Goal: Task Accomplishment & Management: Manage account settings

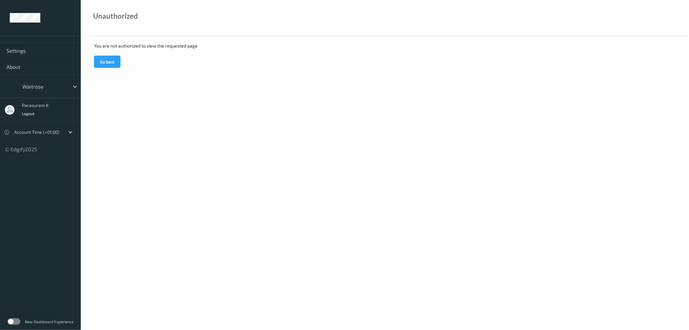
drag, startPoint x: 20, startPoint y: 323, endPoint x: 21, endPoint y: 319, distance: 4.0
click at [20, 322] on div "New Dashboard Experience" at bounding box center [40, 321] width 81 height 17
click at [17, 321] on label at bounding box center [13, 321] width 13 height 6
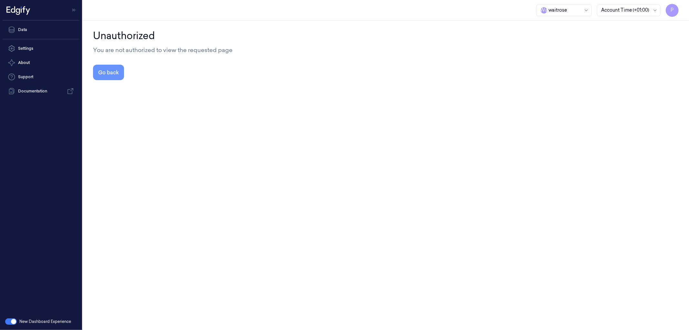
click at [117, 70] on button "Go back" at bounding box center [108, 73] width 31 height 16
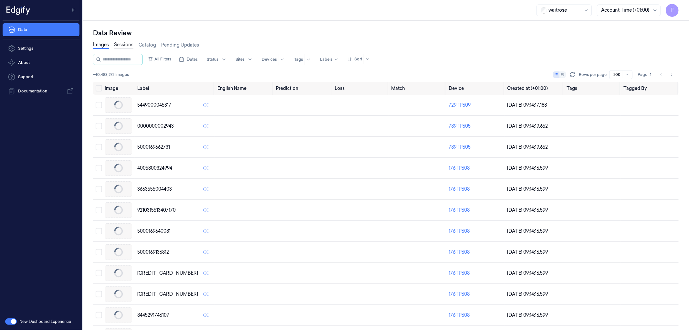
click at [124, 43] on link "Sessions" at bounding box center [123, 44] width 19 height 7
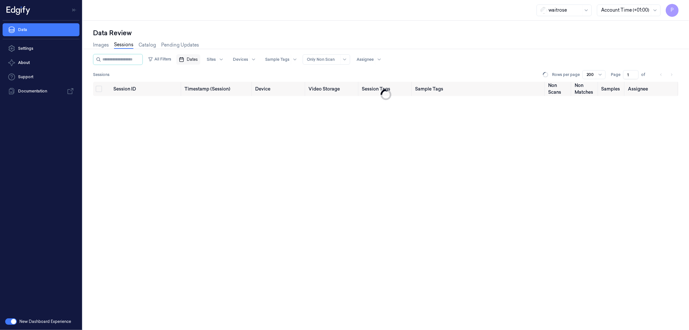
click at [198, 62] on span "Dates" at bounding box center [192, 60] width 11 height 6
click at [194, 150] on button "28" at bounding box center [194, 150] width 10 height 10
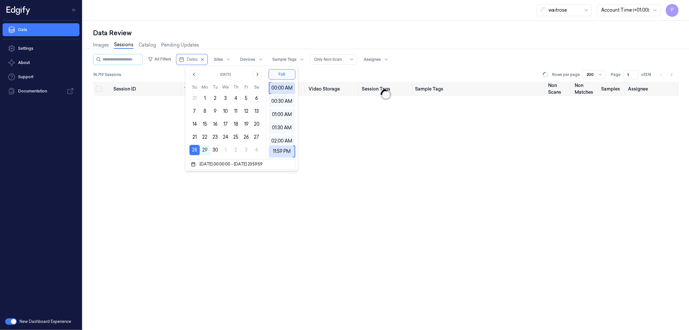
click at [296, 31] on div "Data Review" at bounding box center [386, 32] width 586 height 9
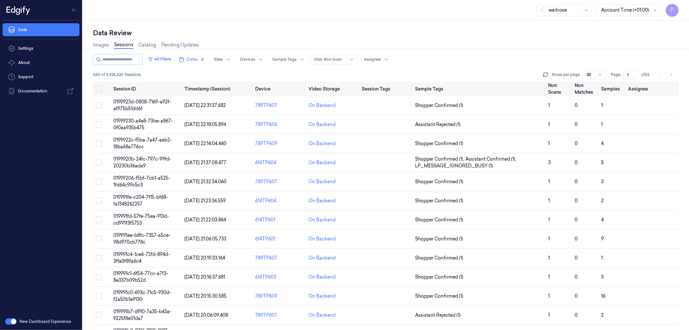
click at [347, 37] on div "Data Review" at bounding box center [386, 32] width 586 height 9
click at [98, 91] on button "Select all" at bounding box center [99, 89] width 6 height 6
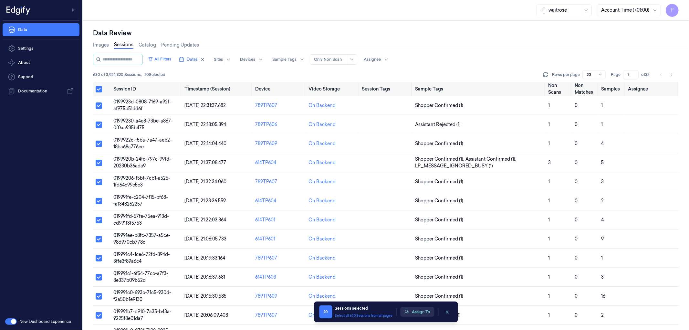
click at [417, 313] on button "Assign To" at bounding box center [417, 312] width 34 height 10
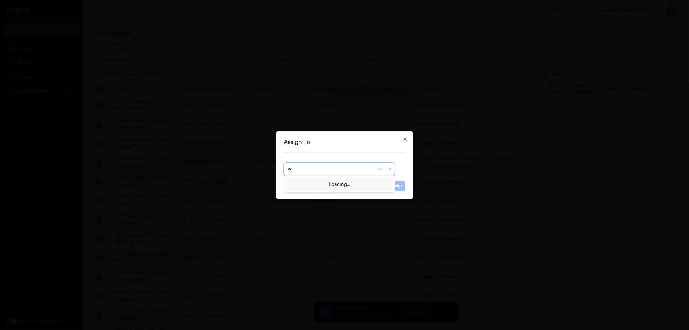
type input "var"
click at [317, 185] on div "Varsha Poojary" at bounding box center [307, 183] width 39 height 7
click at [401, 184] on button "Assign" at bounding box center [397, 186] width 18 height 10
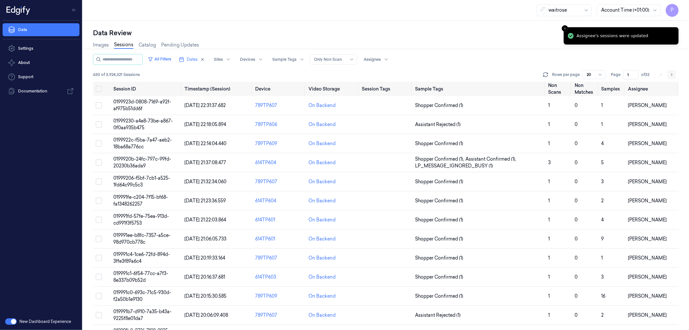
click at [674, 73] on button "Go to next page" at bounding box center [671, 74] width 9 height 9
type input "2"
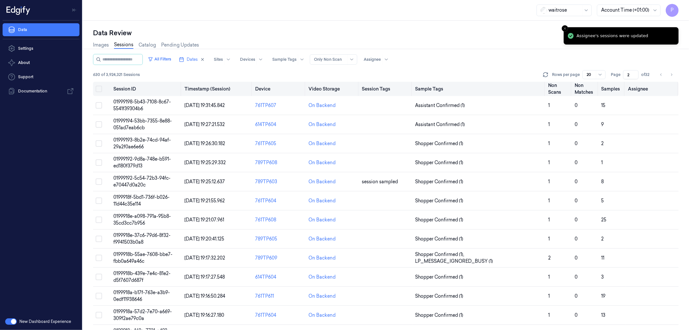
click at [100, 88] on button "Select all" at bounding box center [99, 89] width 6 height 6
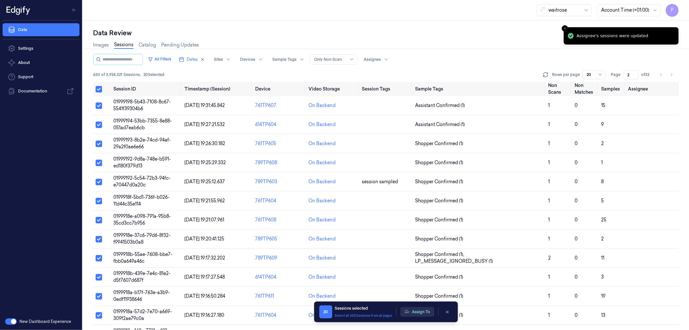
click at [417, 310] on button "Assign To" at bounding box center [417, 312] width 34 height 10
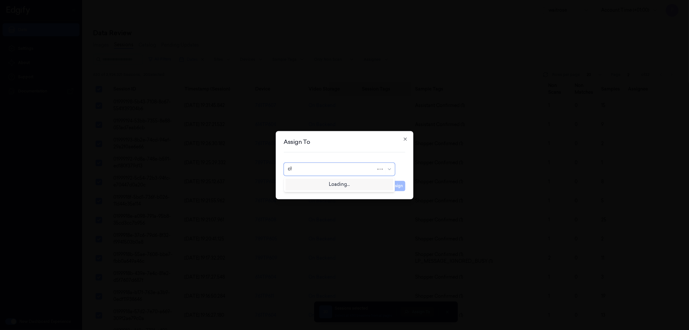
type input "cha"
click at [322, 196] on div "[PERSON_NAME] a" at bounding box center [339, 194] width 103 height 7
click at [393, 188] on button "Assign" at bounding box center [397, 186] width 18 height 10
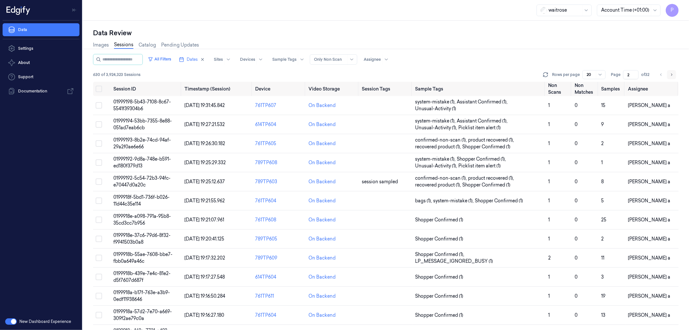
click at [673, 74] on icon "Go to next page" at bounding box center [671, 74] width 4 height 5
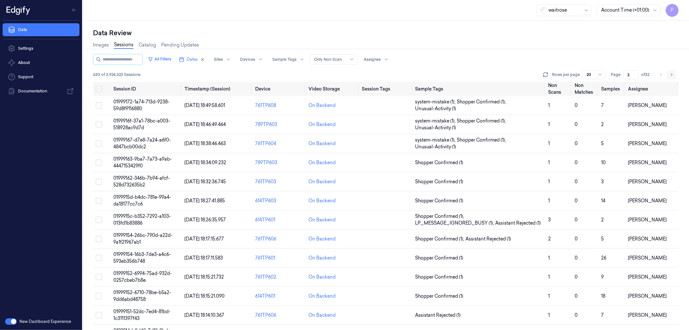
click at [673, 74] on icon "Go to next page" at bounding box center [671, 74] width 4 height 5
type input "4"
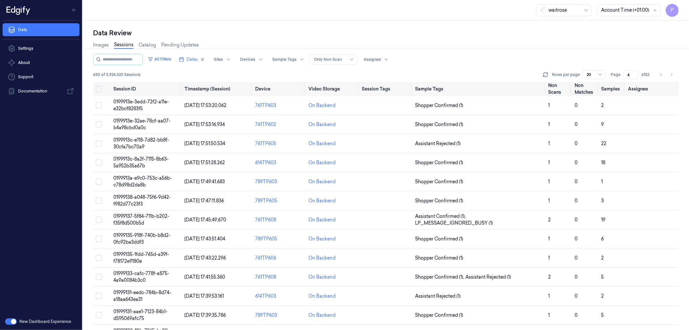
click at [97, 88] on button "Select all" at bounding box center [99, 89] width 6 height 6
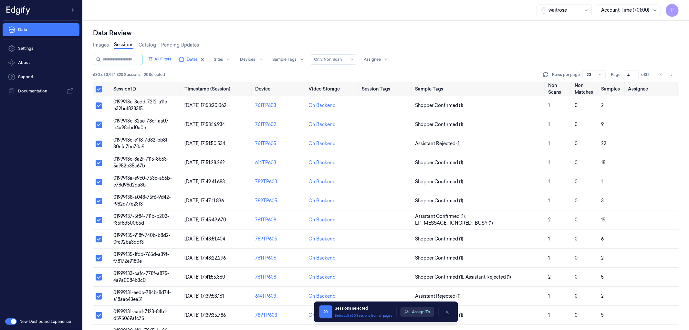
click at [426, 309] on button "Assign To" at bounding box center [417, 312] width 34 height 10
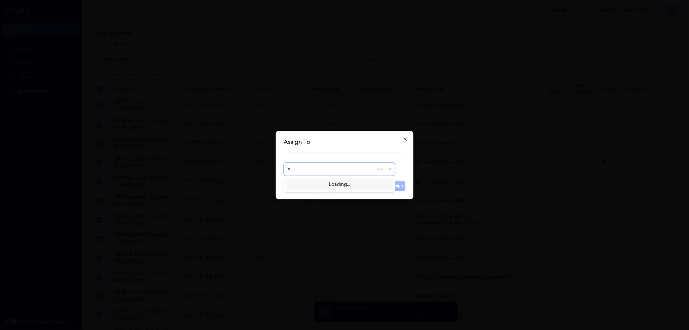
type input "ve"
click at [314, 192] on div "ven kataiah" at bounding box center [339, 194] width 103 height 7
click at [399, 188] on button "Assign" at bounding box center [397, 186] width 18 height 10
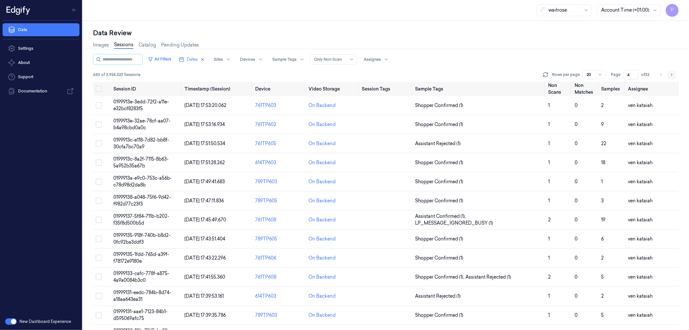
click at [671, 73] on icon "Go to next page" at bounding box center [671, 74] width 4 height 5
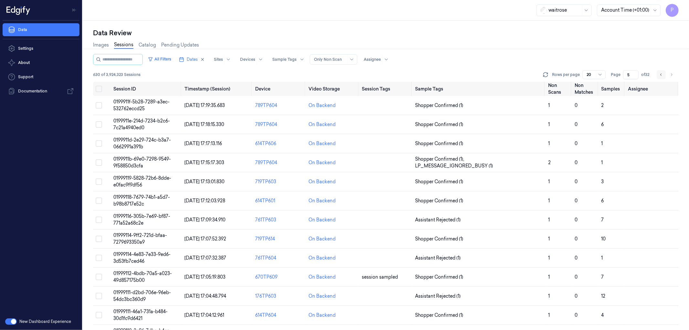
click at [660, 75] on icon "Go to previous page" at bounding box center [661, 74] width 4 height 5
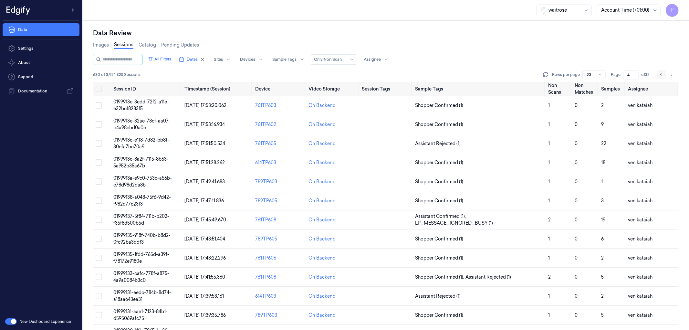
click at [660, 75] on icon "Go to previous page" at bounding box center [661, 74] width 4 height 5
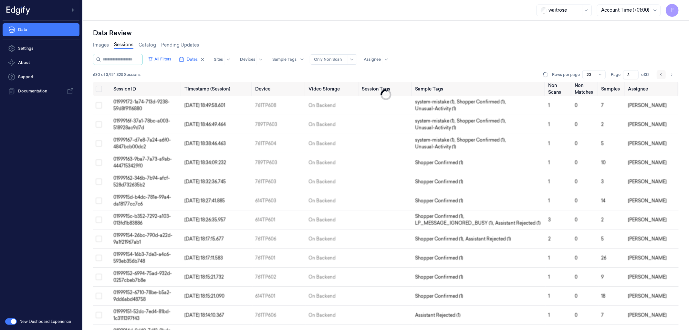
click at [660, 75] on icon "Go to previous page" at bounding box center [661, 74] width 4 height 5
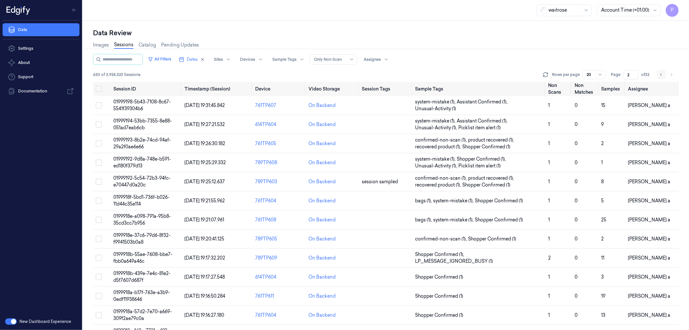
click at [660, 75] on icon "Go to previous page" at bounding box center [661, 74] width 4 height 5
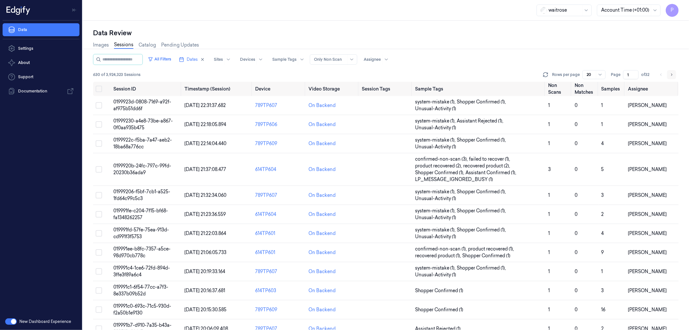
click at [673, 73] on button "Go to next page" at bounding box center [671, 74] width 9 height 9
type input "2"
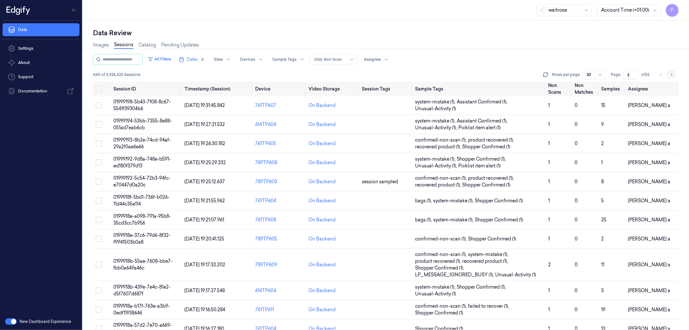
click at [674, 72] on button "Go to next page" at bounding box center [671, 74] width 9 height 9
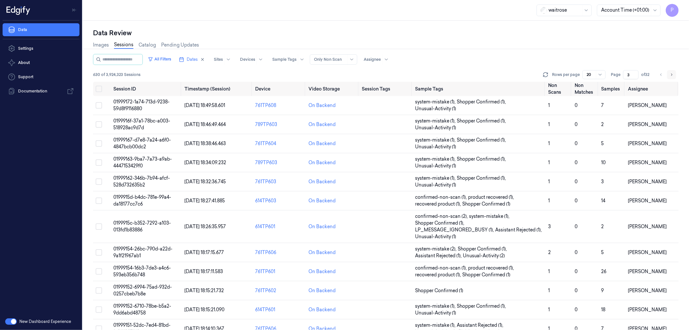
click at [673, 72] on button "Go to next page" at bounding box center [671, 74] width 9 height 9
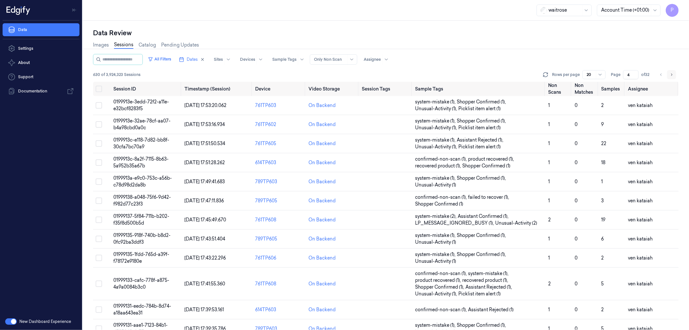
click at [673, 72] on button "Go to next page" at bounding box center [671, 74] width 9 height 9
type input "5"
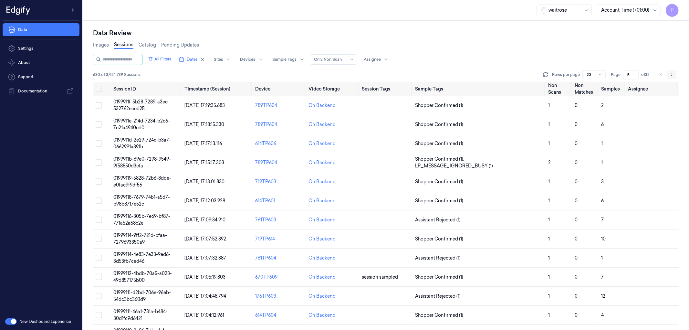
click at [672, 73] on icon "Go to next page" at bounding box center [671, 74] width 4 height 5
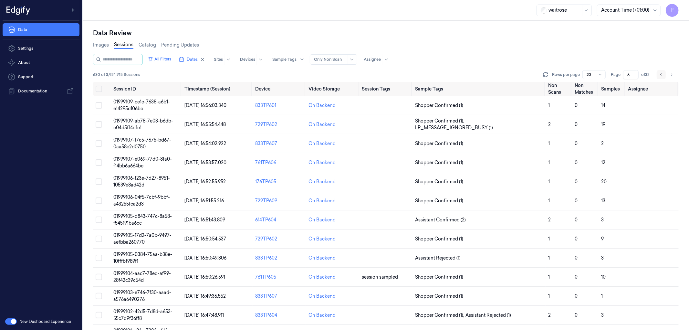
click at [664, 74] on button "Go to previous page" at bounding box center [661, 74] width 9 height 9
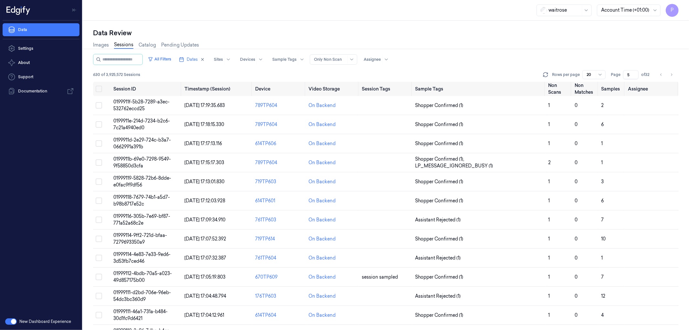
click at [516, 43] on div "Images Sessions Catalog Pending Updates" at bounding box center [386, 45] width 586 height 16
click at [662, 72] on icon "Go to previous page" at bounding box center [661, 74] width 4 height 5
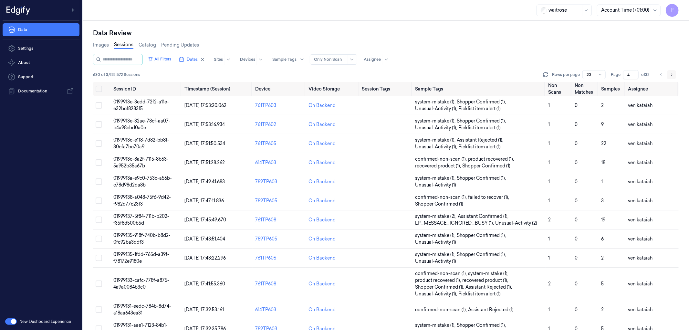
click at [673, 73] on icon "Go to next page" at bounding box center [671, 74] width 4 height 5
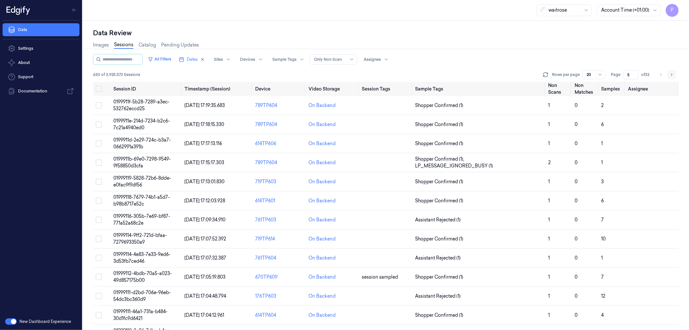
click at [673, 73] on icon "Go to next page" at bounding box center [671, 74] width 4 height 5
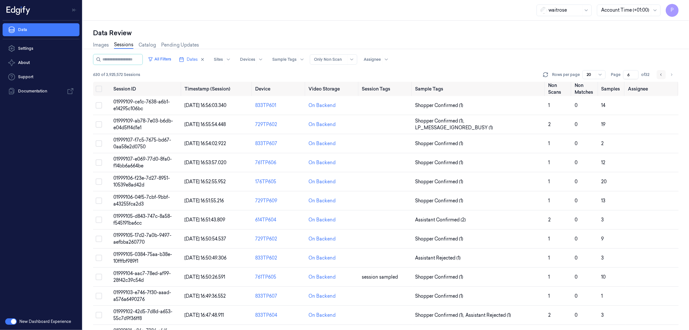
click at [660, 72] on icon "Go to previous page" at bounding box center [661, 74] width 4 height 5
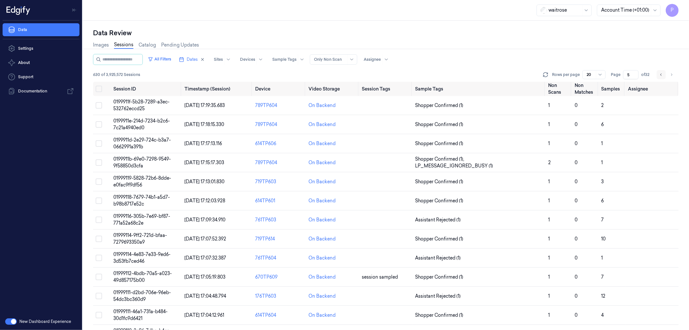
click at [660, 72] on icon "Go to previous page" at bounding box center [661, 74] width 4 height 5
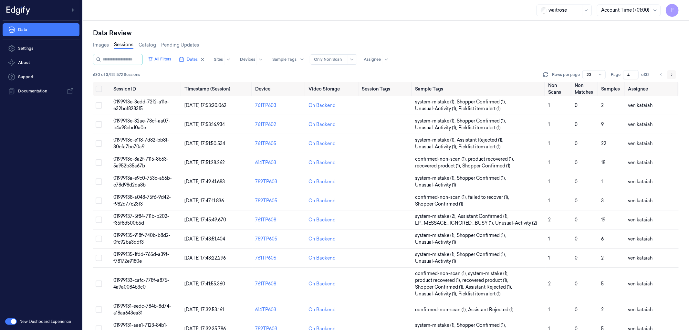
click at [671, 74] on icon "Go to next page" at bounding box center [671, 74] width 4 height 5
type input "5"
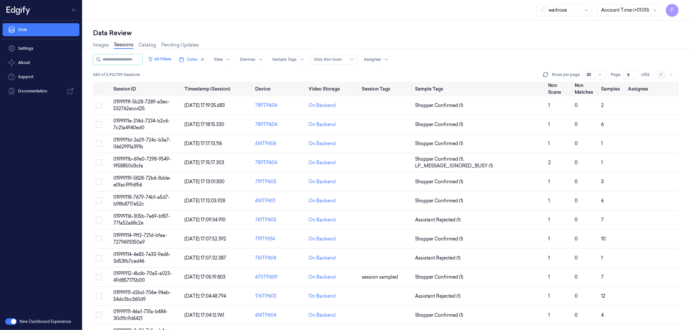
click at [658, 75] on button "Go to previous page" at bounding box center [661, 74] width 9 height 9
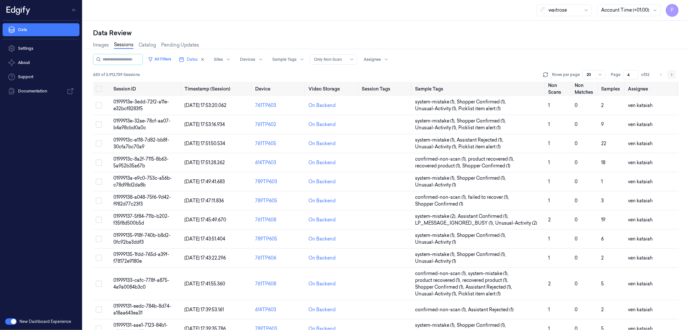
click at [670, 76] on icon "Go to next page" at bounding box center [671, 74] width 4 height 5
type input "5"
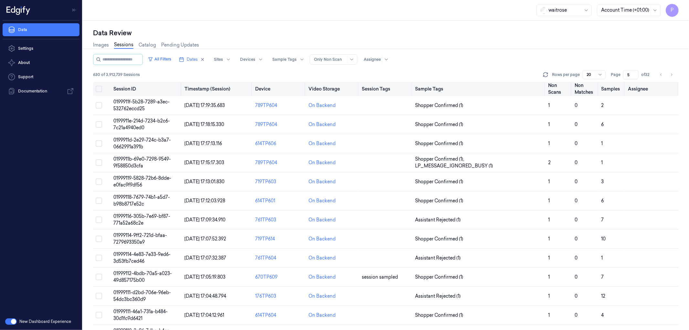
click at [99, 89] on button "Select all" at bounding box center [99, 89] width 6 height 6
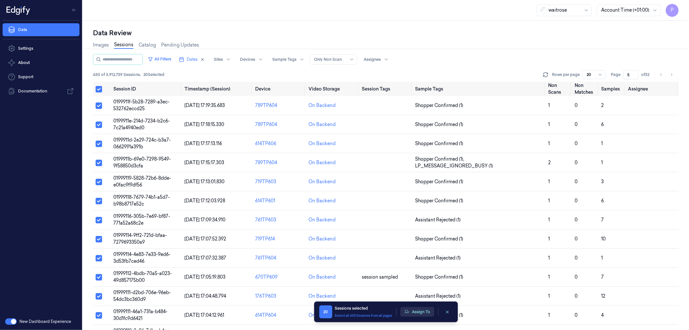
click at [419, 313] on button "Assign To" at bounding box center [417, 312] width 34 height 10
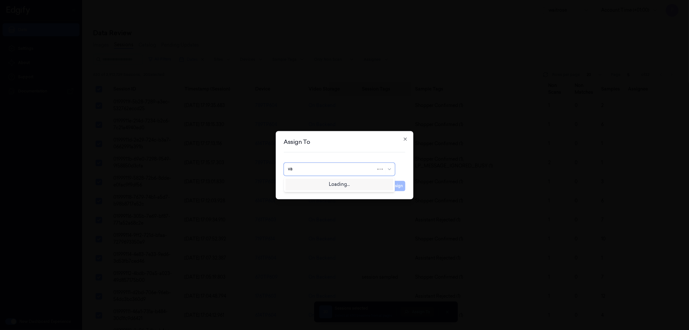
type input "var"
click at [308, 196] on div "varsha g" at bounding box center [339, 194] width 103 height 7
click at [397, 189] on button "Assign" at bounding box center [397, 186] width 18 height 10
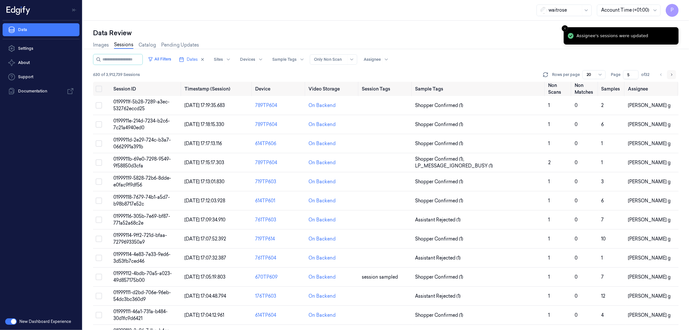
click at [672, 78] on button "Go to next page" at bounding box center [671, 74] width 9 height 9
type input "6"
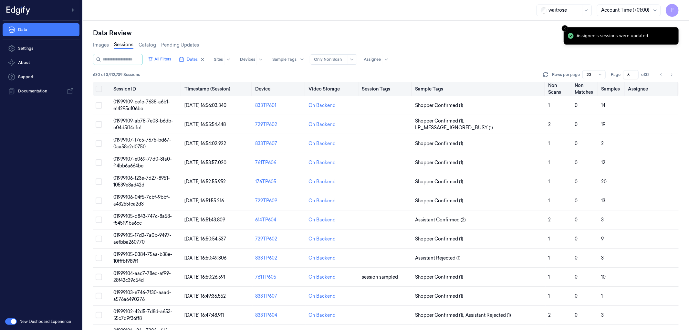
click at [98, 88] on button "Select all" at bounding box center [99, 89] width 6 height 6
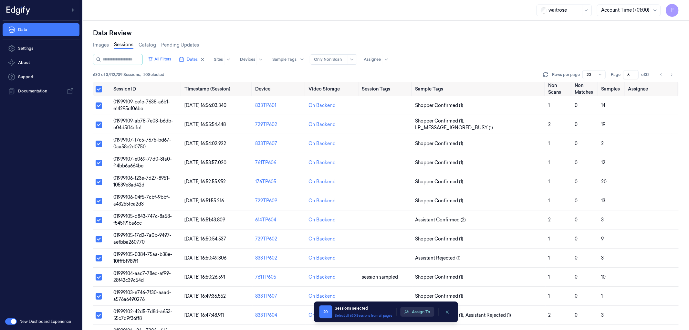
click at [419, 311] on button "Assign To" at bounding box center [417, 312] width 34 height 10
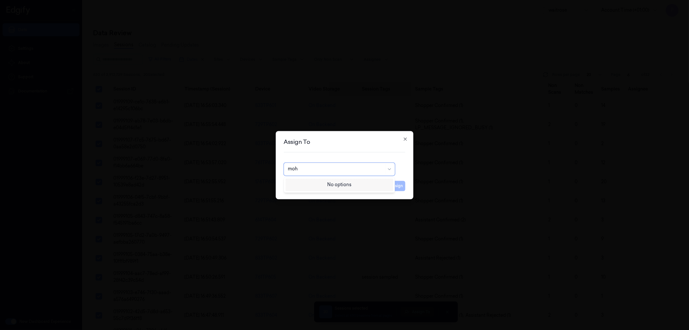
type input "moha"
click at [309, 187] on div "mohan kune" at bounding box center [307, 183] width 39 height 7
click at [399, 186] on button "Assign" at bounding box center [397, 186] width 18 height 10
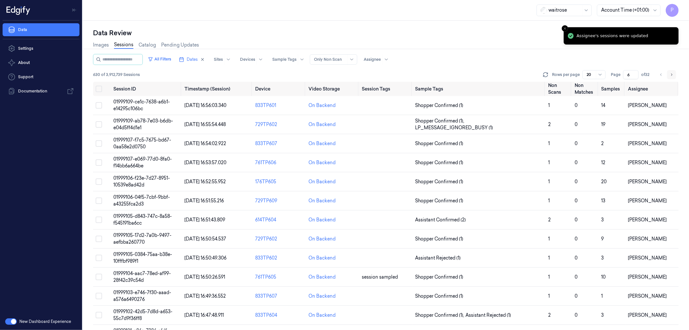
click at [672, 74] on icon "Go to next page" at bounding box center [671, 74] width 4 height 5
type input "7"
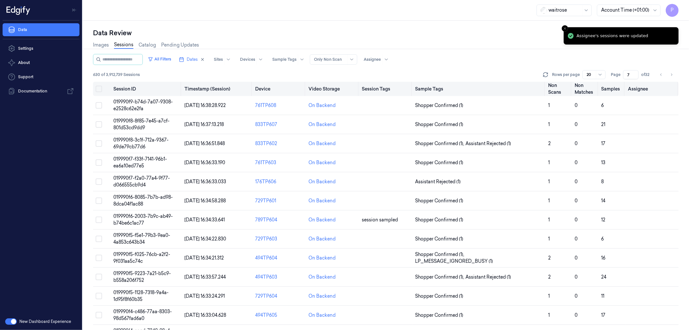
click at [99, 88] on button "Select all" at bounding box center [99, 89] width 6 height 6
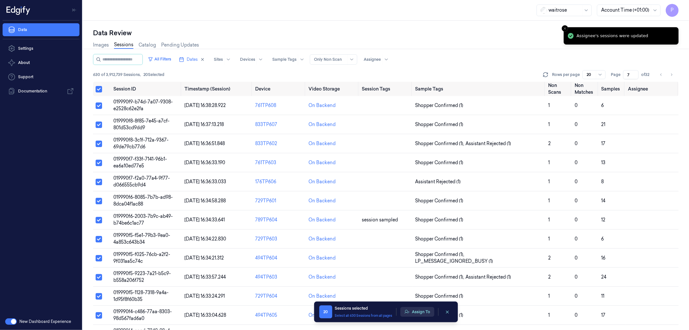
click at [417, 310] on button "Assign To" at bounding box center [417, 312] width 34 height 10
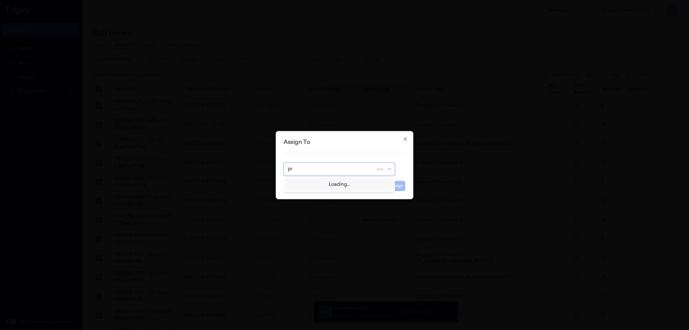
type input "p"
type input "ko"
click at [323, 185] on div "korisetty prem" at bounding box center [339, 183] width 103 height 7
click at [398, 188] on button "Assign" at bounding box center [397, 186] width 18 height 10
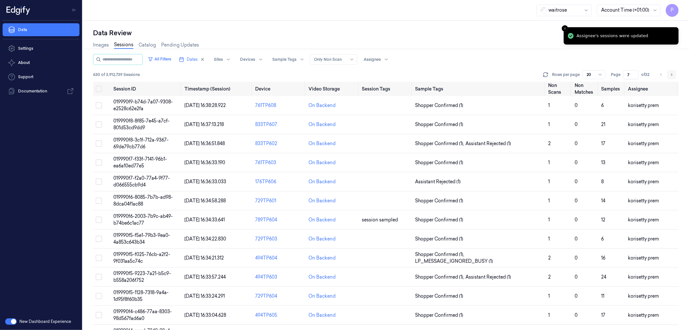
click at [672, 74] on icon "Go to next page" at bounding box center [671, 74] width 1 height 2
type input "8"
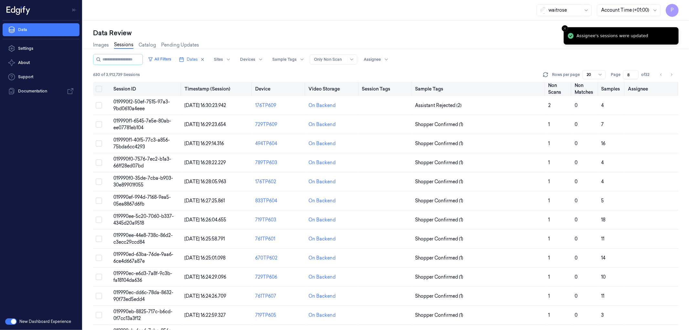
click at [99, 88] on button "Select all" at bounding box center [99, 89] width 6 height 6
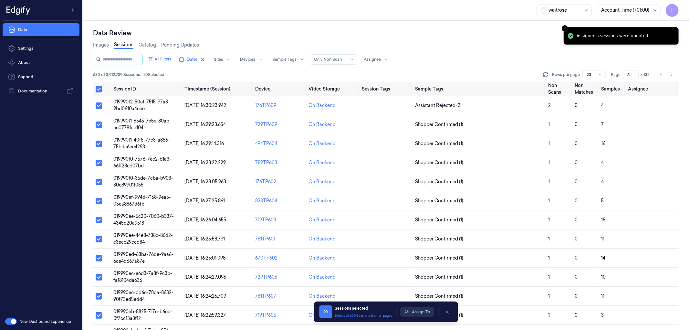
click at [413, 312] on button "Assign To" at bounding box center [417, 312] width 34 height 10
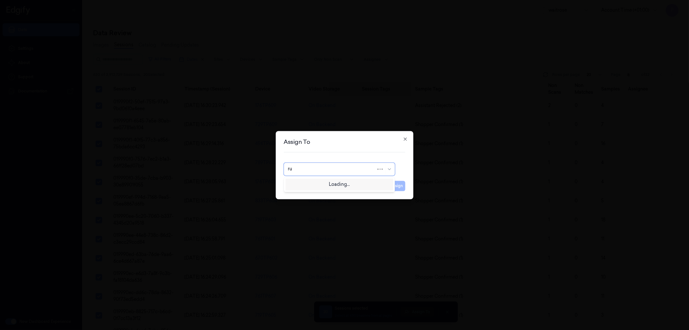
type input "rup"
click at [343, 186] on div "rupa a" at bounding box center [339, 183] width 103 height 7
click at [402, 188] on button "Assign" at bounding box center [397, 186] width 18 height 10
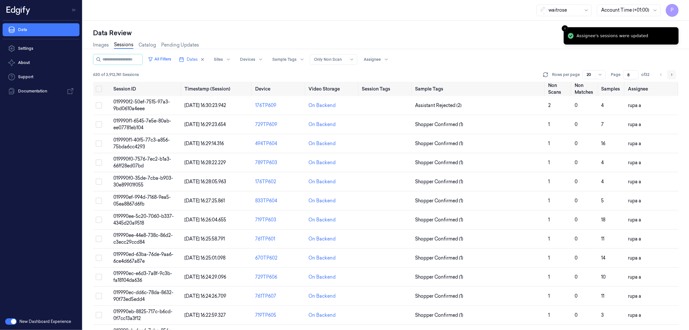
click at [671, 73] on icon "Go to next page" at bounding box center [671, 74] width 4 height 5
type input "9"
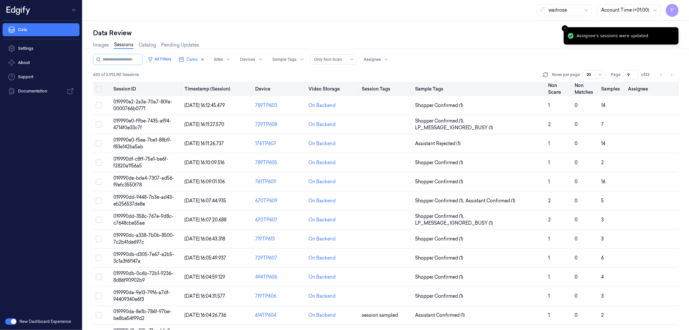
click at [99, 89] on button "Select all" at bounding box center [99, 89] width 6 height 6
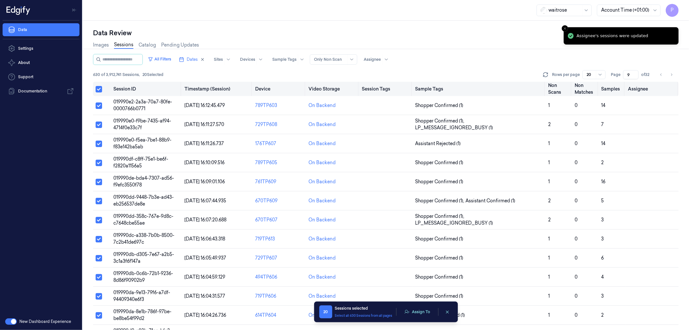
type button "on"
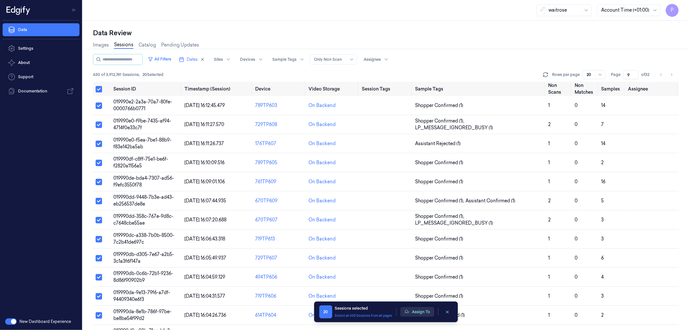
click at [423, 313] on button "Assign To" at bounding box center [417, 312] width 34 height 10
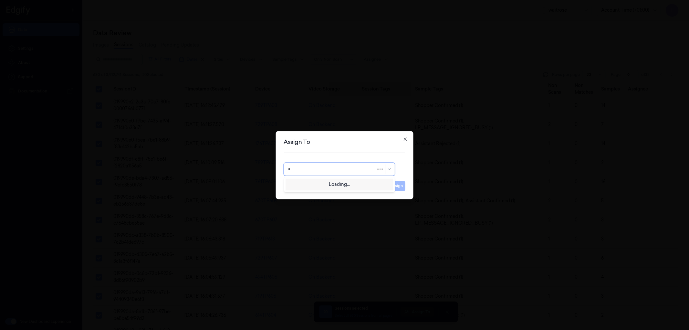
type input "an"
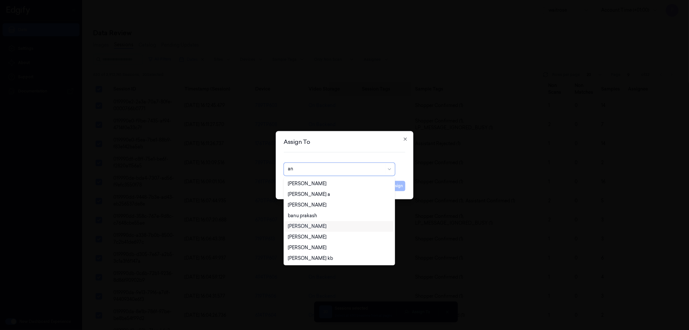
click at [315, 224] on div "[PERSON_NAME]" at bounding box center [307, 226] width 39 height 7
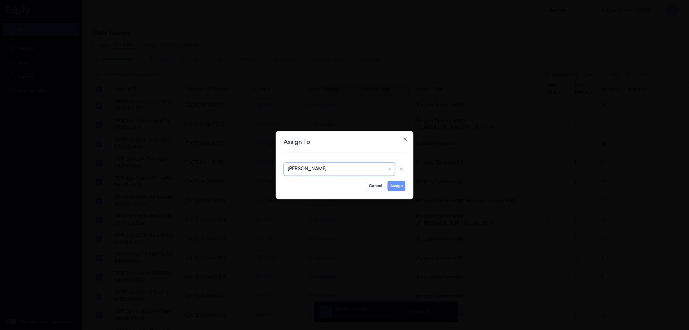
click at [396, 185] on button "Assign" at bounding box center [397, 186] width 18 height 10
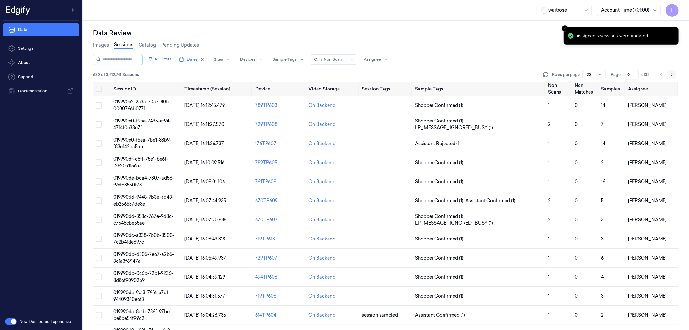
click at [674, 72] on button "Go to next page" at bounding box center [671, 74] width 9 height 9
type input "10"
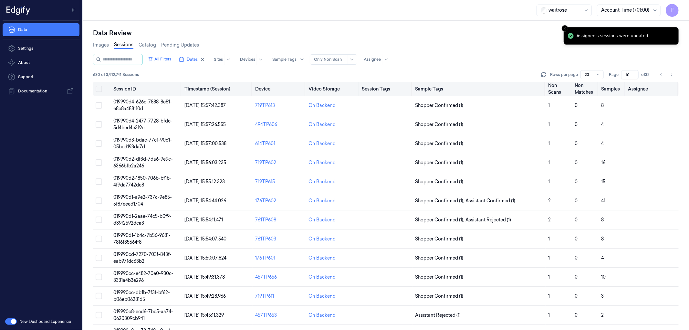
click at [99, 88] on button "on" at bounding box center [99, 89] width 6 height 6
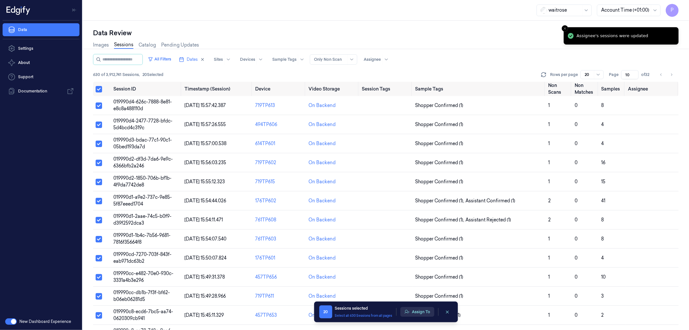
click at [417, 308] on button "Assign To" at bounding box center [417, 312] width 34 height 10
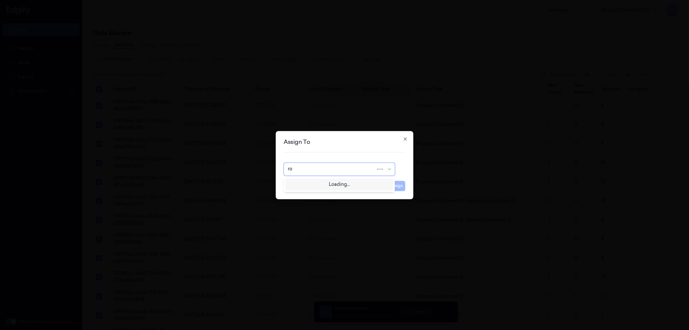
type input "roh"
click at [322, 183] on div "[PERSON_NAME]" at bounding box center [339, 183] width 103 height 7
click at [389, 186] on button "Assign" at bounding box center [397, 186] width 18 height 10
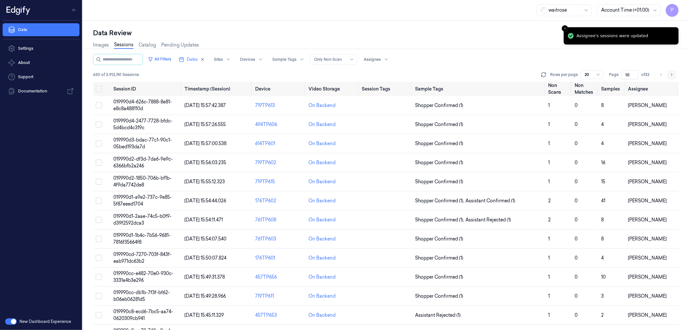
click at [671, 75] on icon "Go to next page" at bounding box center [671, 74] width 4 height 5
type input "11"
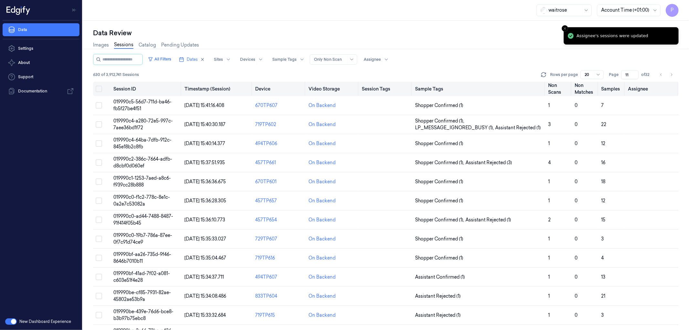
click at [98, 86] on button "on" at bounding box center [99, 89] width 6 height 6
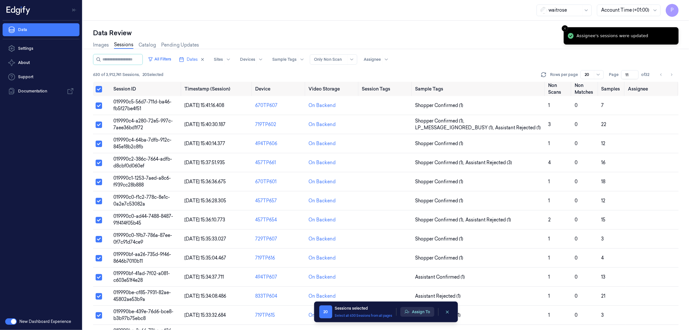
click at [418, 312] on button "Assign To" at bounding box center [417, 312] width 34 height 10
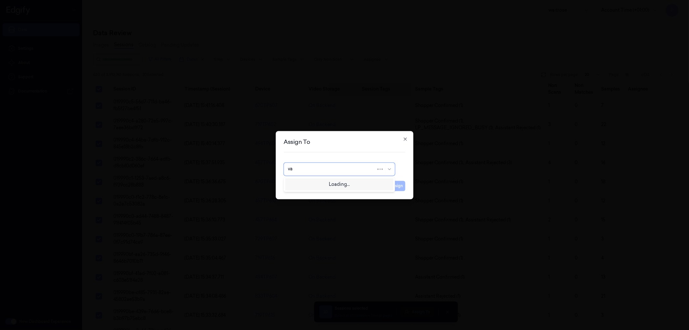
type input "var"
click at [315, 182] on div "[PERSON_NAME]" at bounding box center [307, 183] width 39 height 7
click at [391, 185] on button "Assign" at bounding box center [397, 186] width 18 height 10
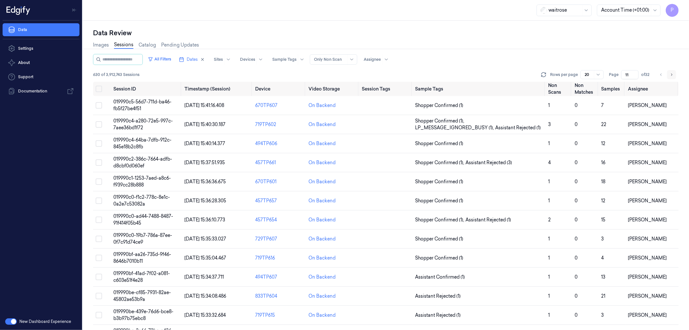
click at [673, 73] on icon "Go to next page" at bounding box center [671, 74] width 4 height 5
type input "12"
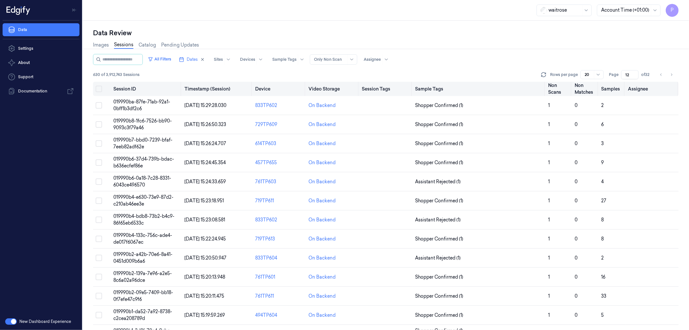
click at [99, 88] on button "on" at bounding box center [99, 89] width 6 height 6
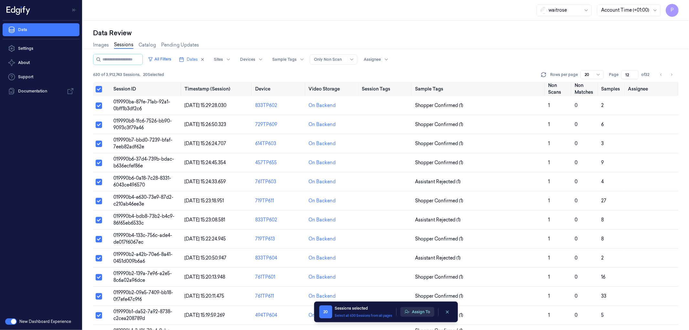
click at [423, 315] on button "Assign To" at bounding box center [417, 312] width 34 height 10
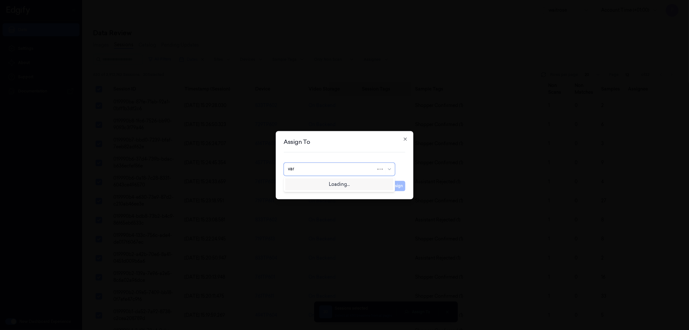
type input "vars"
click at [315, 197] on div "[PERSON_NAME] g" at bounding box center [339, 194] width 103 height 7
click at [395, 184] on button "Assign" at bounding box center [397, 186] width 18 height 10
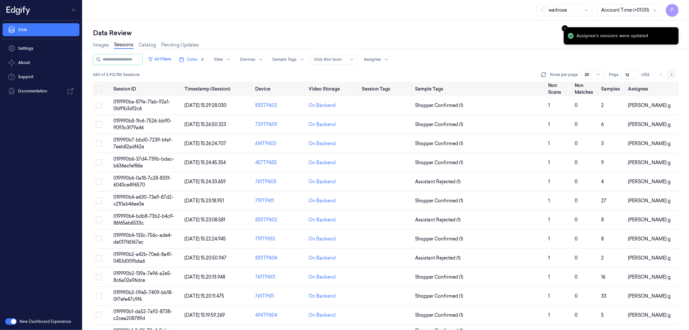
click at [674, 75] on button "Go to next page" at bounding box center [671, 74] width 9 height 9
type input "13"
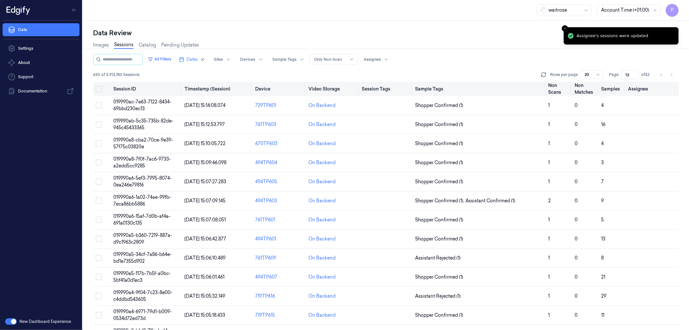
click at [98, 87] on button "on" at bounding box center [99, 89] width 6 height 6
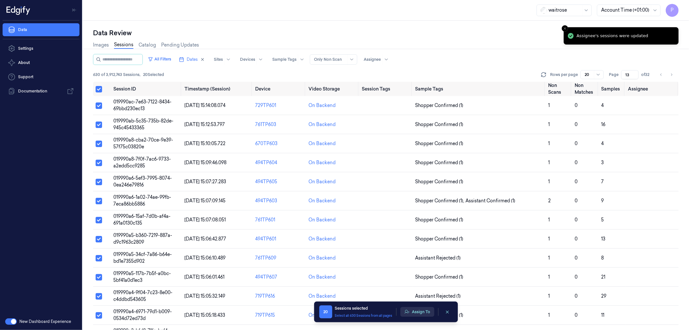
click at [422, 312] on button "Assign To" at bounding box center [417, 312] width 34 height 10
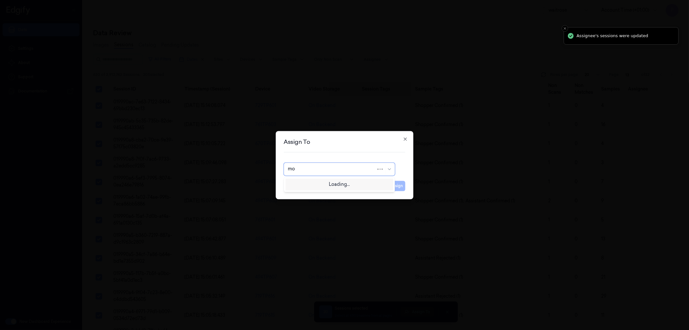
type input "moh"
click at [330, 186] on div "[PERSON_NAME]" at bounding box center [339, 183] width 103 height 7
click at [392, 186] on button "Assign" at bounding box center [397, 186] width 18 height 10
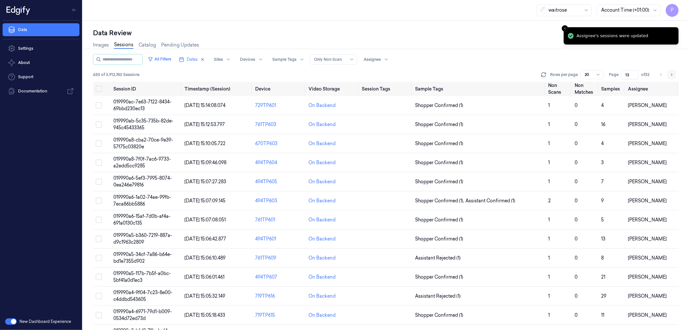
click at [669, 75] on button "Go to next page" at bounding box center [671, 74] width 9 height 9
type input "14"
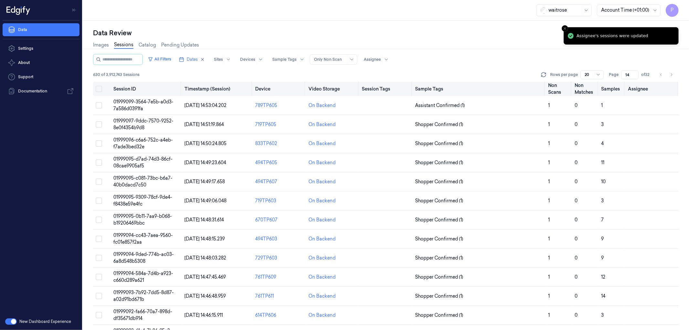
click at [99, 89] on button "on" at bounding box center [99, 89] width 6 height 6
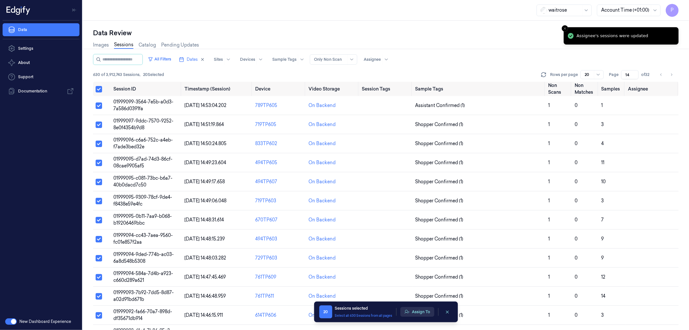
click at [414, 311] on button "Assign To" at bounding box center [417, 312] width 34 height 10
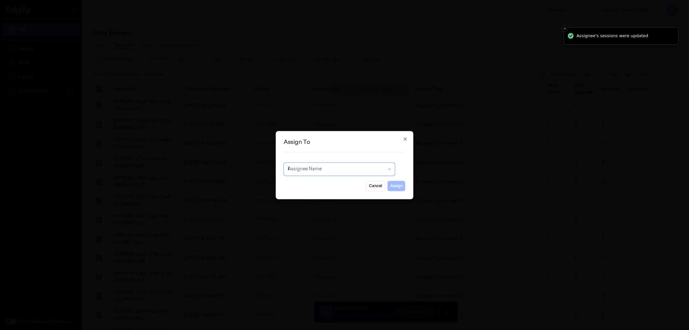
type input "ko"
click at [330, 184] on div "korisetty prem" at bounding box center [339, 183] width 103 height 7
click at [394, 185] on button "Assign" at bounding box center [397, 186] width 18 height 10
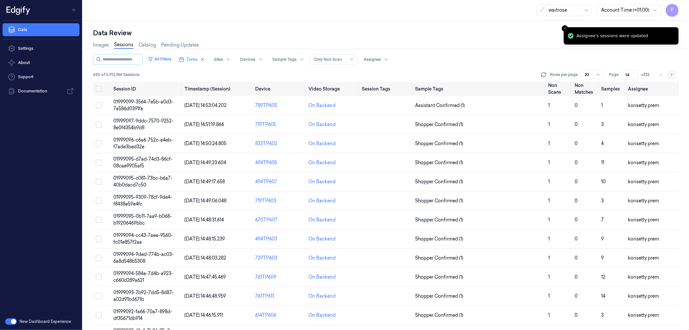
click at [671, 72] on icon "Go to next page" at bounding box center [671, 74] width 4 height 5
type input "15"
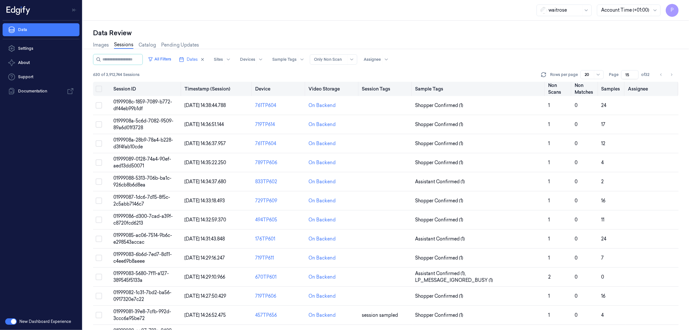
click at [99, 89] on button "on" at bounding box center [99, 89] width 6 height 6
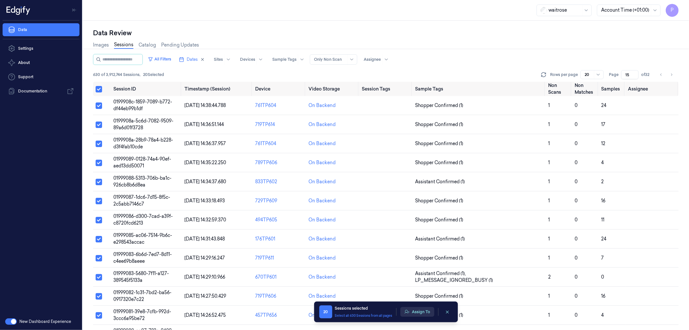
click at [423, 311] on button "Assign To" at bounding box center [417, 312] width 34 height 10
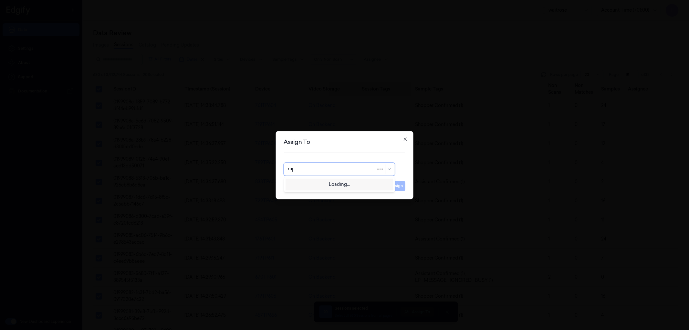
type input "rupa"
click at [328, 183] on div "rupa a" at bounding box center [339, 183] width 103 height 7
click at [396, 186] on button "Assign" at bounding box center [397, 186] width 18 height 10
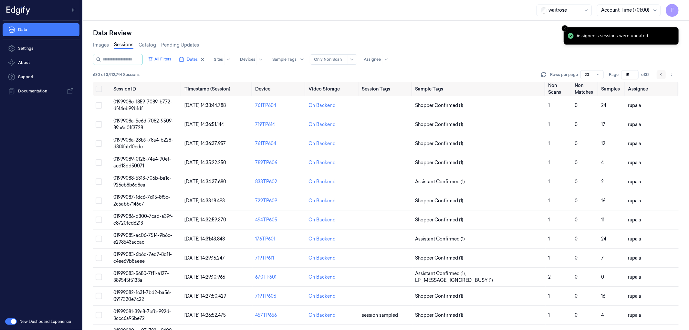
click at [661, 75] on icon "Go to previous page" at bounding box center [661, 74] width 4 height 5
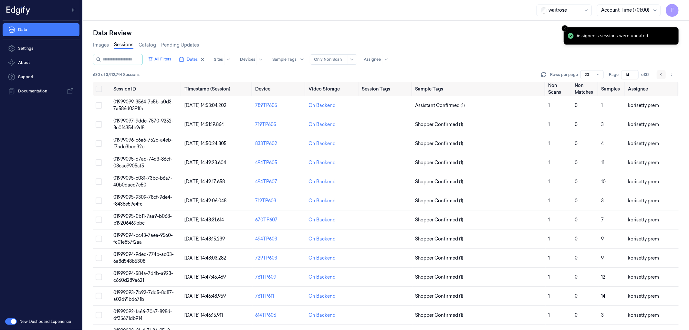
click at [661, 75] on icon "Go to previous page" at bounding box center [661, 74] width 4 height 5
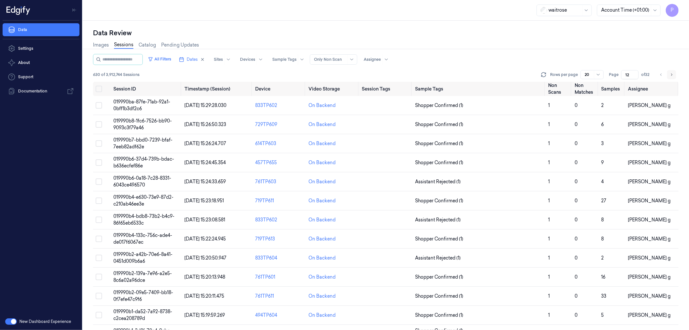
click at [670, 75] on icon "Go to next page" at bounding box center [671, 74] width 4 height 5
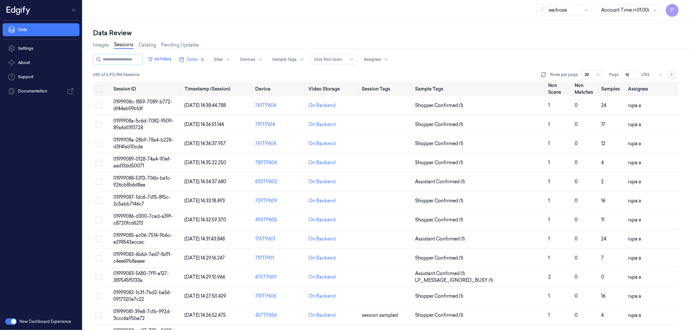
click at [670, 75] on icon "Go to next page" at bounding box center [671, 74] width 4 height 5
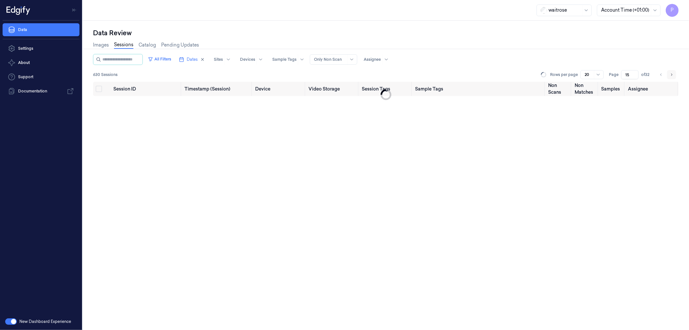
type input "16"
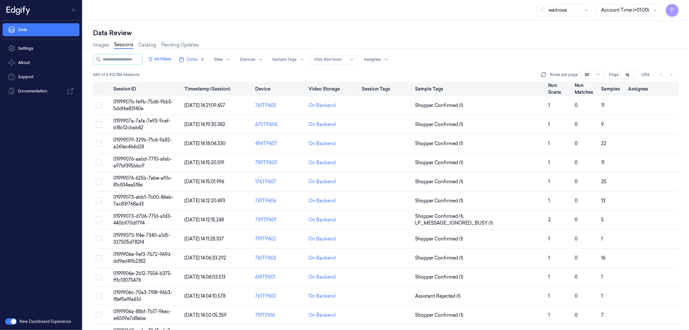
click at [101, 88] on button "on" at bounding box center [99, 89] width 6 height 6
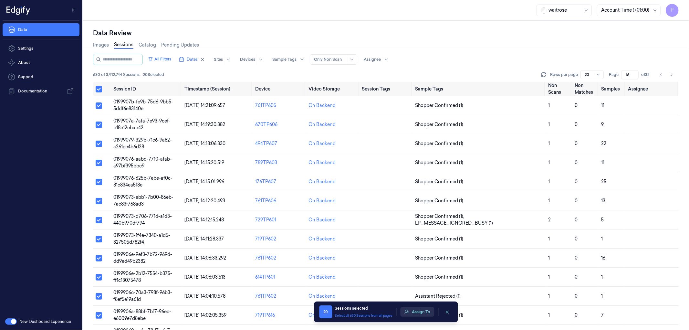
click at [421, 311] on button "Assign To" at bounding box center [417, 312] width 34 height 10
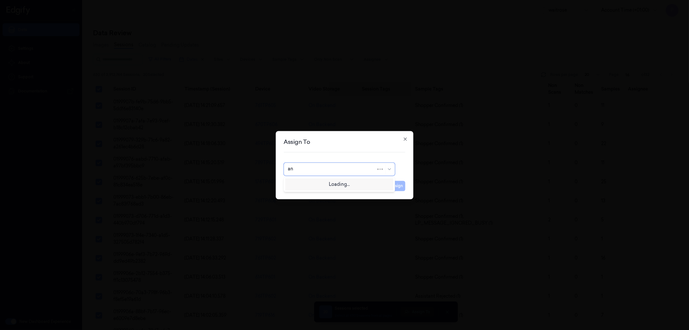
type input "ank"
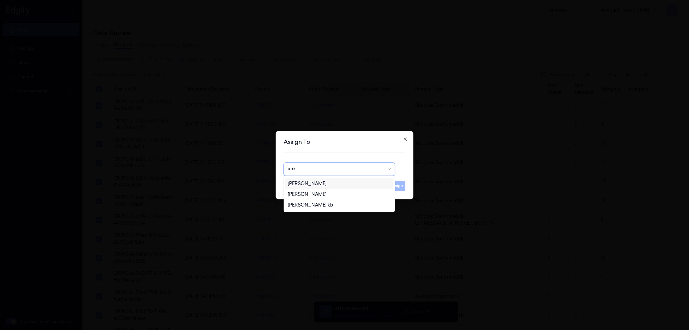
click at [326, 184] on div "[PERSON_NAME]" at bounding box center [339, 183] width 103 height 7
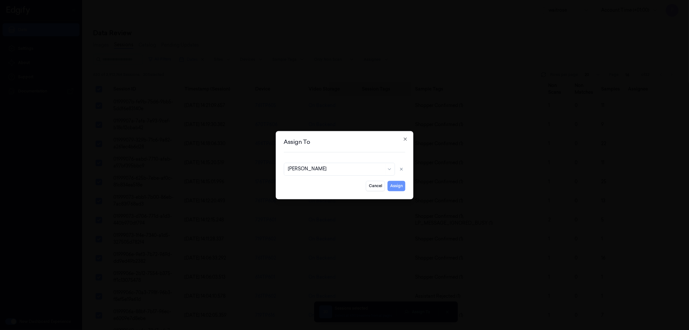
click at [390, 185] on button "Assign" at bounding box center [397, 186] width 18 height 10
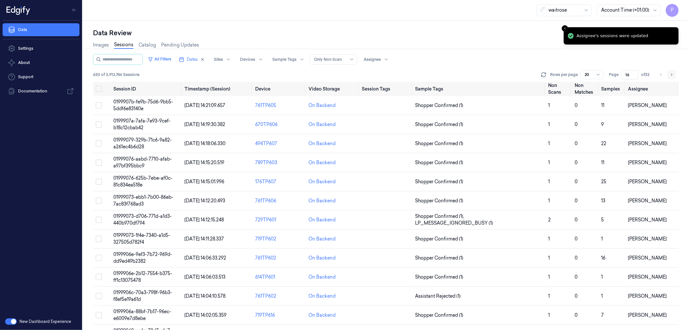
click at [669, 74] on button "Go to next page" at bounding box center [671, 74] width 9 height 9
type input "17"
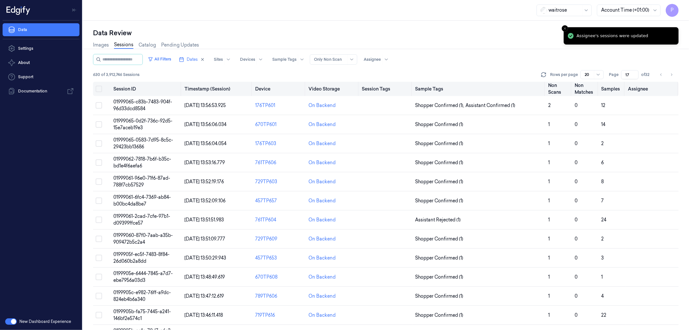
click at [100, 88] on button "on" at bounding box center [99, 89] width 6 height 6
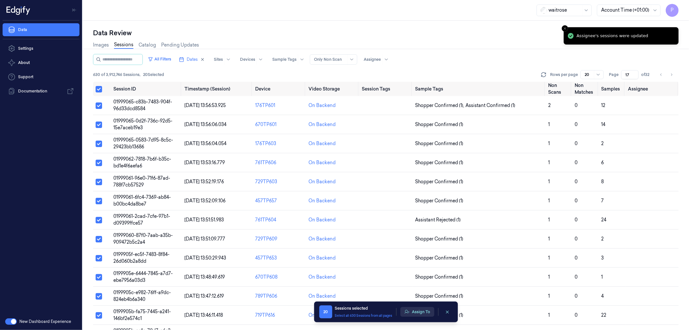
click at [421, 313] on button "Assign To" at bounding box center [417, 312] width 34 height 10
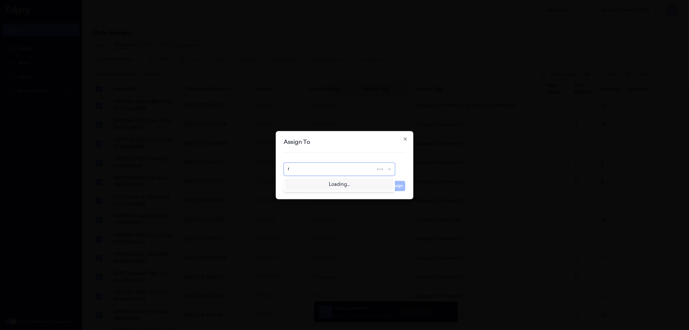
type input "ro"
click at [312, 183] on div "[PERSON_NAME]" at bounding box center [307, 183] width 39 height 7
click at [400, 186] on button "Assign" at bounding box center [397, 186] width 18 height 10
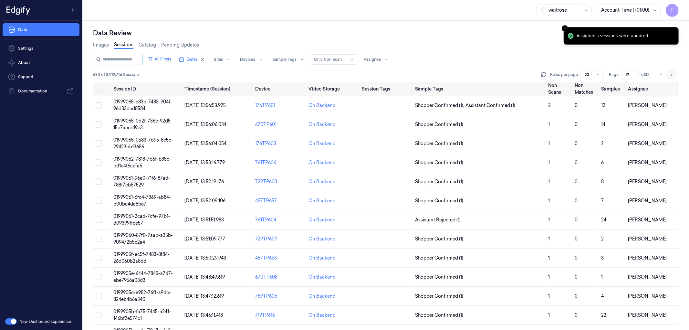
click at [670, 74] on icon "Go to next page" at bounding box center [671, 74] width 4 height 5
type input "18"
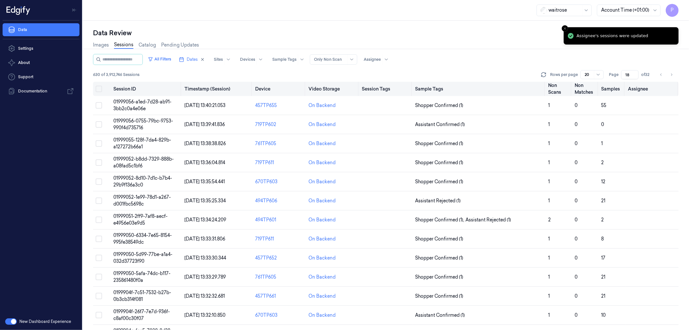
click at [100, 91] on button "on" at bounding box center [99, 89] width 6 height 6
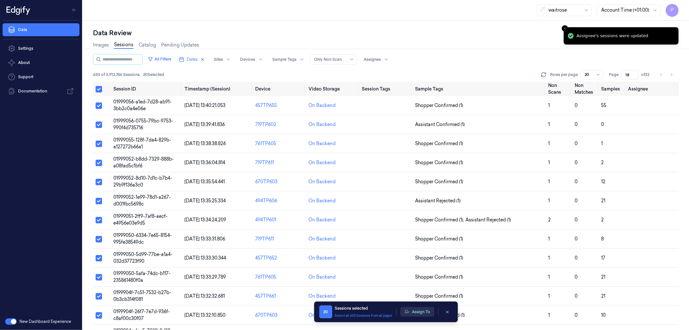
click at [414, 312] on button "Assign To" at bounding box center [417, 312] width 34 height 10
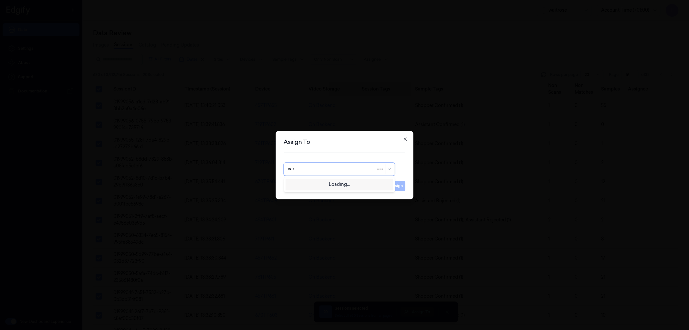
type input "vars"
click at [317, 186] on div "[PERSON_NAME]" at bounding box center [307, 183] width 39 height 7
click at [396, 187] on button "Assign" at bounding box center [397, 186] width 18 height 10
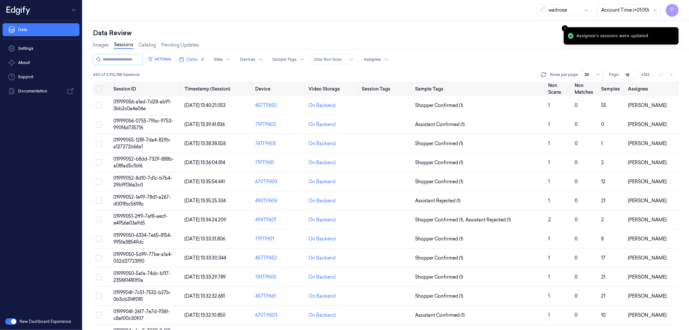
click at [525, 42] on div "Images Sessions Catalog Pending Updates" at bounding box center [386, 45] width 586 height 16
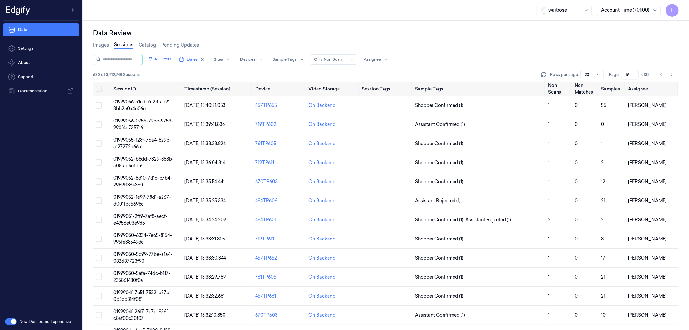
click at [454, 56] on div "All Filters Dates Sites Devices Sample Tags Alert Type Only Non Scan Assignee" at bounding box center [386, 59] width 586 height 11
click at [205, 60] on icon "button" at bounding box center [202, 59] width 5 height 5
type input "1"
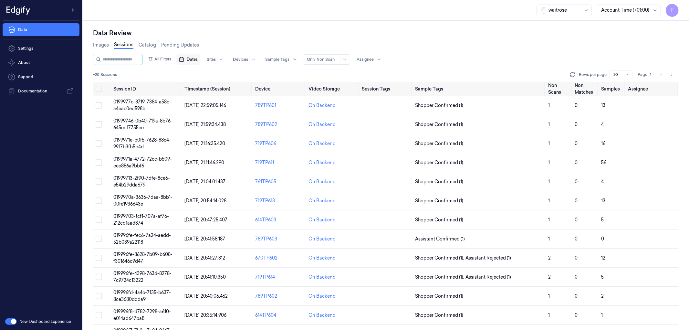
click at [198, 59] on span "Dates" at bounding box center [192, 60] width 11 height 6
click at [204, 150] on button "29" at bounding box center [205, 150] width 10 height 10
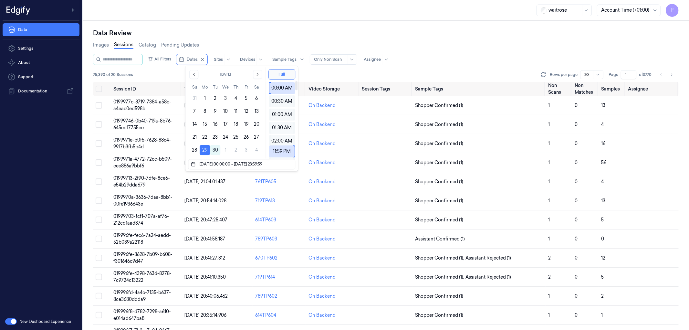
click at [333, 32] on div "Data Review" at bounding box center [386, 32] width 586 height 9
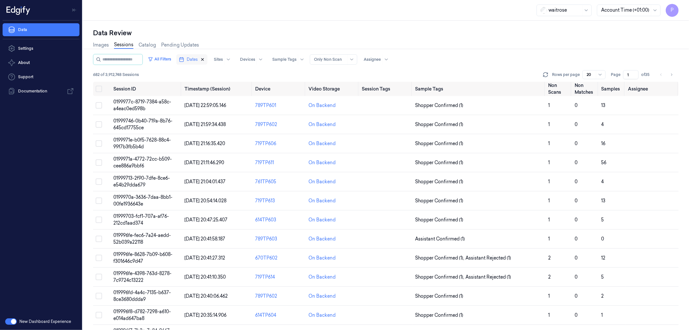
click at [205, 59] on icon "button" at bounding box center [202, 59] width 5 height 5
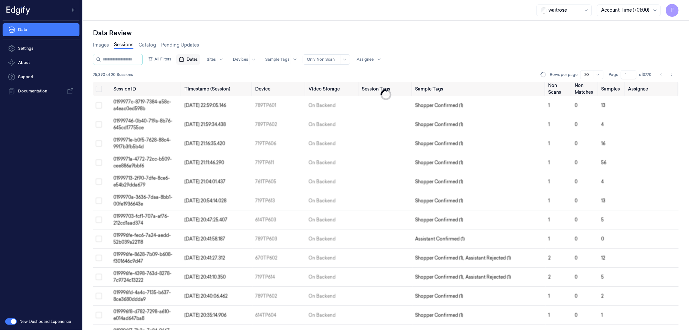
click at [198, 62] on span "Dates" at bounding box center [192, 60] width 11 height 6
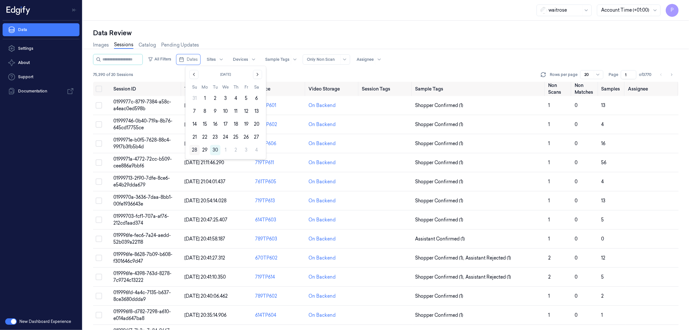
click at [193, 150] on button "28" at bounding box center [194, 150] width 10 height 10
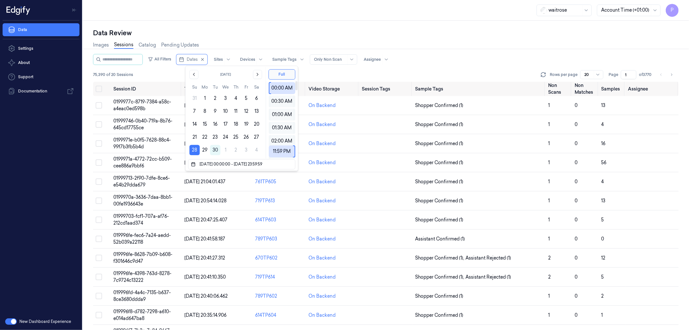
click at [309, 34] on div "Data Review" at bounding box center [386, 32] width 586 height 9
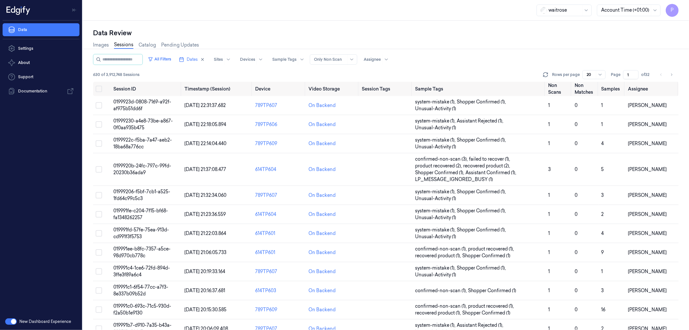
click at [628, 73] on input "1" at bounding box center [631, 74] width 16 height 9
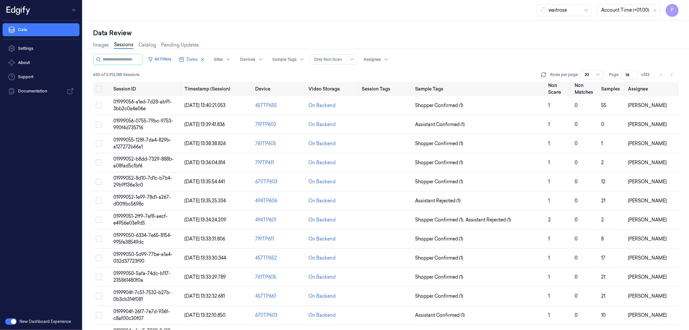
click at [540, 53] on div "Images Sessions Catalog Pending Updates" at bounding box center [386, 45] width 586 height 16
click at [672, 73] on icon "Go to next page" at bounding box center [671, 74] width 4 height 5
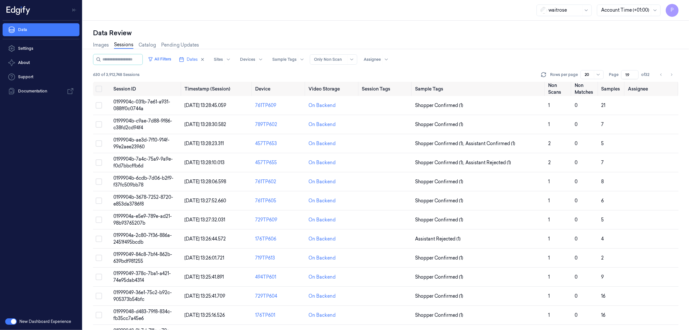
click at [455, 30] on div "Data Review" at bounding box center [386, 32] width 586 height 9
click at [98, 88] on button "on" at bounding box center [99, 89] width 6 height 6
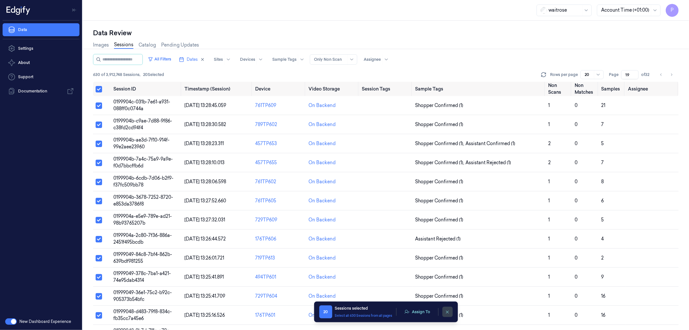
click at [447, 311] on icon "clearSelection" at bounding box center [447, 311] width 5 height 5
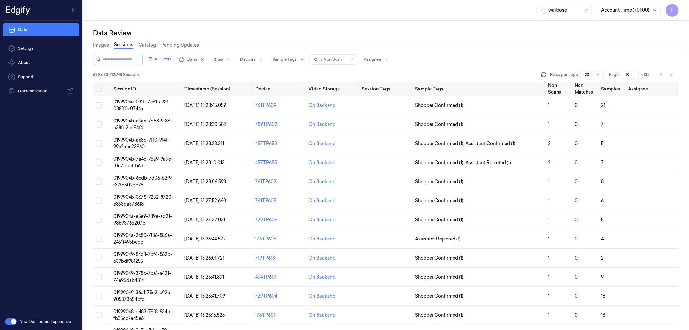
click at [453, 37] on div "Images Sessions Catalog Pending Updates" at bounding box center [386, 45] width 586 height 16
click at [491, 37] on div "Images Sessions Catalog Pending Updates" at bounding box center [386, 45] width 586 height 16
click at [661, 76] on icon "Go to previous page" at bounding box center [661, 74] width 4 height 5
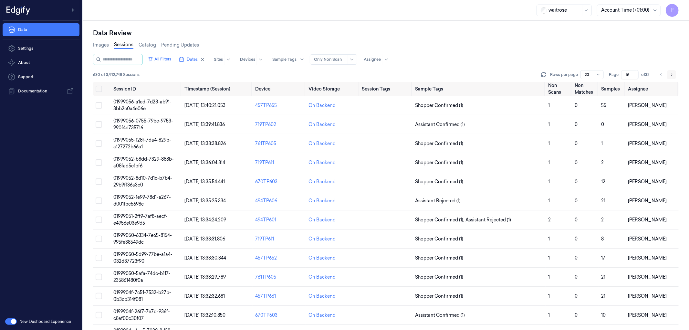
click at [671, 75] on icon "Go to next page" at bounding box center [671, 74] width 4 height 5
type input "19"
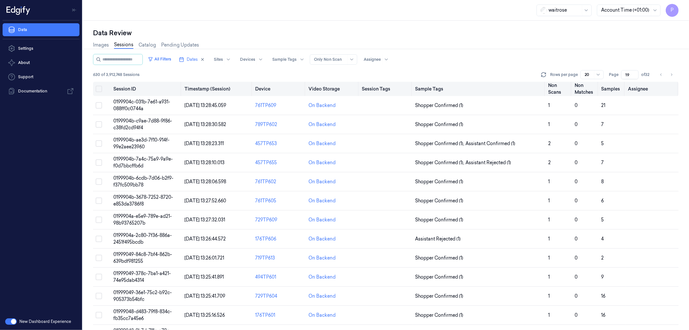
click at [99, 89] on button "on" at bounding box center [99, 89] width 6 height 6
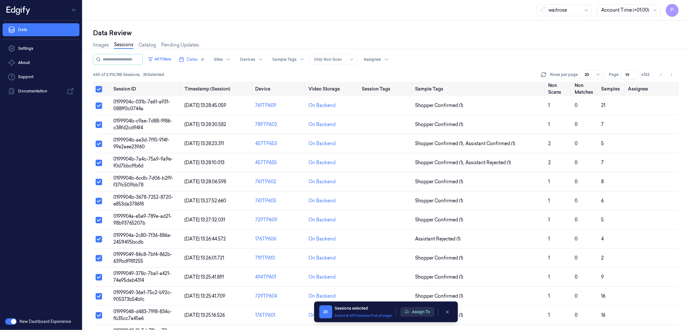
click at [414, 311] on button "Assign To" at bounding box center [417, 312] width 34 height 10
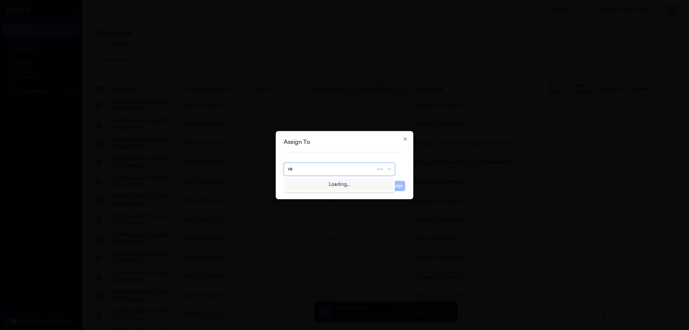
type input "var"
click at [315, 192] on div "[PERSON_NAME] g" at bounding box center [339, 194] width 103 height 7
click at [396, 184] on button "Assign" at bounding box center [397, 186] width 18 height 10
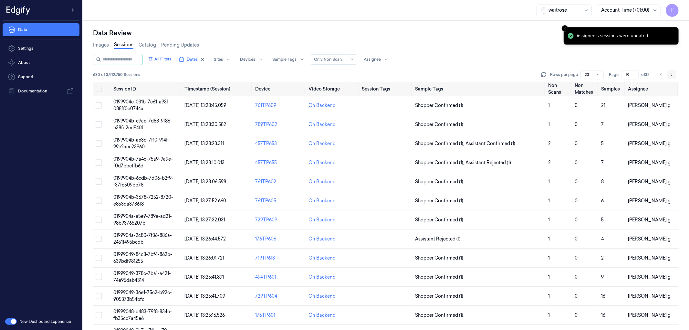
click at [670, 74] on icon "Go to next page" at bounding box center [671, 74] width 4 height 5
type input "20"
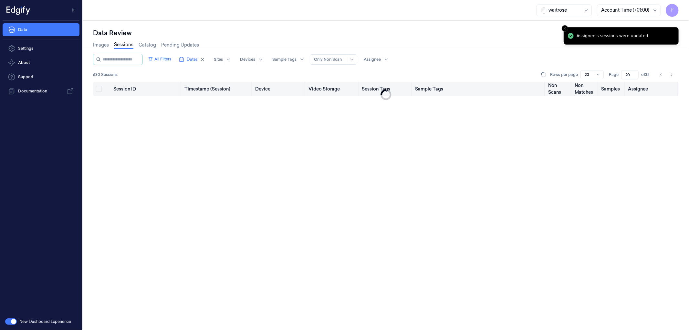
click at [99, 88] on button "on" at bounding box center [99, 89] width 6 height 6
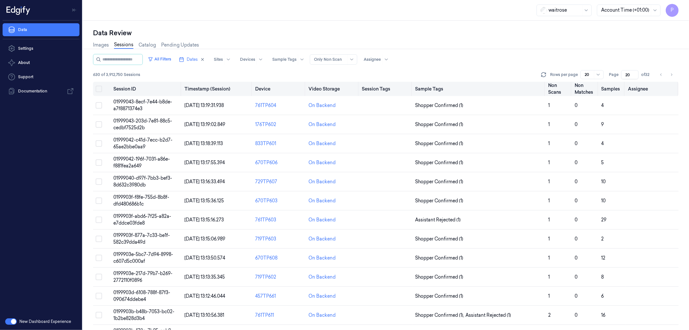
click at [100, 89] on button "on" at bounding box center [99, 89] width 6 height 6
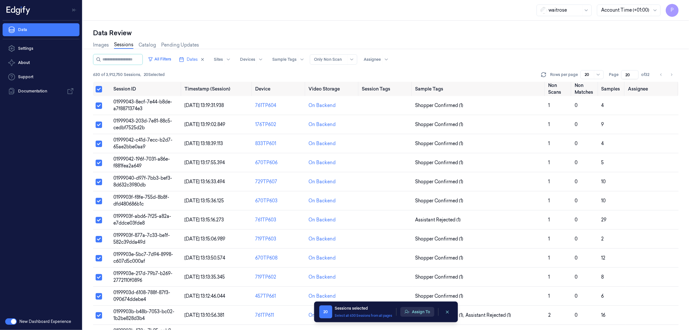
click at [411, 310] on button "Assign To" at bounding box center [417, 312] width 34 height 10
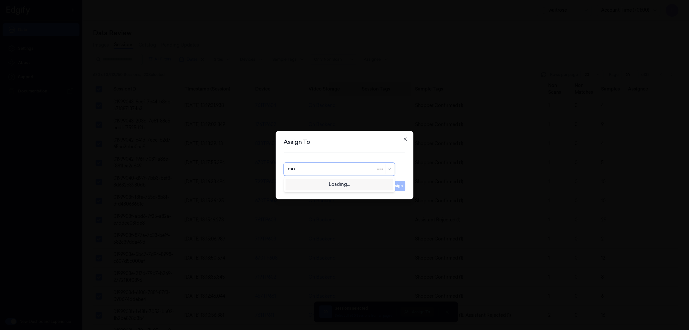
type input "moh"
click at [325, 186] on div "[PERSON_NAME]" at bounding box center [339, 183] width 103 height 7
click at [397, 185] on button "Assign" at bounding box center [397, 186] width 18 height 10
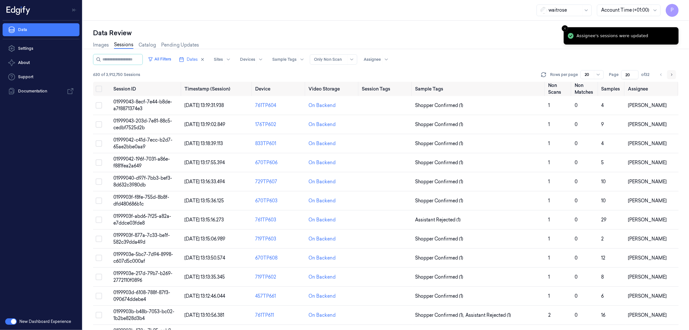
click at [674, 74] on button "Go to next page" at bounding box center [671, 74] width 9 height 9
type input "21"
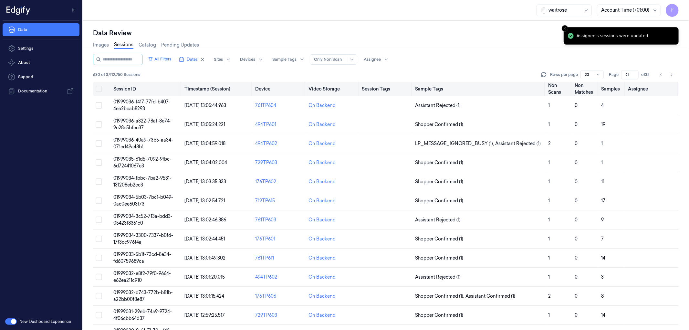
click at [102, 89] on button "on" at bounding box center [99, 89] width 6 height 6
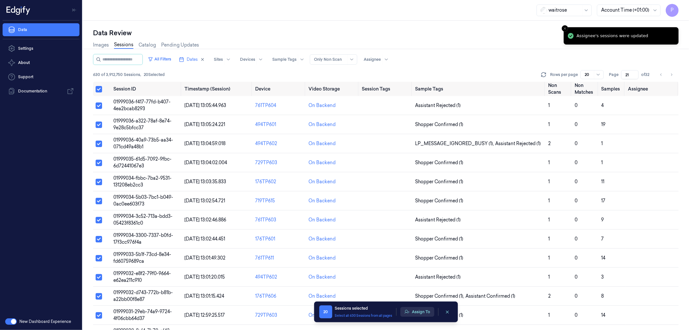
click at [421, 312] on button "Assign To" at bounding box center [417, 312] width 34 height 10
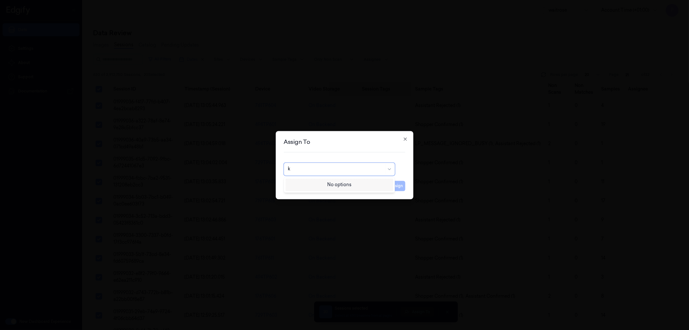
type input "ko"
click at [318, 185] on div "korisetty prem" at bounding box center [303, 183] width 31 height 7
click at [400, 187] on button "Assign" at bounding box center [397, 186] width 18 height 10
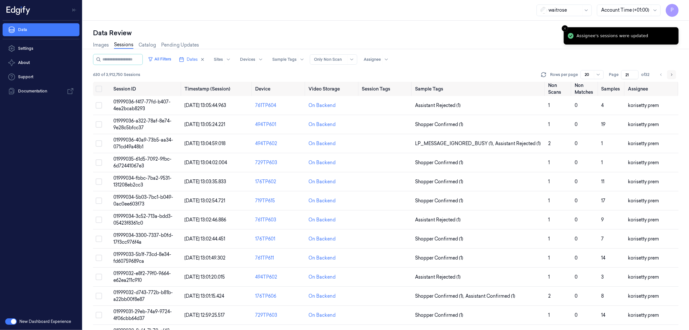
click at [671, 74] on icon "Go to next page" at bounding box center [671, 74] width 4 height 5
type input "22"
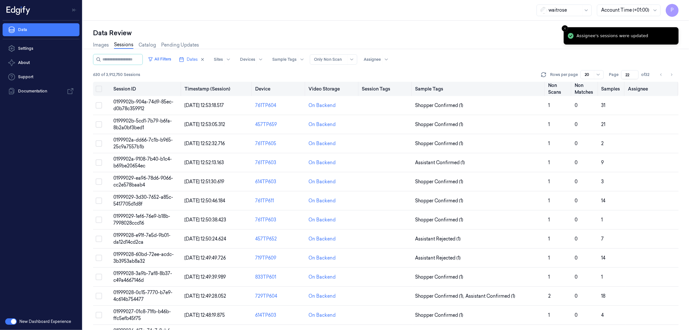
click at [100, 88] on button "on" at bounding box center [99, 89] width 6 height 6
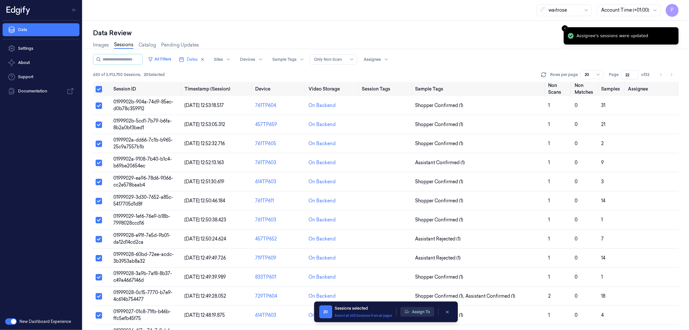
click at [421, 313] on button "Assign To" at bounding box center [417, 312] width 34 height 10
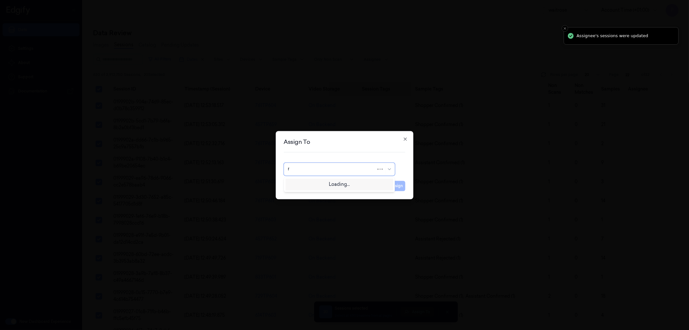
type input "ru"
click at [327, 185] on div "rupa a" at bounding box center [339, 183] width 103 height 7
click at [398, 186] on button "Assign" at bounding box center [397, 186] width 18 height 10
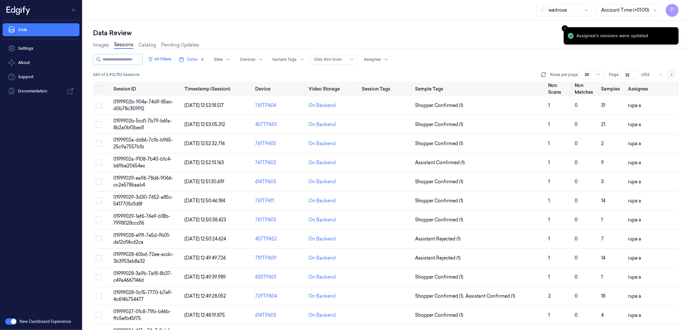
click at [672, 73] on icon "Go to next page" at bounding box center [671, 74] width 4 height 5
type input "23"
click at [99, 88] on button "on" at bounding box center [99, 89] width 6 height 6
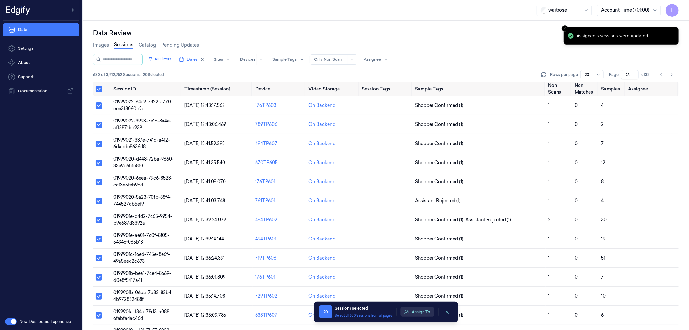
click at [420, 314] on button "Assign To" at bounding box center [417, 312] width 34 height 10
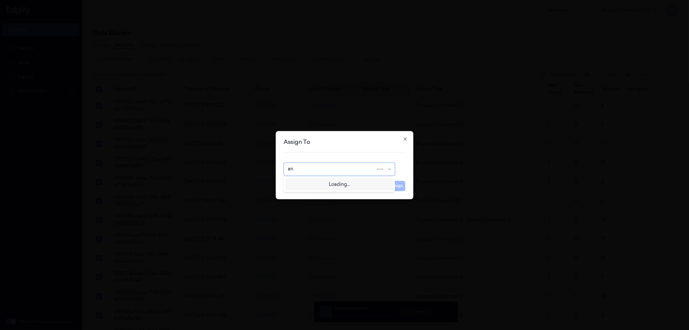
type input "ank"
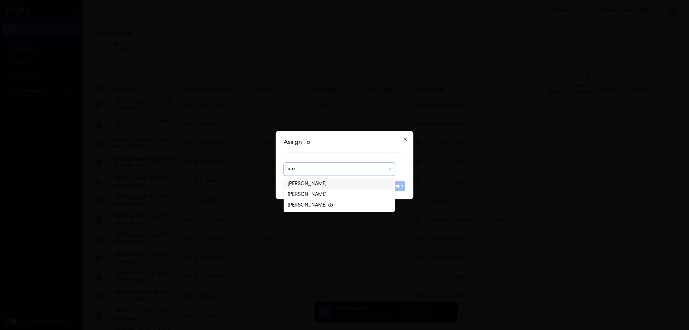
click at [328, 183] on div "[PERSON_NAME]" at bounding box center [339, 183] width 103 height 7
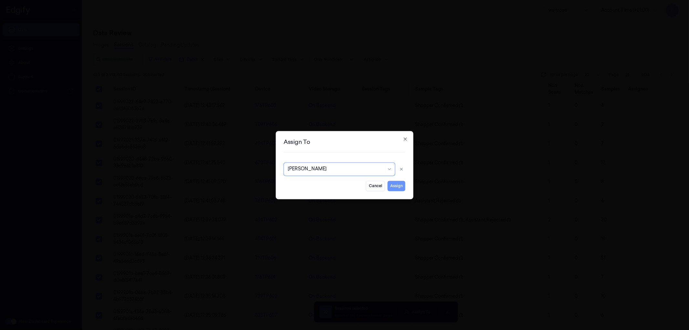
click at [398, 183] on button "Assign" at bounding box center [397, 186] width 18 height 10
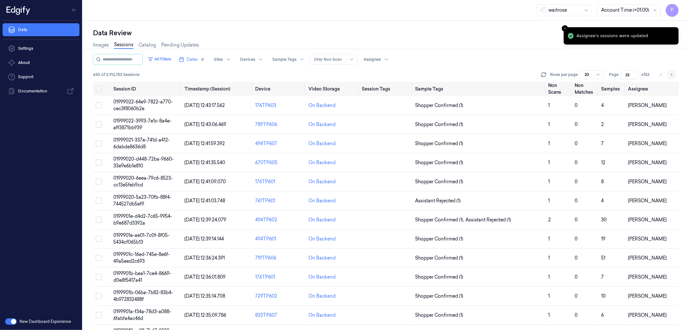
click at [673, 75] on icon "Go to next page" at bounding box center [671, 74] width 4 height 5
type input "24"
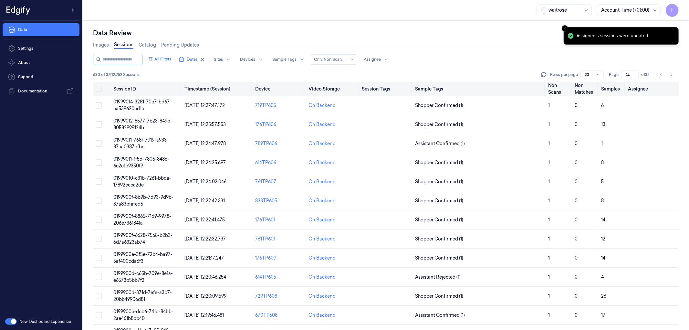
click at [99, 89] on button "on" at bounding box center [99, 89] width 6 height 6
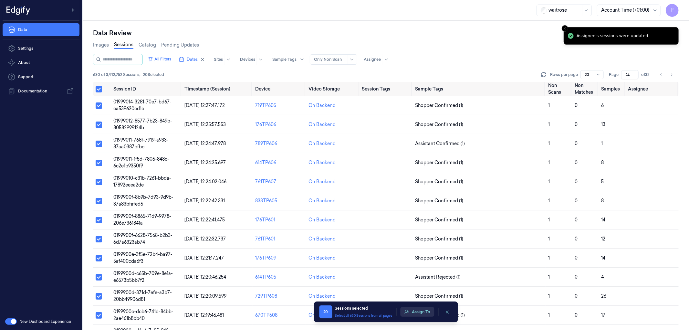
click at [414, 312] on button "Assign To" at bounding box center [417, 312] width 34 height 10
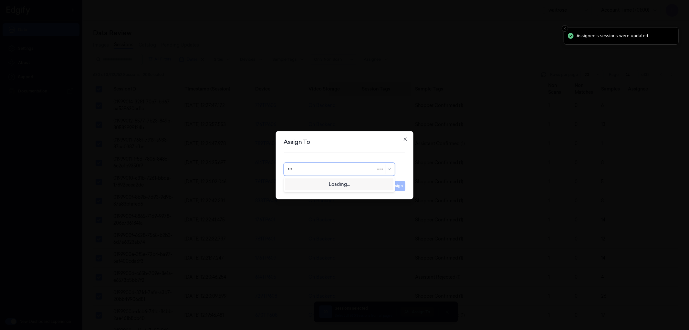
type input "roh"
click at [304, 185] on div "[PERSON_NAME]" at bounding box center [307, 183] width 39 height 7
click at [398, 184] on button "Assign" at bounding box center [397, 186] width 18 height 10
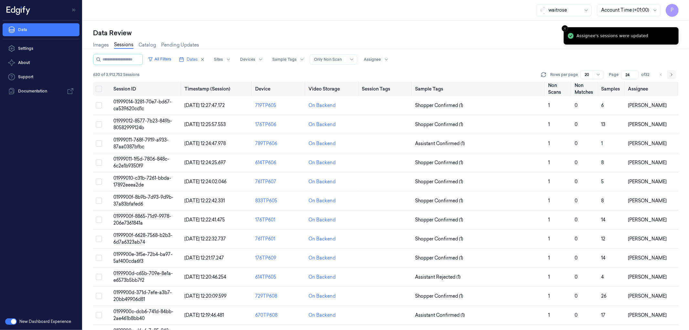
click at [672, 74] on icon "Go to next page" at bounding box center [671, 74] width 4 height 5
type input "25"
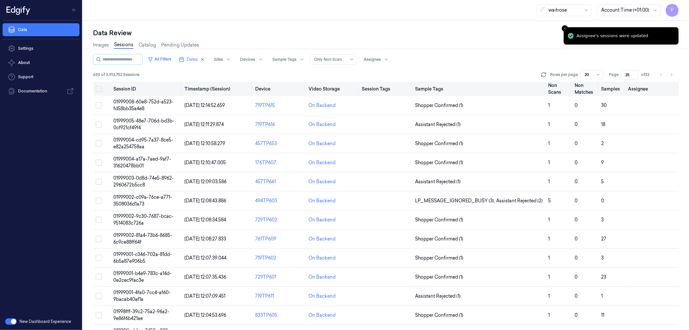
click at [100, 87] on button "on" at bounding box center [99, 89] width 6 height 6
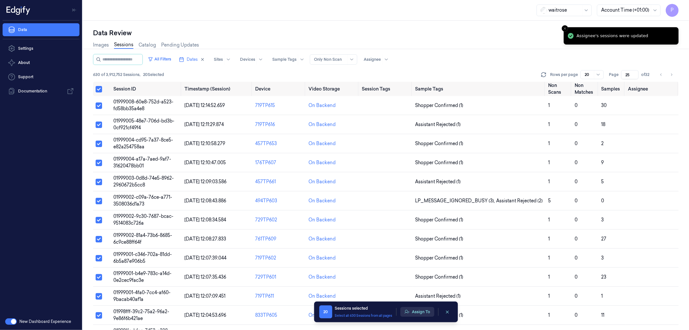
click at [417, 309] on button "Assign To" at bounding box center [417, 312] width 34 height 10
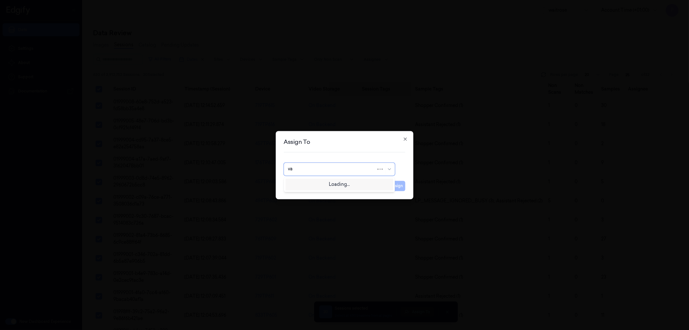
type input "var"
click at [314, 186] on div "[PERSON_NAME]" at bounding box center [307, 183] width 39 height 7
click at [392, 183] on button "Assign" at bounding box center [397, 186] width 18 height 10
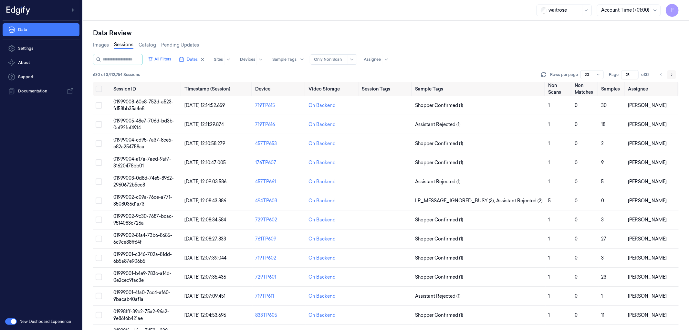
click at [672, 75] on icon "Go to next page" at bounding box center [671, 74] width 4 height 5
type input "26"
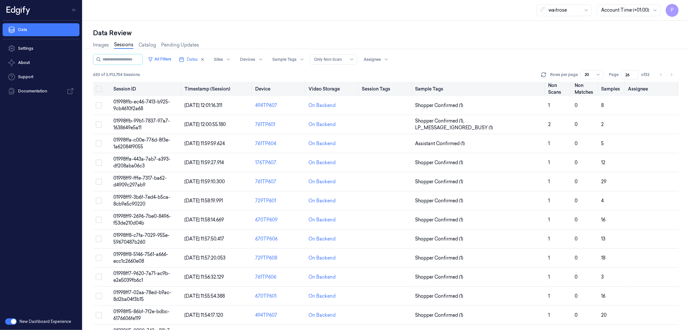
click at [99, 89] on button "on" at bounding box center [99, 89] width 6 height 6
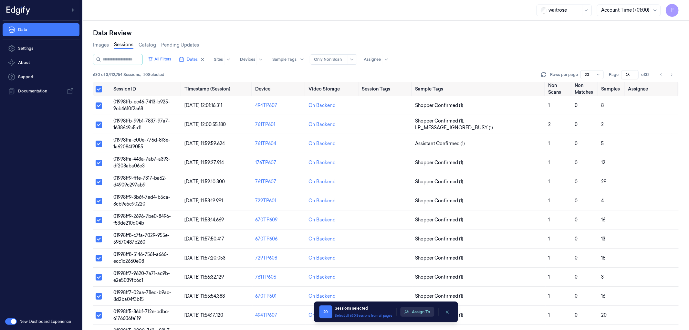
click at [421, 311] on button "Assign To" at bounding box center [417, 312] width 34 height 10
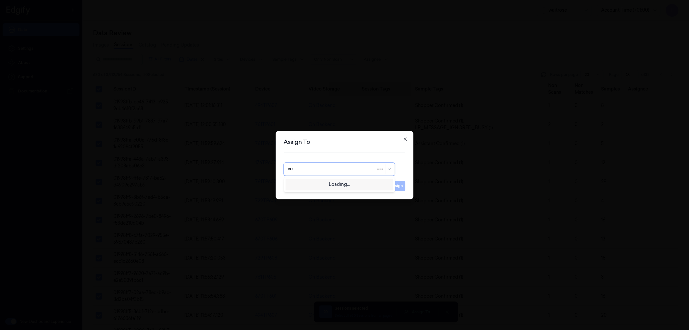
type input "ven"
click at [330, 183] on div "ven kataiah" at bounding box center [339, 183] width 103 height 7
click at [396, 186] on button "Assign" at bounding box center [397, 186] width 18 height 10
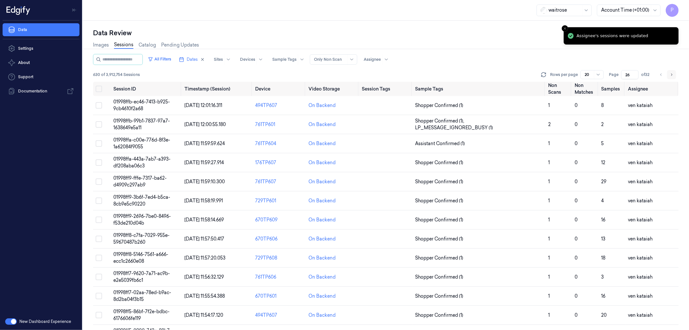
click at [674, 75] on button "Go to next page" at bounding box center [671, 74] width 9 height 9
type input "27"
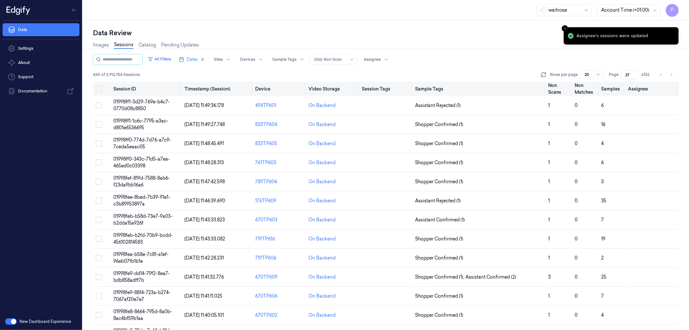
click at [98, 90] on button "on" at bounding box center [99, 89] width 6 height 6
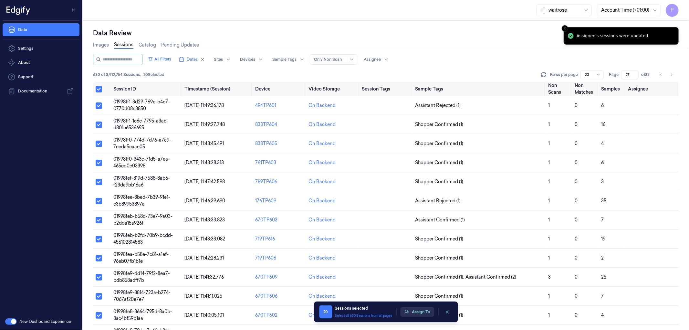
click at [417, 309] on button "Assign To" at bounding box center [417, 312] width 34 height 10
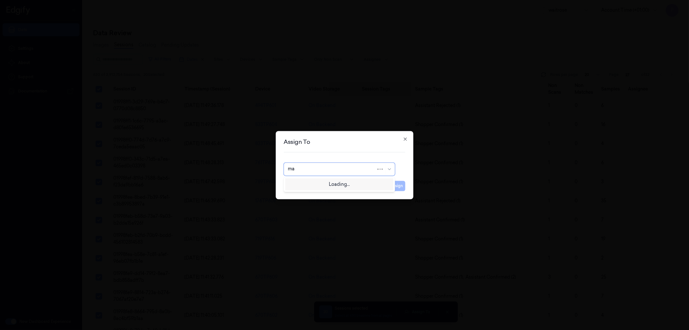
type input "m"
type input "chan"
click at [307, 183] on div "Chandu a" at bounding box center [309, 183] width 42 height 7
click at [392, 183] on button "Assign" at bounding box center [397, 186] width 18 height 10
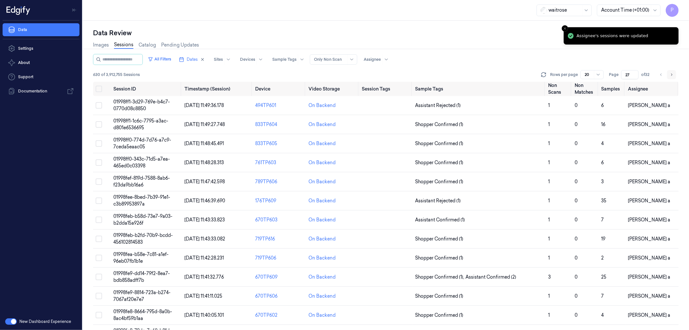
click at [672, 74] on icon "Go to next page" at bounding box center [671, 74] width 4 height 5
type input "28"
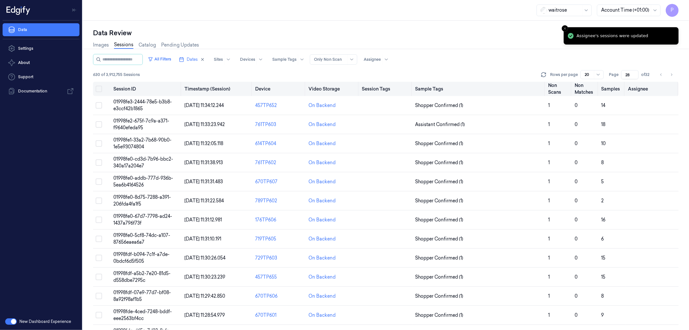
click at [100, 88] on button "on" at bounding box center [99, 89] width 6 height 6
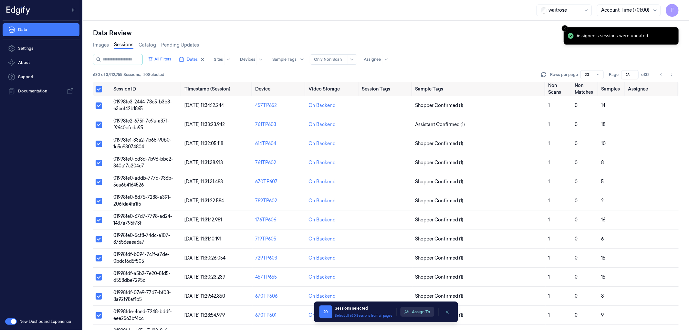
click at [413, 311] on button "Assign To" at bounding box center [417, 312] width 34 height 10
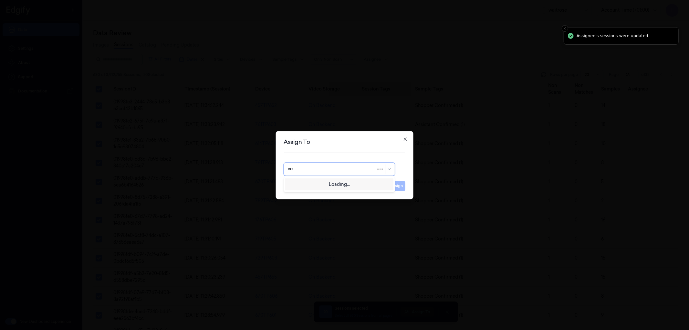
type input "ven"
click at [327, 186] on div "ven kataiah" at bounding box center [339, 183] width 103 height 7
click at [395, 188] on button "Assign" at bounding box center [397, 186] width 18 height 10
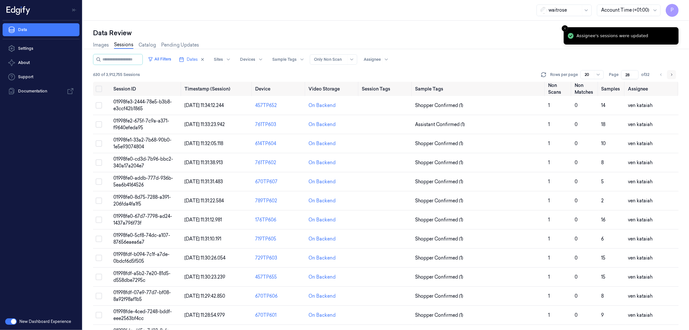
click at [673, 75] on icon "Go to next page" at bounding box center [671, 74] width 4 height 5
type input "29"
click at [98, 88] on button "on" at bounding box center [99, 89] width 6 height 6
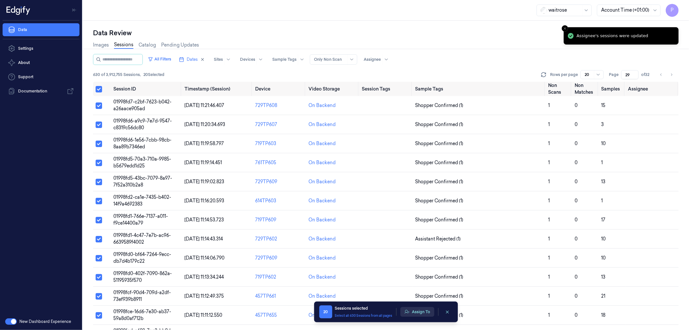
click at [422, 310] on button "Assign To" at bounding box center [417, 312] width 34 height 10
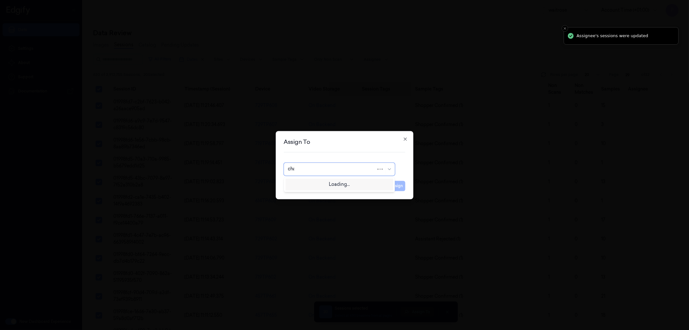
type input "chan"
click at [336, 185] on div "Chandu a" at bounding box center [339, 183] width 103 height 7
click at [398, 188] on button "Assign" at bounding box center [397, 186] width 18 height 10
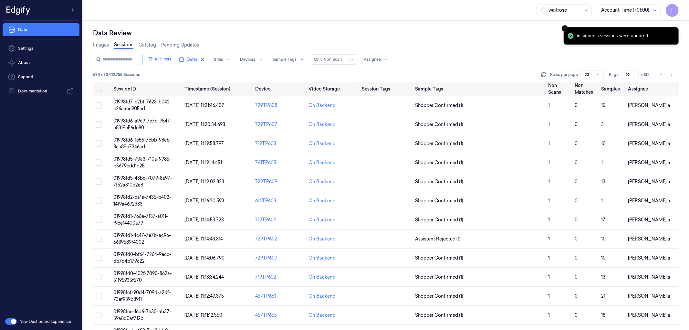
click at [545, 35] on div "Data Review" at bounding box center [386, 32] width 586 height 9
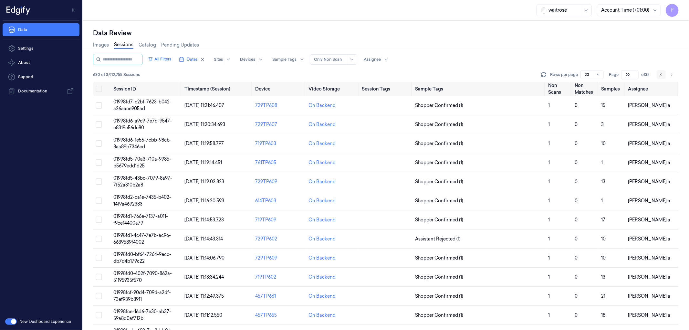
click at [660, 72] on icon "Go to previous page" at bounding box center [661, 74] width 4 height 5
click at [672, 73] on icon "Go to next page" at bounding box center [671, 74] width 4 height 5
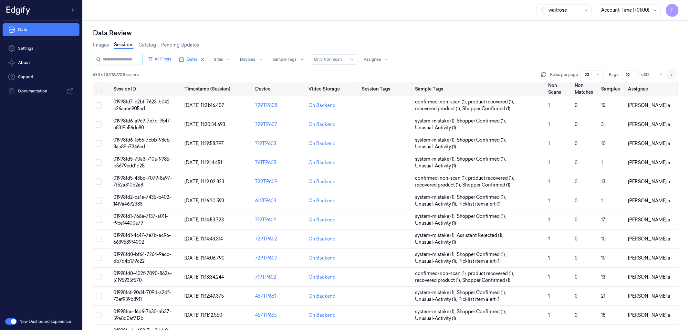
click at [671, 75] on icon "Go to next page" at bounding box center [671, 74] width 1 height 2
type input "30"
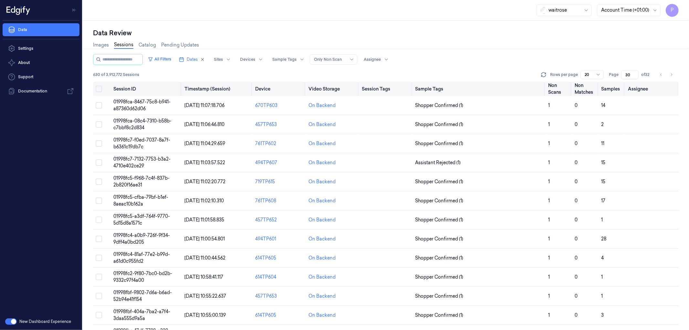
click at [99, 89] on button "on" at bounding box center [99, 89] width 6 height 6
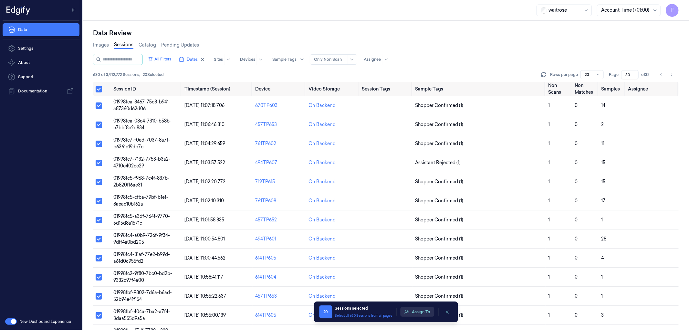
click at [421, 312] on button "Assign To" at bounding box center [417, 312] width 34 height 10
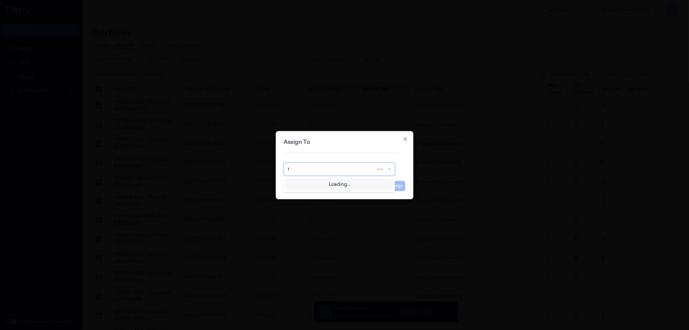
type input "ru"
click at [346, 181] on div "rupa a" at bounding box center [339, 183] width 103 height 7
click at [405, 184] on button "Assign" at bounding box center [397, 186] width 18 height 10
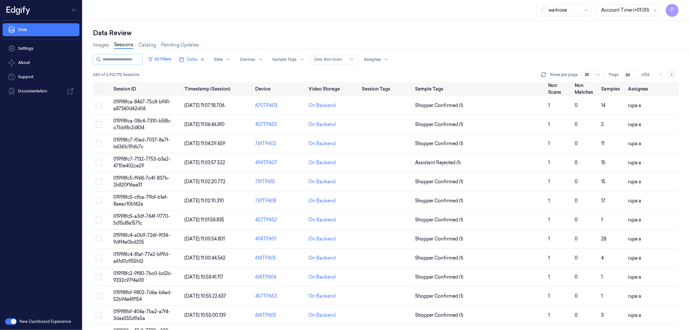
click at [671, 73] on icon "Go to next page" at bounding box center [671, 74] width 4 height 5
type input "31"
click at [98, 89] on button "on" at bounding box center [99, 89] width 6 height 6
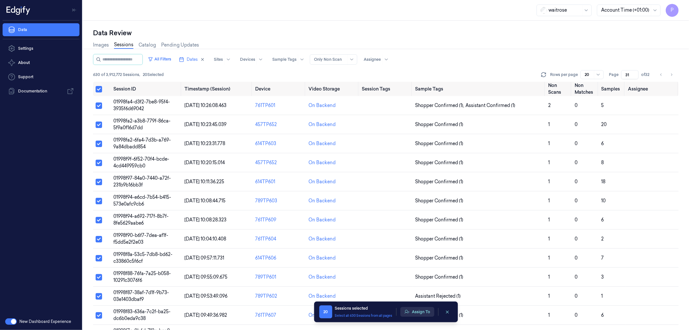
click at [409, 310] on icon "button" at bounding box center [406, 311] width 5 height 5
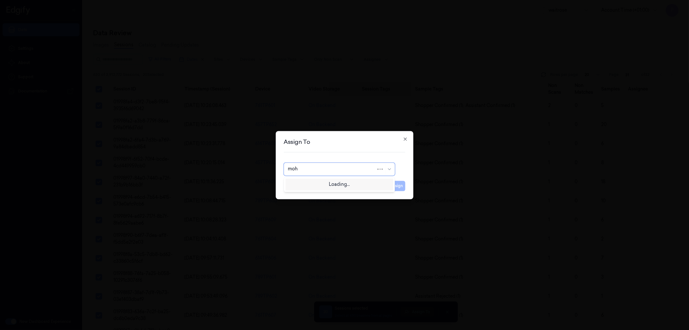
type input "moha"
click at [322, 186] on div "[PERSON_NAME]" at bounding box center [339, 183] width 103 height 7
click at [389, 188] on button "Assign" at bounding box center [397, 186] width 18 height 10
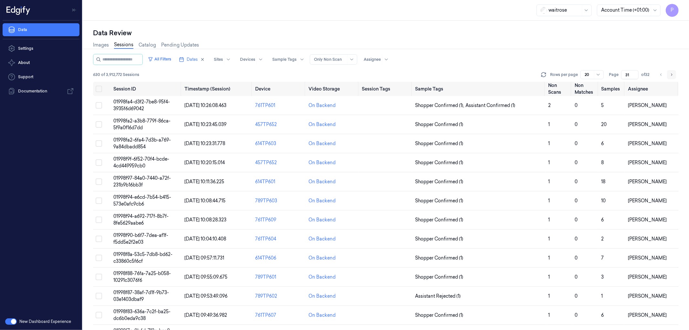
click at [672, 76] on icon "Go to next page" at bounding box center [671, 74] width 4 height 5
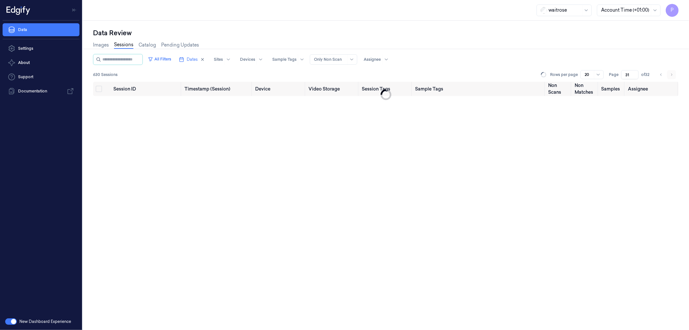
type input "32"
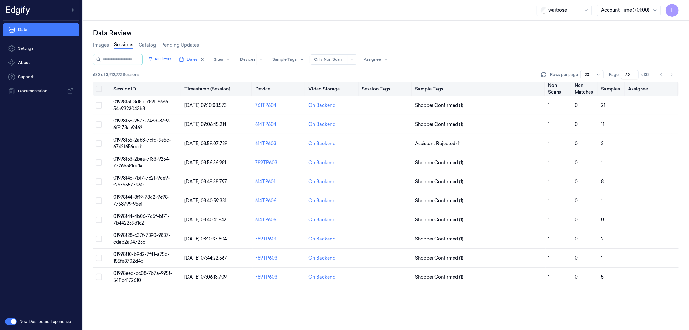
click at [99, 89] on button "on" at bounding box center [99, 89] width 6 height 6
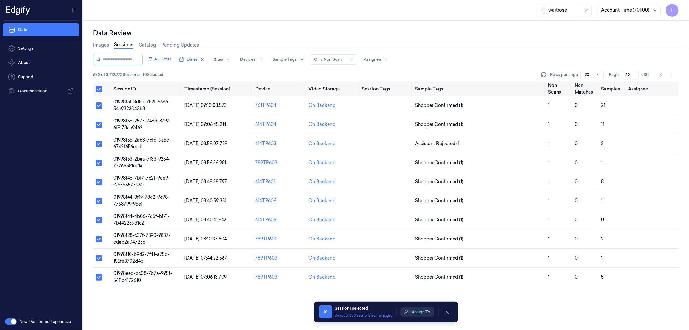
click at [420, 312] on button "Assign To" at bounding box center [417, 312] width 34 height 10
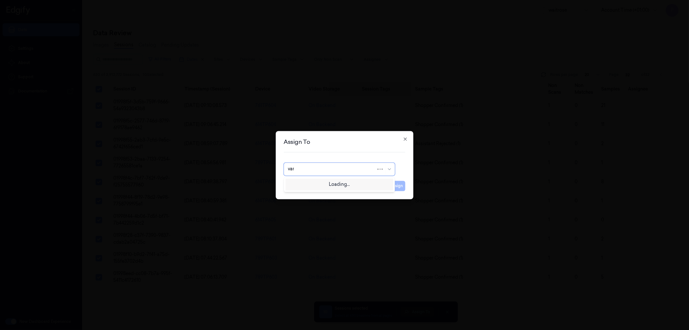
type input "vars"
click at [310, 193] on div "[PERSON_NAME] g" at bounding box center [339, 194] width 103 height 7
click at [397, 185] on button "Assign" at bounding box center [397, 186] width 18 height 10
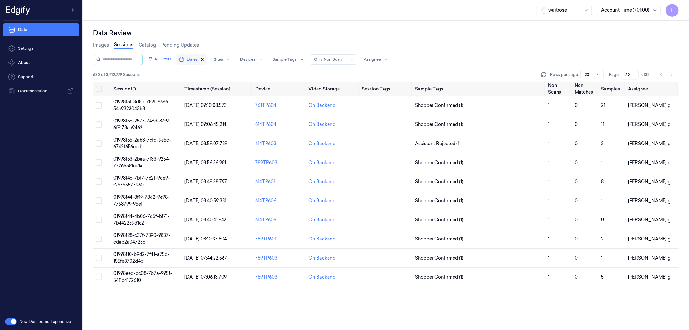
click at [205, 60] on icon "button" at bounding box center [202, 59] width 5 height 5
type input "1"
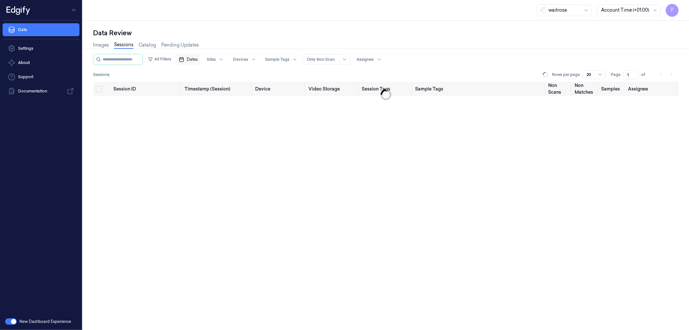
click at [198, 60] on span "Dates" at bounding box center [192, 60] width 11 height 6
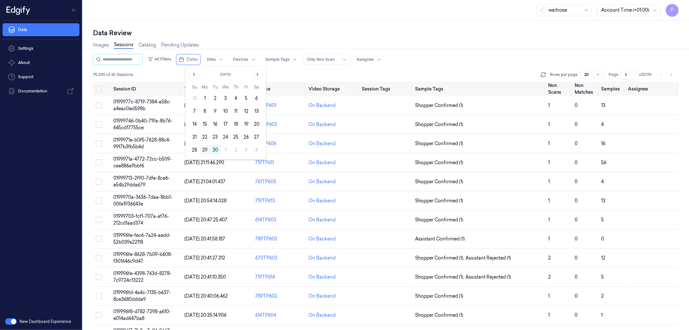
click at [206, 147] on button "29" at bounding box center [205, 150] width 10 height 10
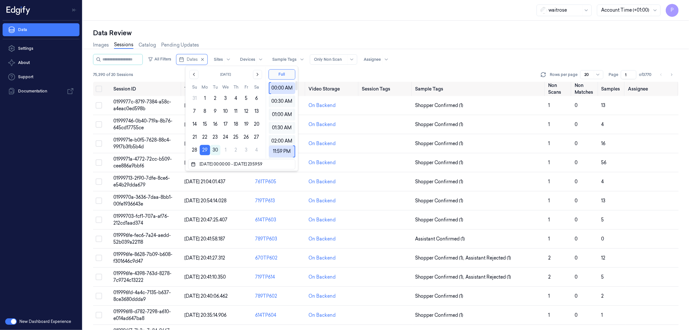
click at [338, 29] on div "Data Review" at bounding box center [386, 32] width 586 height 9
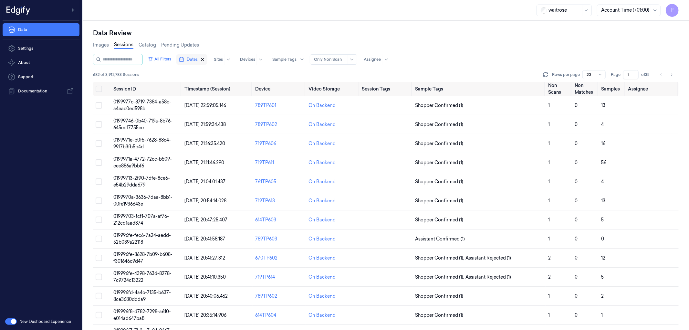
click at [205, 58] on icon "button" at bounding box center [202, 59] width 5 height 5
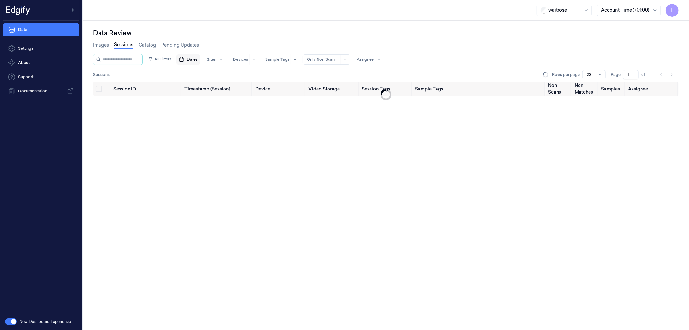
click at [196, 59] on span "Dates" at bounding box center [192, 60] width 11 height 6
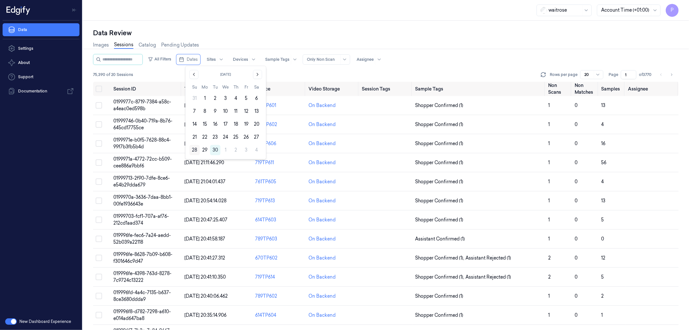
click at [192, 150] on button "28" at bounding box center [194, 150] width 10 height 10
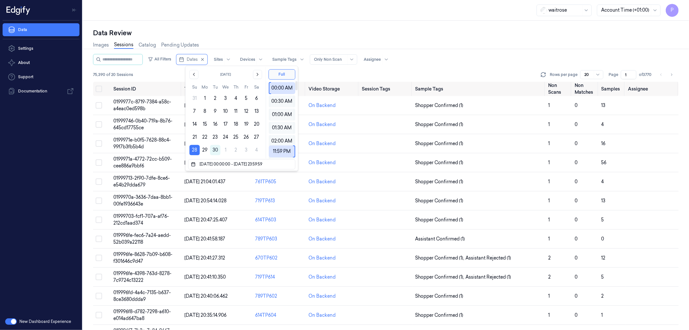
click at [348, 30] on div "Data Review" at bounding box center [386, 32] width 586 height 9
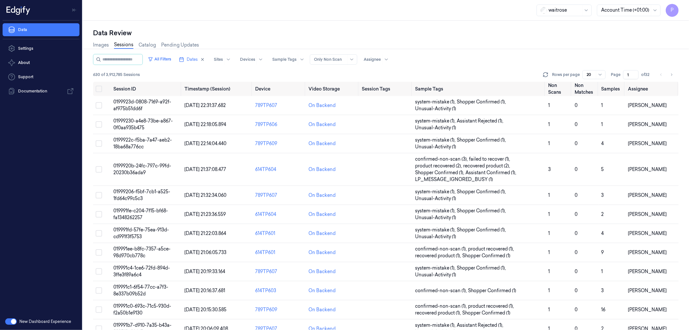
drag, startPoint x: 630, startPoint y: 72, endPoint x: 626, endPoint y: 73, distance: 4.9
click at [626, 73] on input "1" at bounding box center [631, 74] width 16 height 9
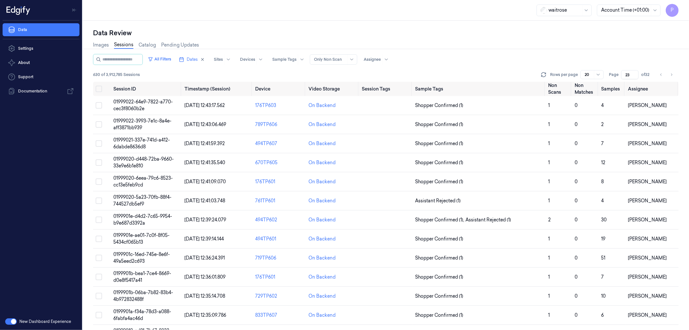
click at [534, 49] on div "Images Sessions Catalog Pending Updates" at bounding box center [386, 45] width 586 height 16
click at [507, 23] on div "Data Review Images Sessions Catalog Pending Updates All Filters Dates Sites Dev…" at bounding box center [386, 175] width 606 height 309
click at [661, 74] on icon "Go to previous page" at bounding box center [660, 74] width 1 height 2
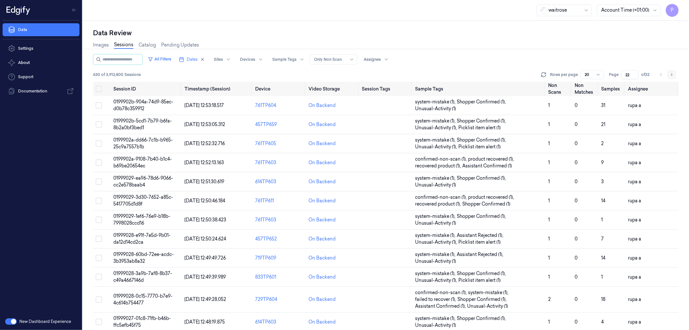
click at [675, 72] on button "Go to next page" at bounding box center [671, 74] width 9 height 9
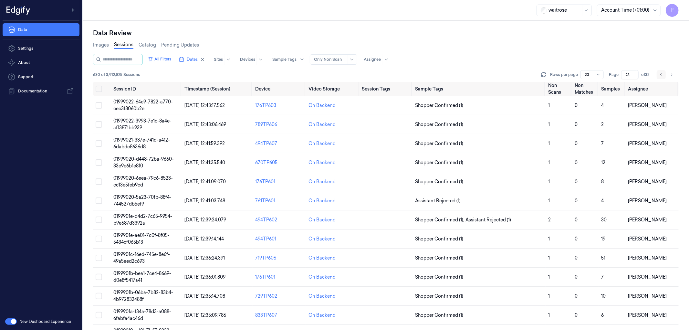
click at [661, 75] on icon "Go to previous page" at bounding box center [661, 74] width 4 height 5
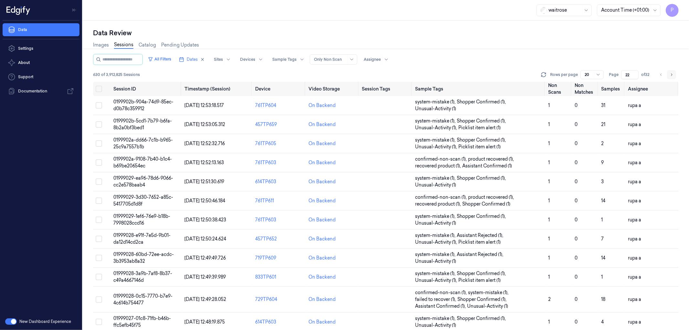
click at [670, 75] on icon "Go to next page" at bounding box center [671, 74] width 4 height 5
type input "23"
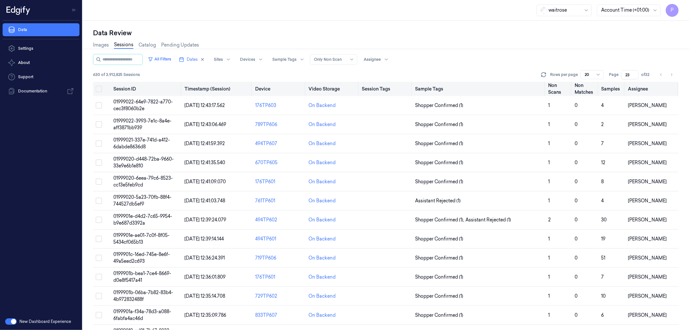
click at [98, 89] on button "on" at bounding box center [99, 89] width 6 height 6
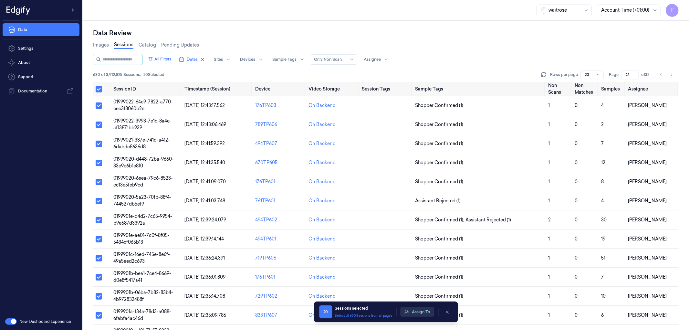
click at [421, 314] on button "Assign To" at bounding box center [417, 312] width 34 height 10
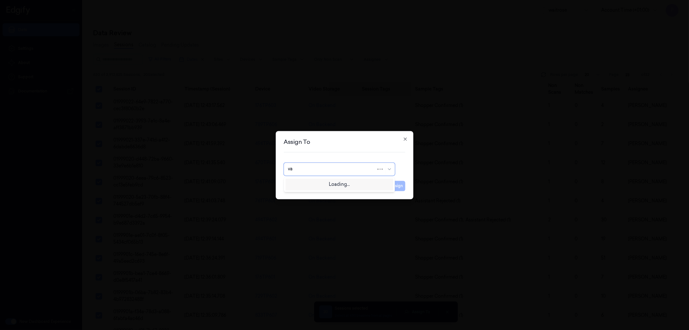
type input "var"
click at [320, 196] on div "[PERSON_NAME] g" at bounding box center [339, 194] width 103 height 7
click at [397, 185] on button "Assign" at bounding box center [397, 186] width 18 height 10
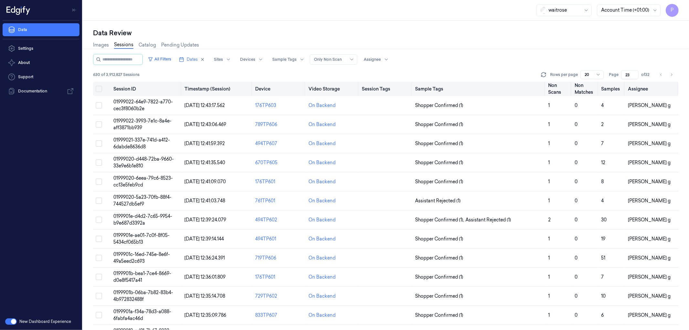
click at [99, 88] on button "on" at bounding box center [99, 89] width 6 height 6
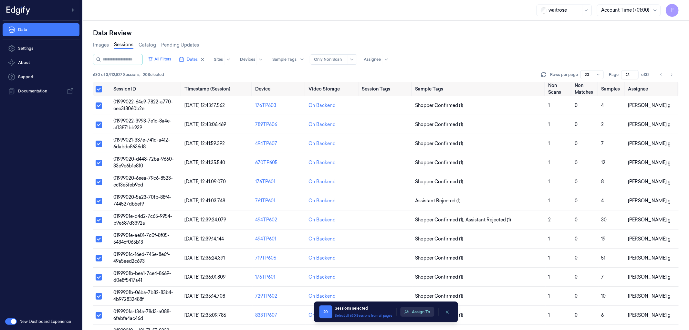
click at [418, 310] on button "Assign To" at bounding box center [417, 312] width 34 height 10
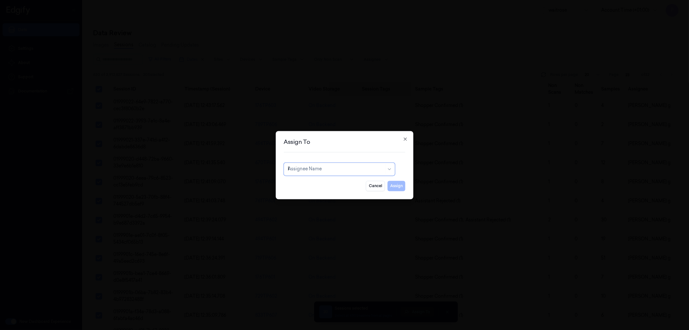
type input "ko"
click at [327, 184] on div "korisetty prem" at bounding box center [339, 183] width 103 height 7
click at [389, 184] on button "Assign" at bounding box center [397, 186] width 18 height 10
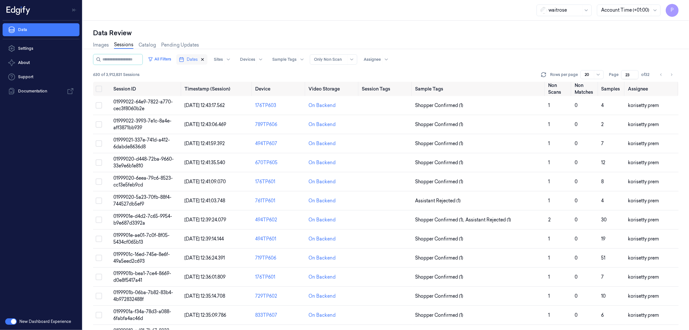
click at [205, 59] on icon "button" at bounding box center [202, 59] width 5 height 5
type input "1"
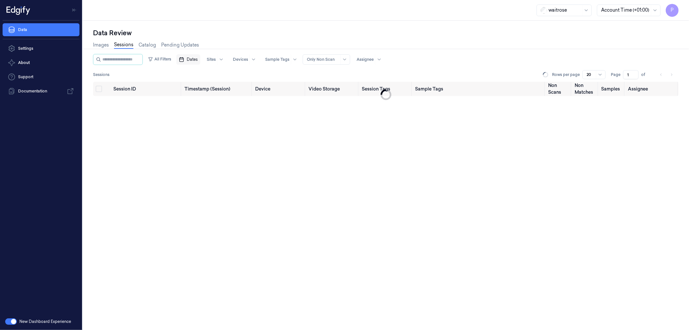
click at [198, 59] on span "Dates" at bounding box center [192, 60] width 11 height 6
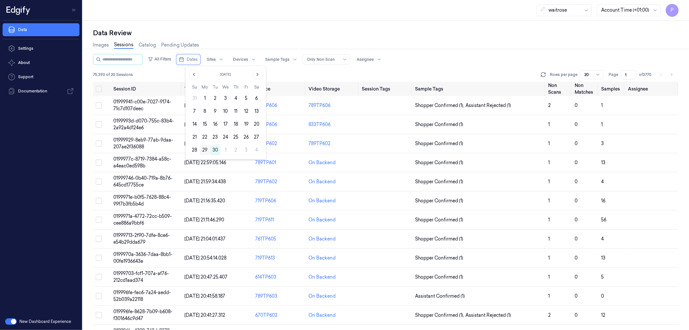
click at [206, 150] on button "29" at bounding box center [205, 150] width 10 height 10
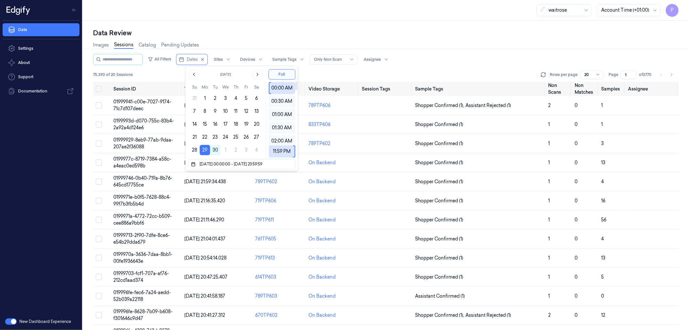
click at [394, 34] on div "Data Review" at bounding box center [386, 32] width 586 height 9
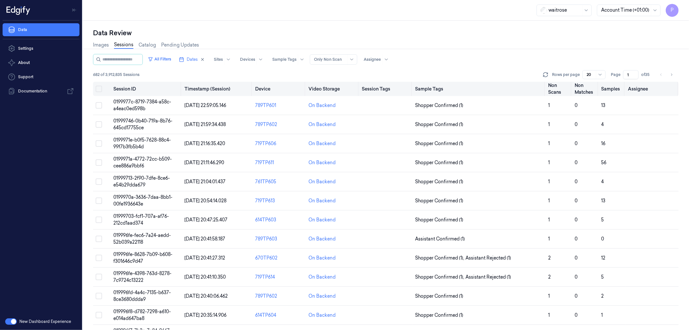
click at [99, 89] on button "on" at bounding box center [99, 89] width 6 height 6
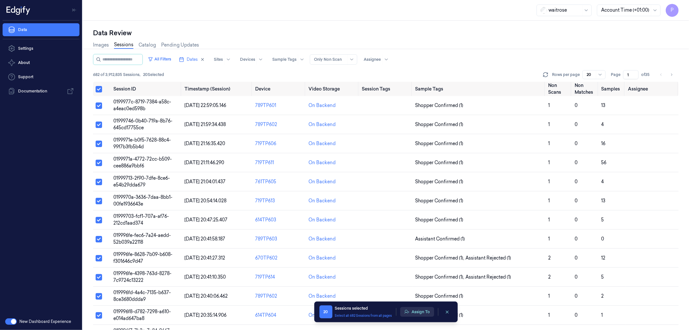
click at [423, 312] on button "Assign To" at bounding box center [417, 312] width 34 height 10
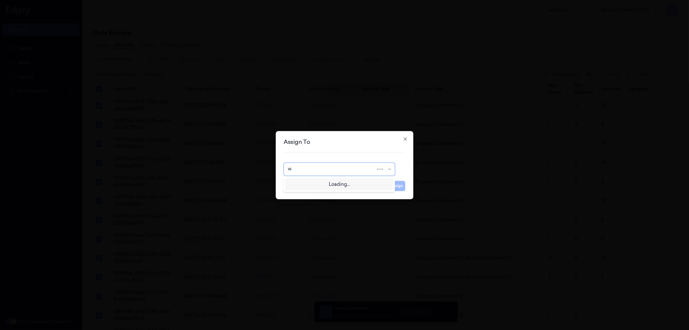
type input "var"
click at [306, 194] on div "[PERSON_NAME] g" at bounding box center [339, 194] width 103 height 7
click at [396, 187] on button "Assign" at bounding box center [397, 186] width 18 height 10
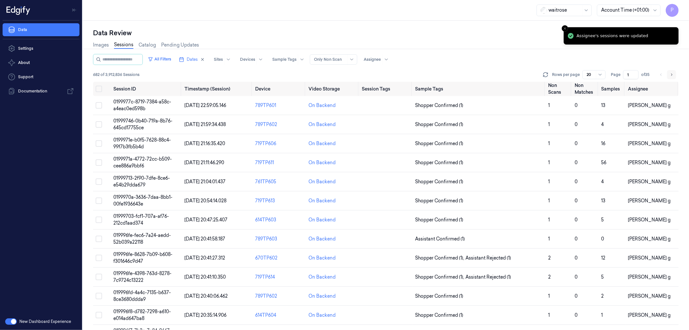
click at [671, 73] on icon "Go to next page" at bounding box center [671, 74] width 4 height 5
type input "2"
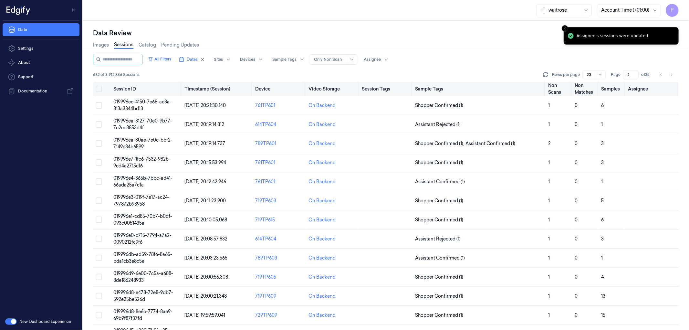
click at [98, 89] on button "on" at bounding box center [99, 89] width 6 height 6
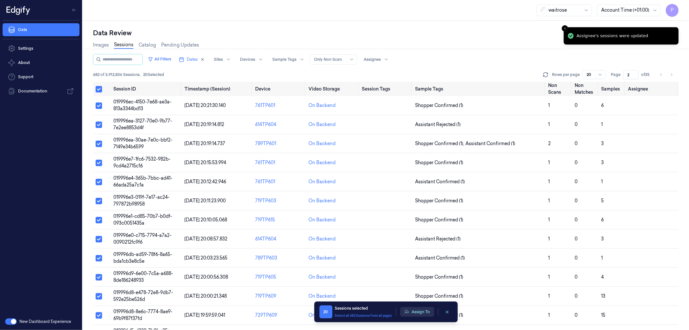
click at [415, 308] on button "Assign To" at bounding box center [417, 312] width 34 height 10
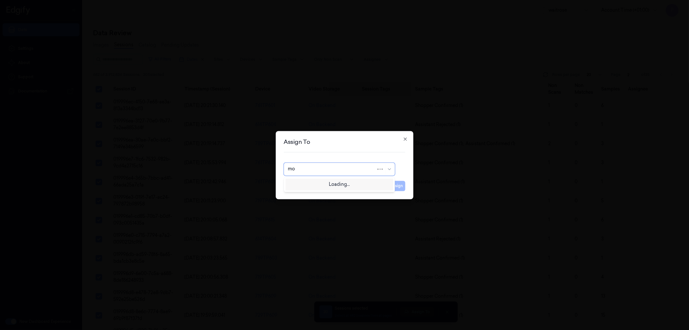
type input "moh"
click at [304, 182] on div "[PERSON_NAME]" at bounding box center [307, 183] width 39 height 7
click at [404, 185] on button "Assign" at bounding box center [397, 186] width 18 height 10
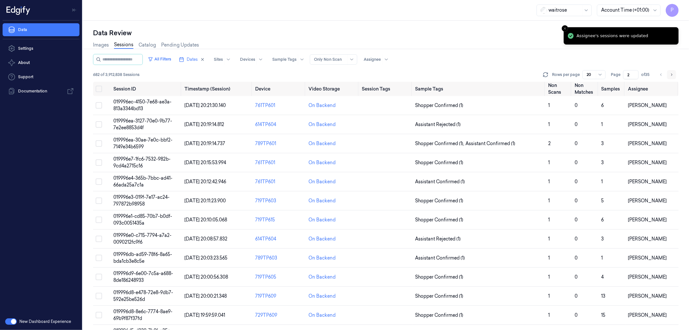
click at [669, 75] on button "Go to next page" at bounding box center [671, 74] width 9 height 9
type input "3"
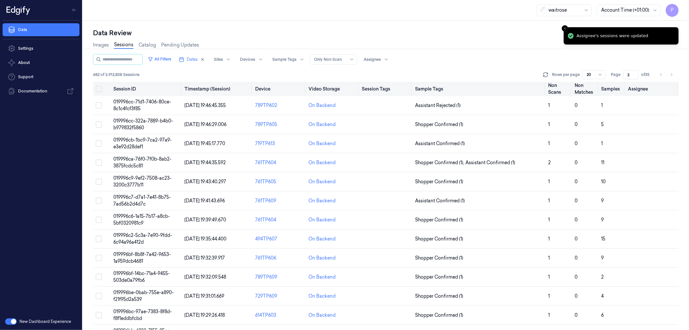
click at [99, 89] on button "on" at bounding box center [99, 89] width 6 height 6
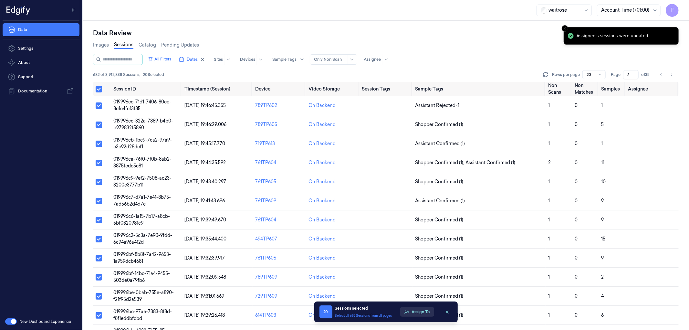
click at [423, 312] on button "Assign To" at bounding box center [417, 312] width 34 height 10
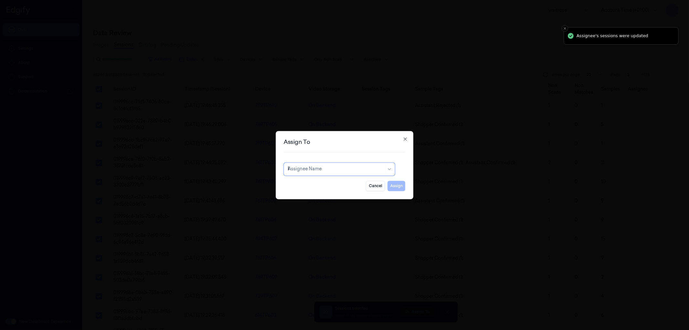
type input "ko"
click at [354, 185] on div "korisetty prem" at bounding box center [339, 183] width 103 height 7
click at [392, 183] on button "Assign" at bounding box center [397, 186] width 18 height 10
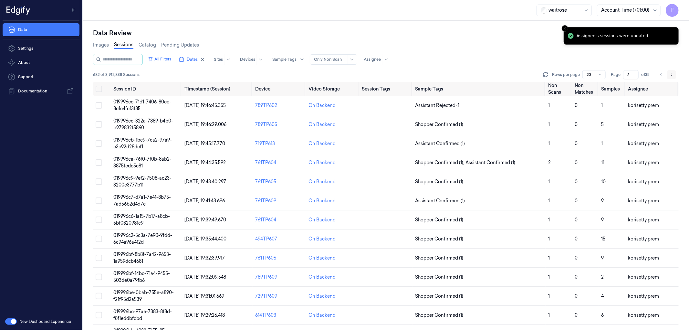
click at [671, 73] on icon "Go to next page" at bounding box center [671, 74] width 1 height 2
type input "4"
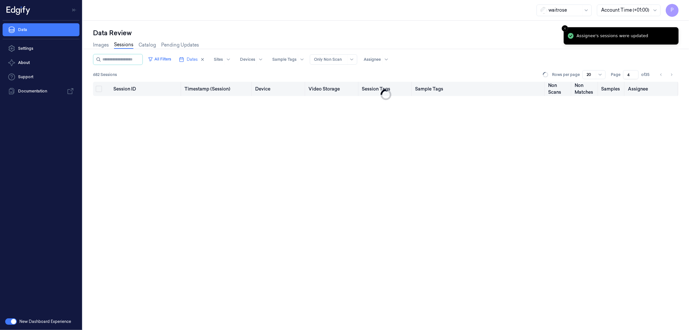
click at [99, 88] on button "on" at bounding box center [99, 89] width 6 height 6
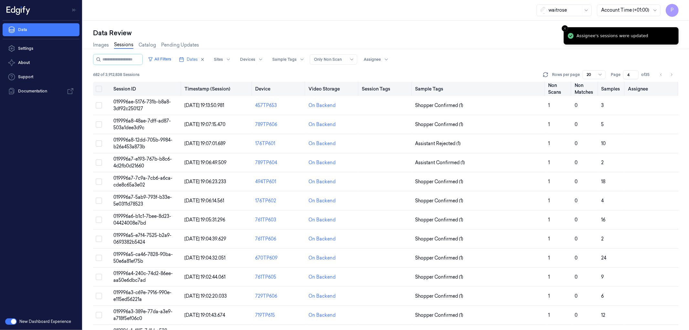
click at [99, 87] on button "on" at bounding box center [99, 89] width 6 height 6
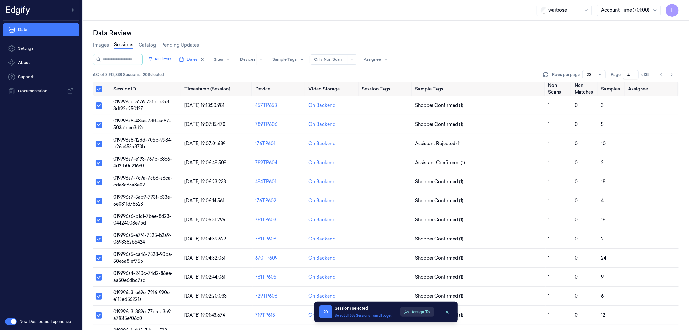
click at [415, 310] on button "Assign To" at bounding box center [417, 312] width 34 height 10
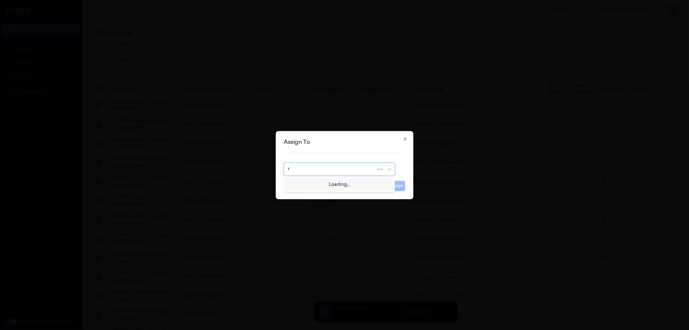
type input "ru"
click at [310, 185] on div "rupa a" at bounding box center [339, 183] width 103 height 7
click at [391, 185] on button "Assign" at bounding box center [397, 186] width 18 height 10
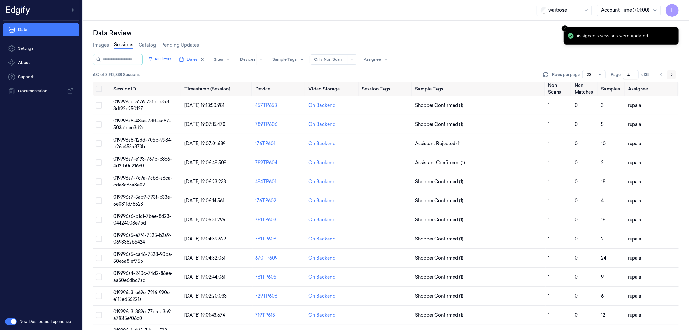
click at [673, 74] on button "Go to next page" at bounding box center [671, 74] width 9 height 9
type input "5"
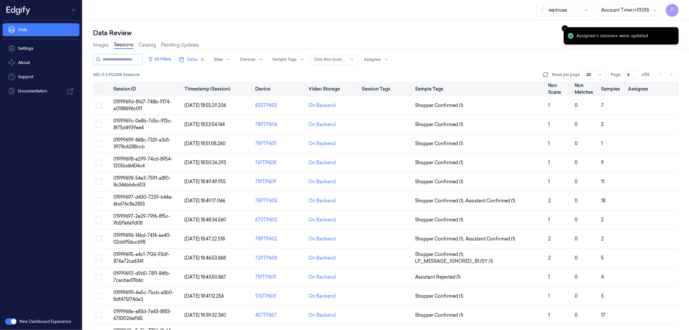
click at [99, 89] on button "on" at bounding box center [99, 89] width 6 height 6
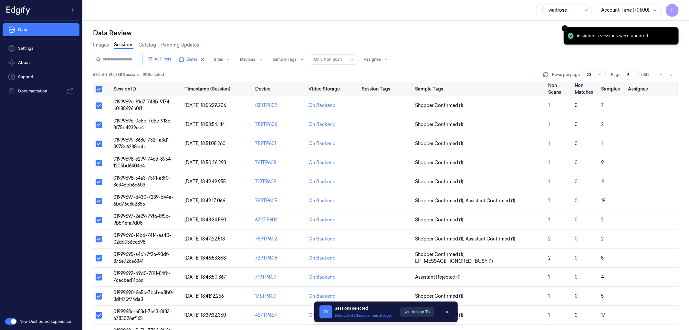
click at [426, 310] on button "Assign To" at bounding box center [417, 312] width 34 height 10
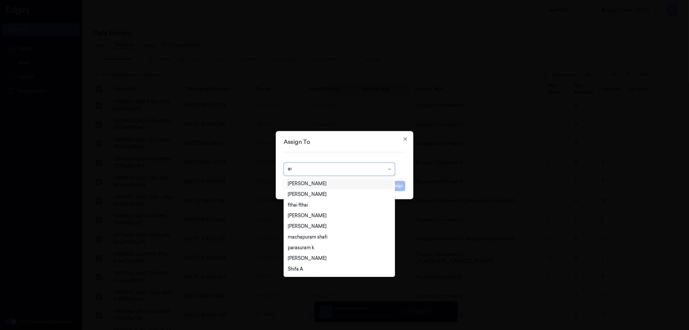
type input "ank"
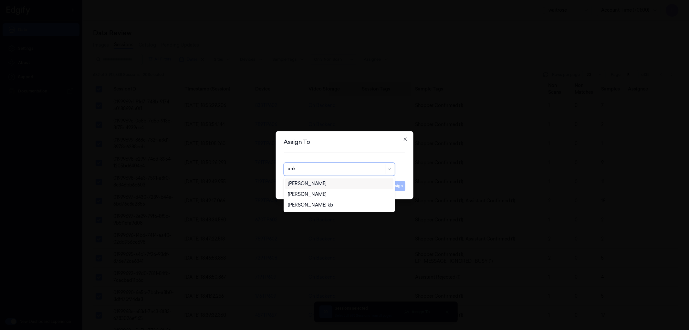
click at [314, 185] on div "[PERSON_NAME]" at bounding box center [307, 183] width 39 height 7
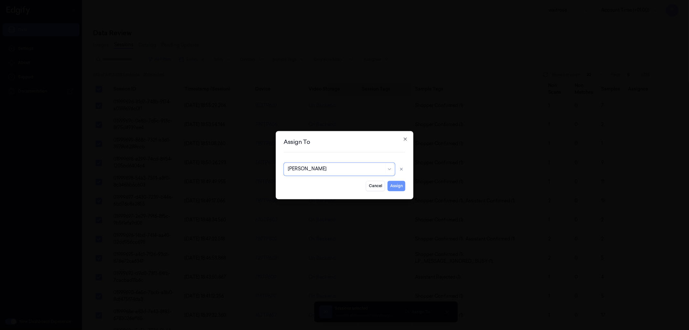
click at [397, 183] on button "Assign" at bounding box center [397, 186] width 18 height 10
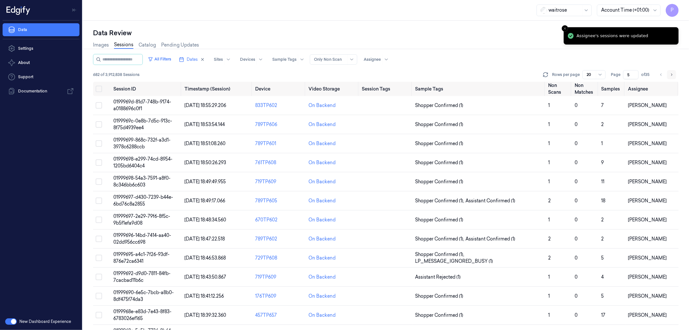
click at [672, 72] on icon "Go to next page" at bounding box center [671, 74] width 4 height 5
type input "6"
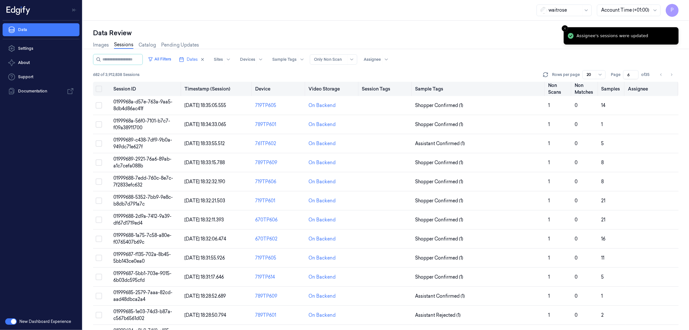
click at [98, 87] on button "on" at bounding box center [99, 89] width 6 height 6
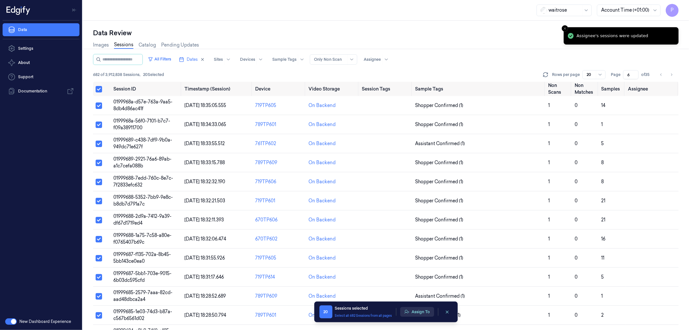
click at [410, 309] on button "Assign To" at bounding box center [417, 312] width 34 height 10
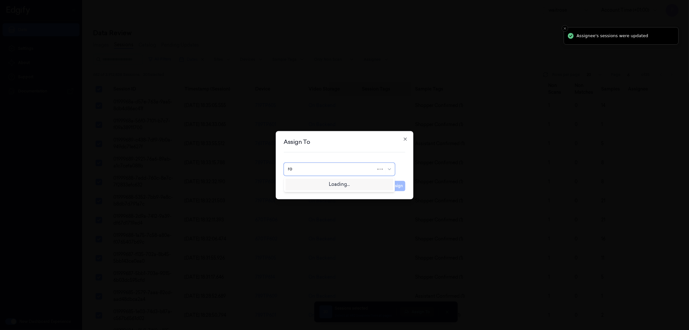
type input "roh"
click at [320, 181] on div "[PERSON_NAME]" at bounding box center [307, 183] width 39 height 7
click at [401, 188] on button "Assign" at bounding box center [397, 186] width 18 height 10
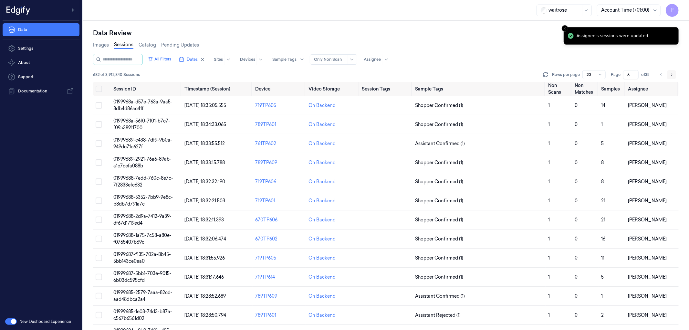
click at [672, 75] on icon "Go to next page" at bounding box center [671, 74] width 4 height 5
type input "7"
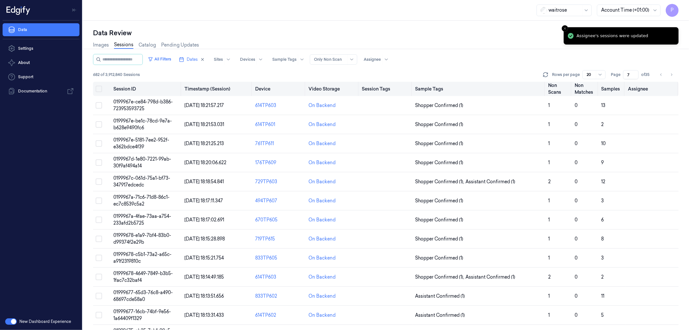
click at [99, 89] on button "on" at bounding box center [99, 89] width 6 height 6
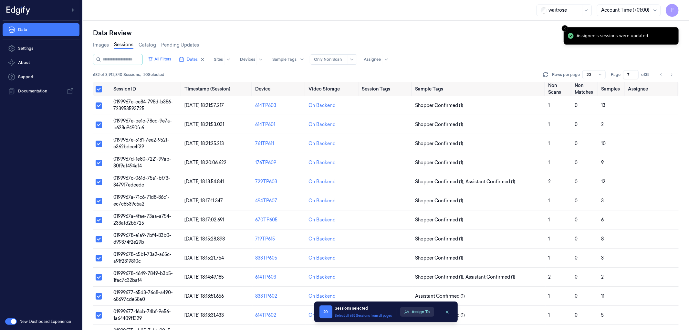
click at [412, 309] on button "Assign To" at bounding box center [417, 312] width 34 height 10
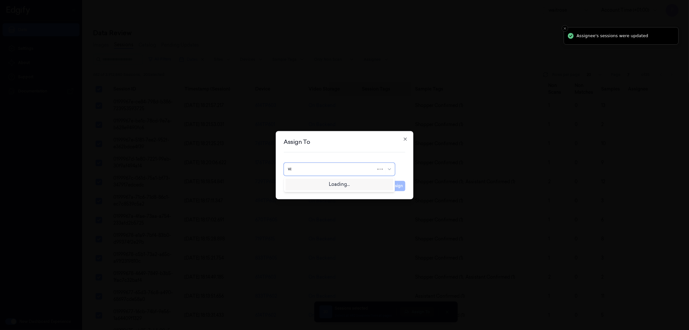
type input "var"
click at [329, 183] on div "[PERSON_NAME]" at bounding box center [339, 183] width 103 height 7
click at [390, 187] on button "Assign" at bounding box center [397, 186] width 18 height 10
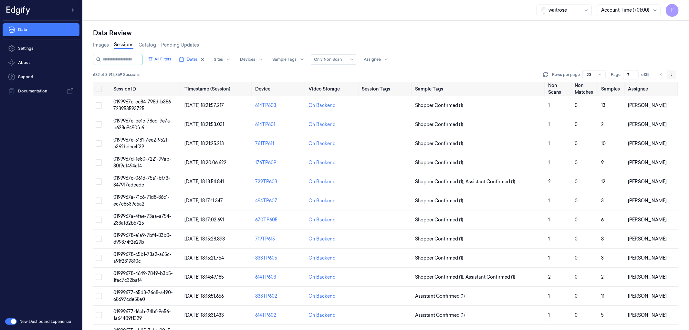
click at [674, 75] on button "Go to next page" at bounding box center [671, 74] width 9 height 9
type input "8"
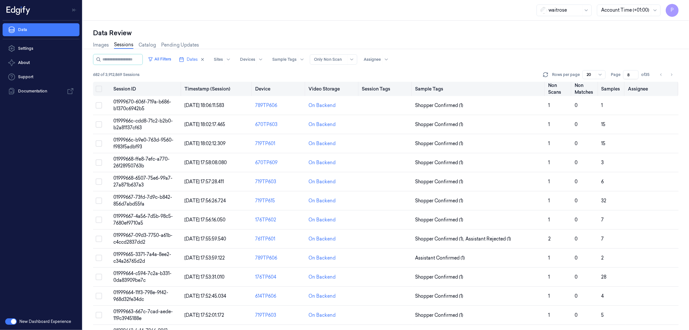
click at [98, 89] on button "on" at bounding box center [99, 89] width 6 height 6
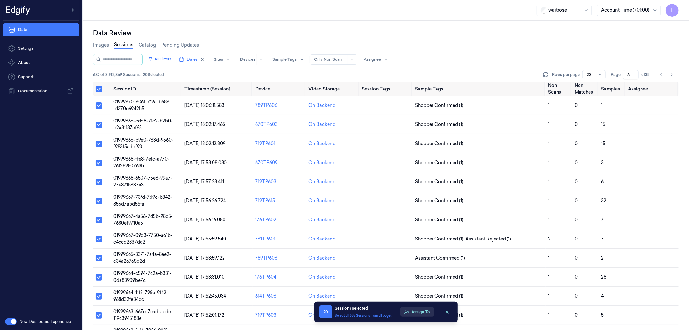
click at [417, 314] on button "Assign To" at bounding box center [417, 312] width 34 height 10
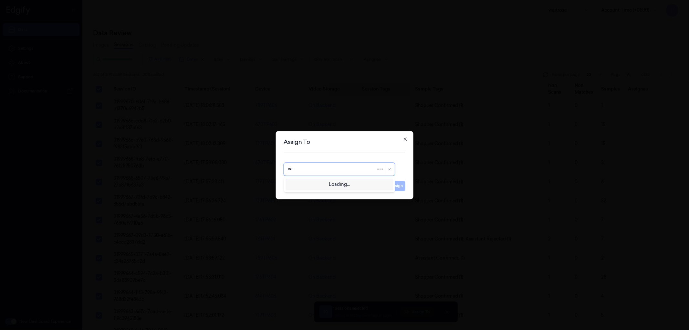
type input "var"
click at [321, 197] on div "[PERSON_NAME] g" at bounding box center [339, 194] width 103 height 7
click at [394, 187] on button "Assign" at bounding box center [397, 186] width 18 height 10
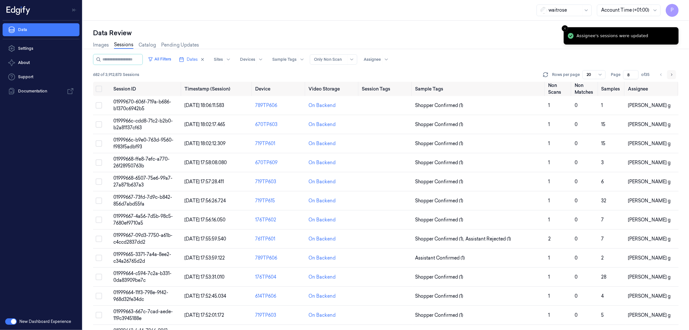
click at [672, 74] on icon "Go to next page" at bounding box center [671, 74] width 4 height 5
type input "9"
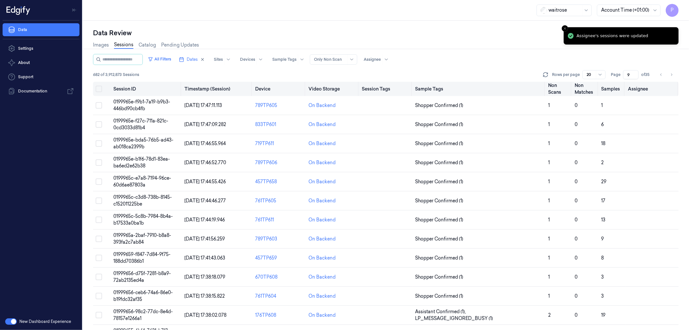
click at [100, 90] on button "on" at bounding box center [99, 89] width 6 height 6
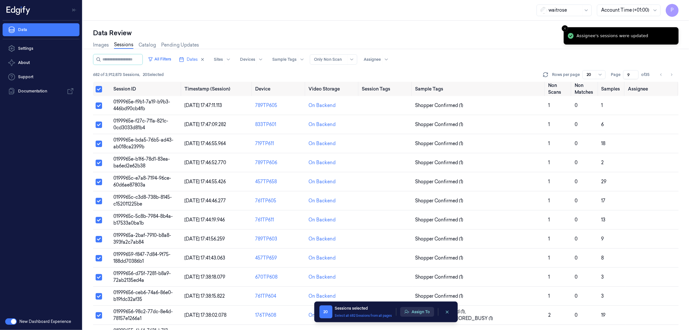
click at [425, 310] on button "Assign To" at bounding box center [417, 312] width 34 height 10
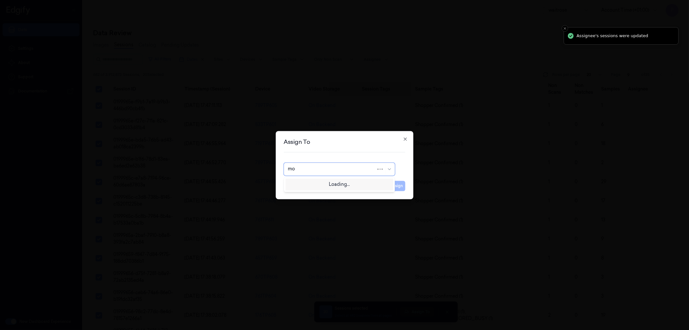
type input "moh"
click at [328, 189] on div "[PERSON_NAME]" at bounding box center [339, 184] width 111 height 14
click at [362, 181] on div "[PERSON_NAME]" at bounding box center [339, 183] width 103 height 7
click at [395, 186] on button "Assign" at bounding box center [397, 186] width 18 height 10
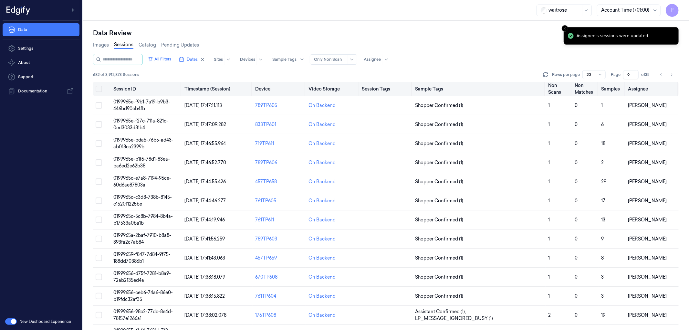
click at [674, 73] on button "Go to next page" at bounding box center [671, 74] width 9 height 9
type input "10"
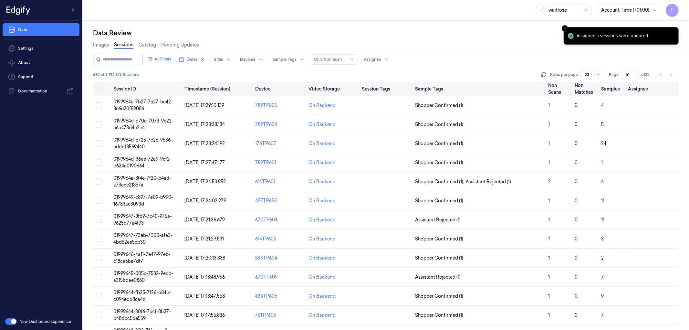
click at [99, 91] on button "on" at bounding box center [99, 89] width 6 height 6
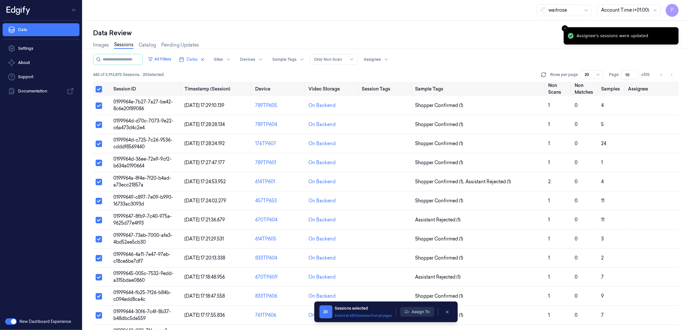
click at [421, 313] on button "Assign To" at bounding box center [417, 312] width 34 height 10
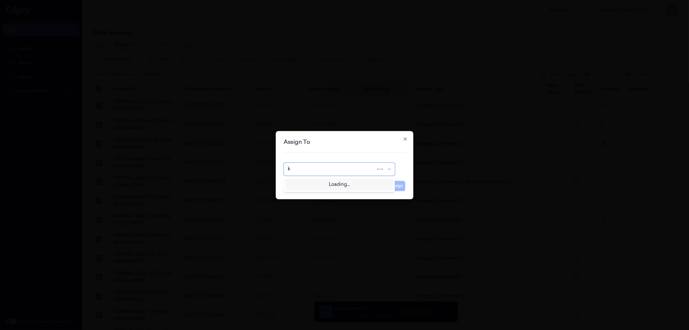
type input "ko"
click at [330, 183] on div "korisetty prem" at bounding box center [339, 183] width 103 height 7
click at [396, 189] on button "Assign" at bounding box center [397, 186] width 18 height 10
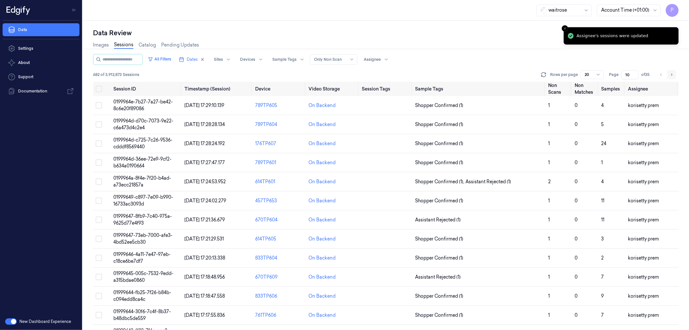
click at [669, 72] on icon "Go to next page" at bounding box center [671, 74] width 4 height 5
type input "11"
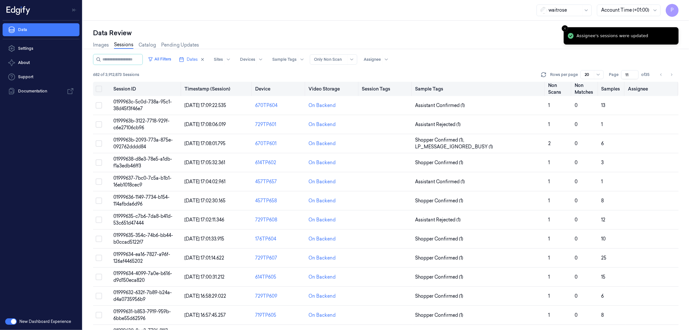
click at [97, 91] on button "on" at bounding box center [99, 89] width 6 height 6
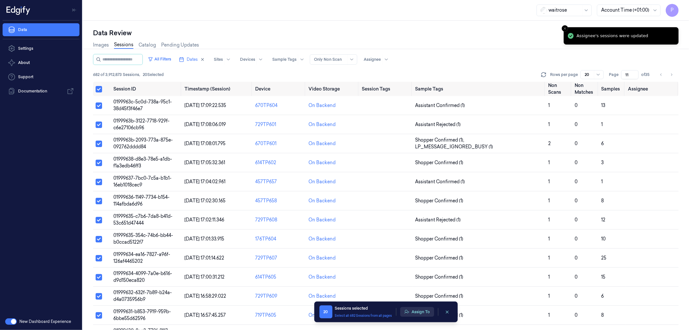
click at [414, 309] on button "Assign To" at bounding box center [417, 312] width 34 height 10
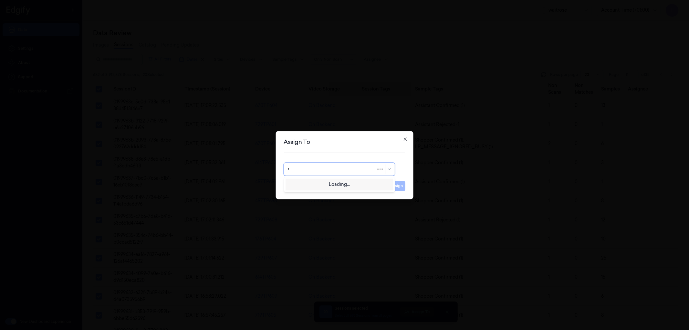
type input "ru"
click at [353, 185] on div "rupa a" at bounding box center [339, 183] width 103 height 7
click at [395, 186] on button "Assign" at bounding box center [397, 186] width 18 height 10
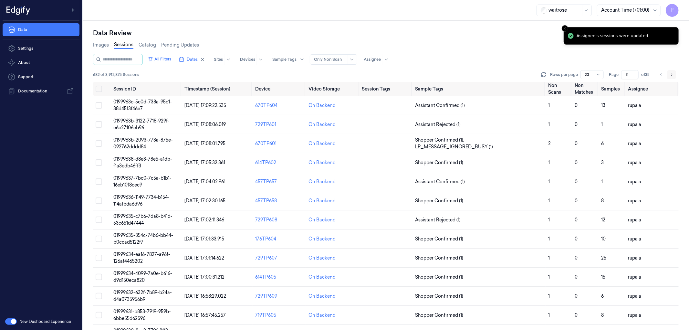
click at [670, 74] on icon "Go to next page" at bounding box center [671, 74] width 4 height 5
type input "12"
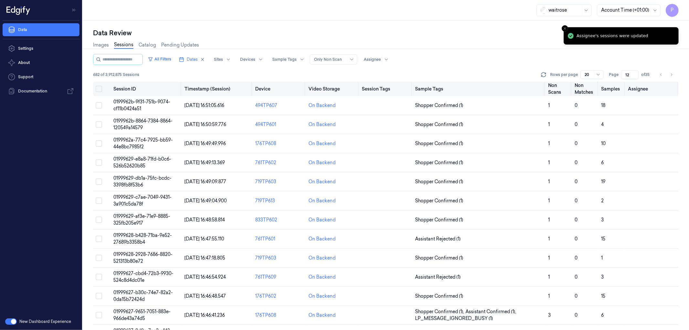
click at [98, 89] on button "on" at bounding box center [99, 89] width 6 height 6
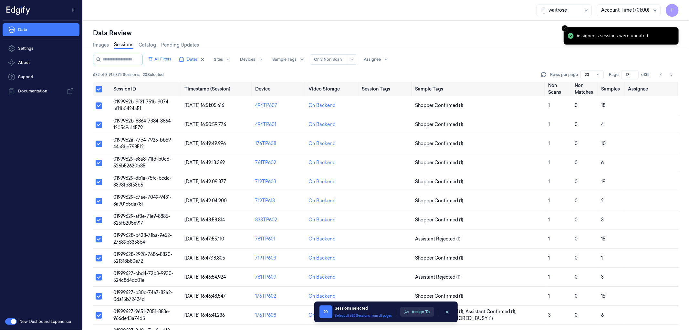
click at [419, 314] on button "Assign To" at bounding box center [417, 312] width 34 height 10
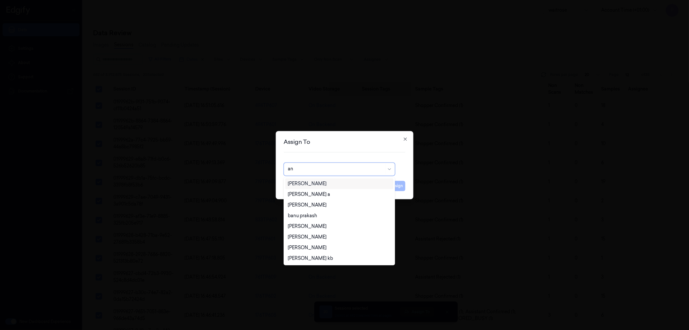
type input "ank"
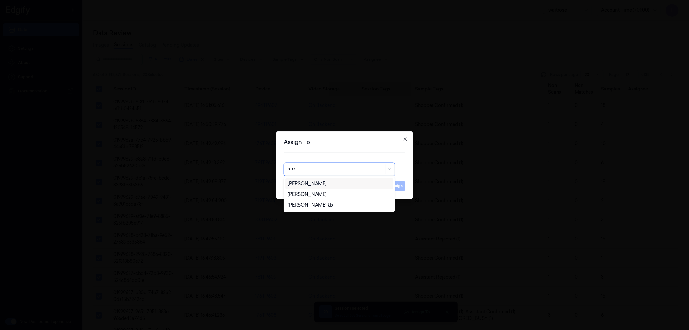
click at [312, 186] on div "[PERSON_NAME]" at bounding box center [307, 183] width 39 height 7
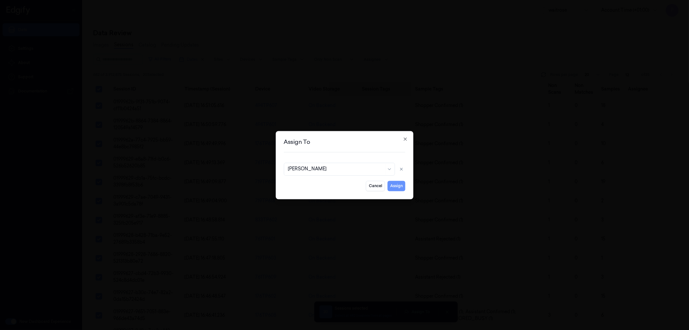
click at [392, 186] on button "Assign" at bounding box center [397, 186] width 18 height 10
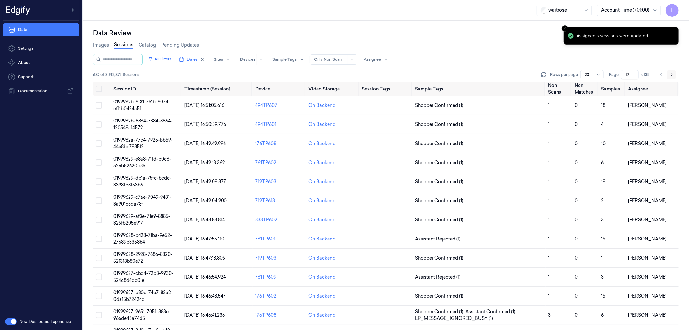
click at [673, 73] on icon "Go to next page" at bounding box center [671, 74] width 4 height 5
type input "13"
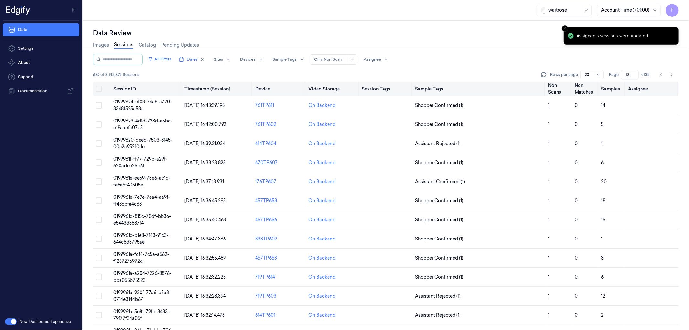
click at [99, 89] on button "on" at bounding box center [99, 89] width 6 height 6
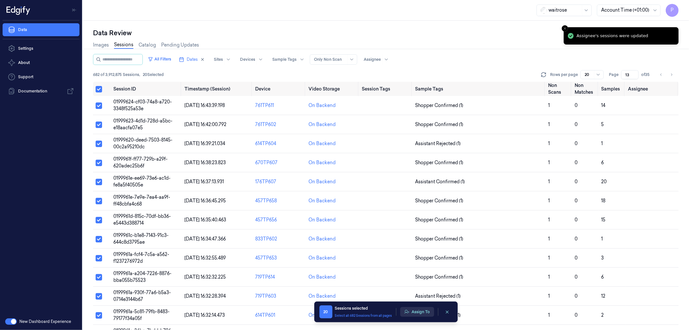
click at [418, 313] on button "Assign To" at bounding box center [417, 312] width 34 height 10
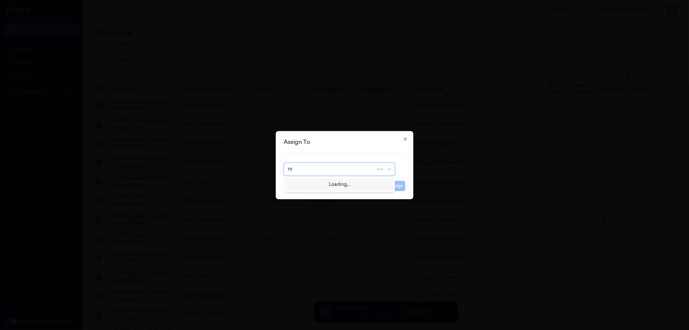
type input "roh"
click at [336, 182] on div "[PERSON_NAME]" at bounding box center [339, 183] width 103 height 7
click at [399, 188] on button "Assign" at bounding box center [397, 186] width 18 height 10
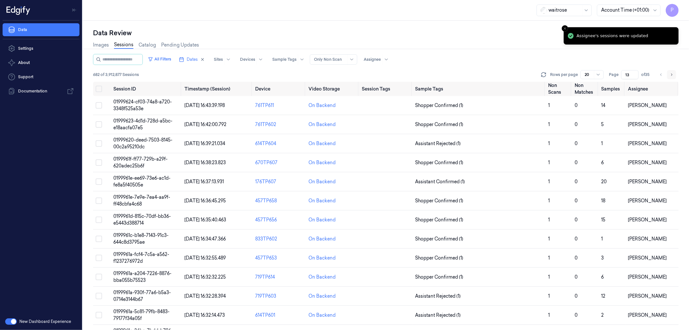
click at [670, 73] on icon "Go to next page" at bounding box center [671, 74] width 4 height 5
type input "14"
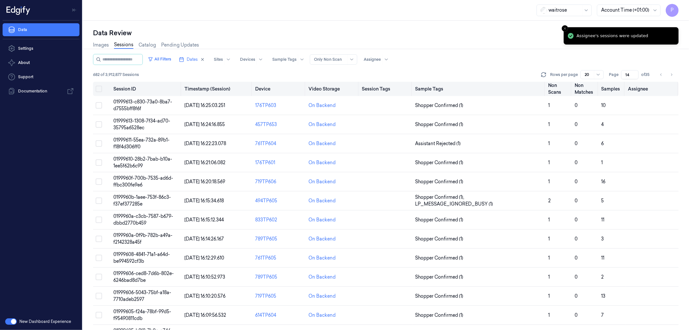
click at [99, 88] on button "on" at bounding box center [99, 89] width 6 height 6
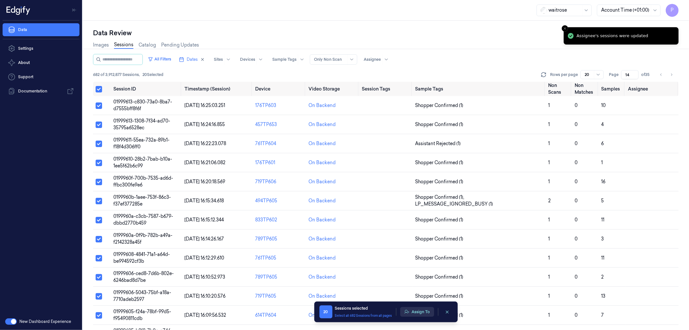
click at [420, 311] on button "Assign To" at bounding box center [417, 312] width 34 height 10
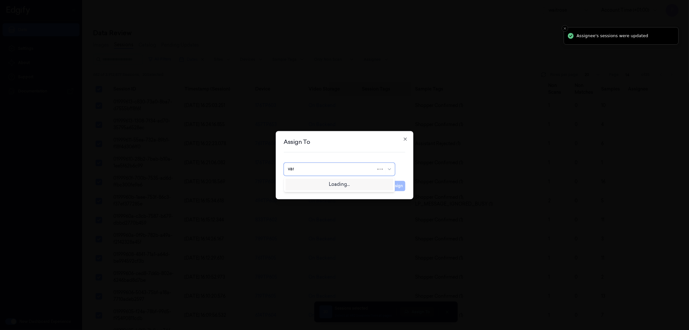
type input "vars"
click at [317, 185] on div "[PERSON_NAME]" at bounding box center [307, 183] width 39 height 7
click at [396, 187] on button "Assign" at bounding box center [397, 186] width 18 height 10
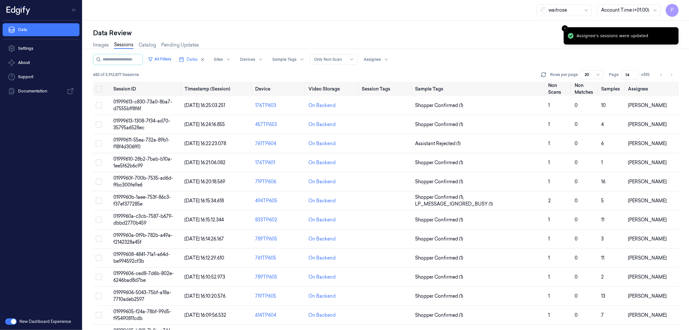
click at [495, 38] on div "Images Sessions Catalog Pending Updates" at bounding box center [386, 45] width 586 height 16
click at [671, 73] on icon "Go to next page" at bounding box center [671, 74] width 1 height 2
type input "15"
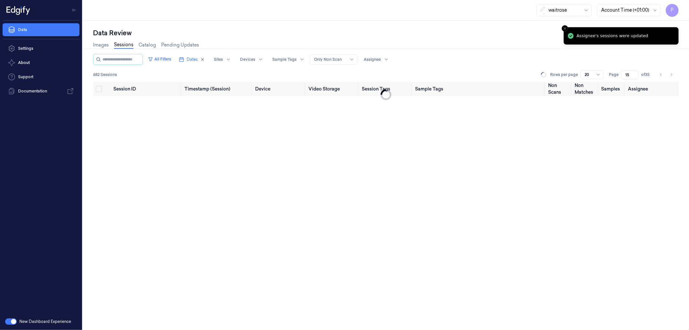
click at [453, 36] on div "Data Review" at bounding box center [386, 32] width 586 height 9
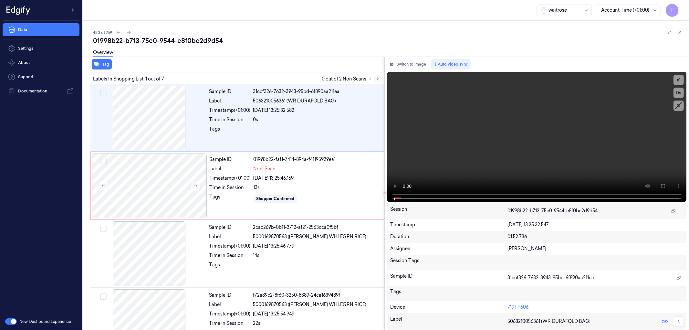
click at [377, 78] on icon at bounding box center [378, 79] width 5 height 5
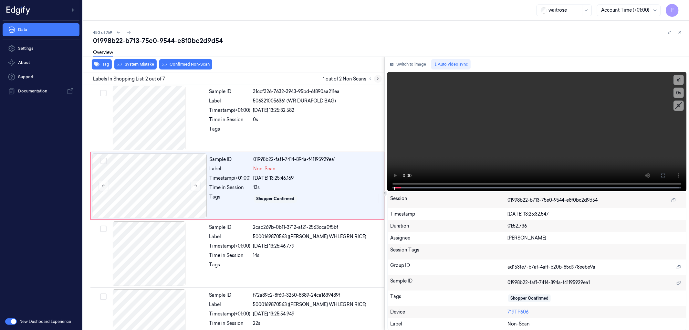
click at [377, 78] on icon at bounding box center [378, 79] width 5 height 5
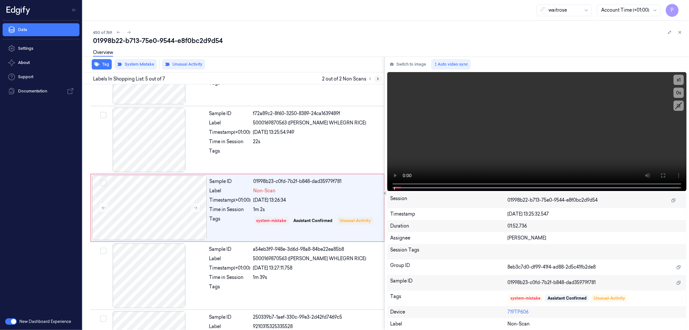
scroll to position [182, 0]
click at [370, 78] on icon at bounding box center [370, 79] width 5 height 5
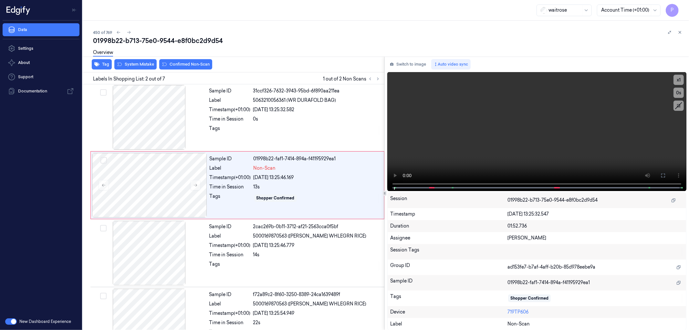
scroll to position [0, 0]
click at [412, 67] on button "Switch to image" at bounding box center [407, 64] width 41 height 10
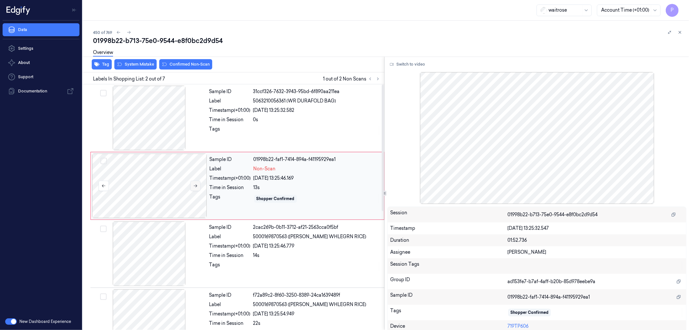
click at [195, 184] on icon at bounding box center [195, 185] width 5 height 5
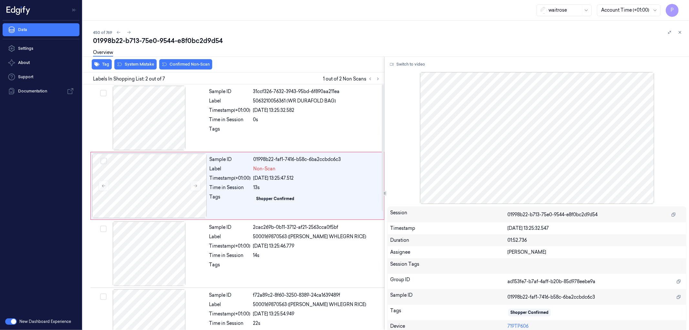
click at [139, 60] on div "Overview" at bounding box center [388, 53] width 591 height 16
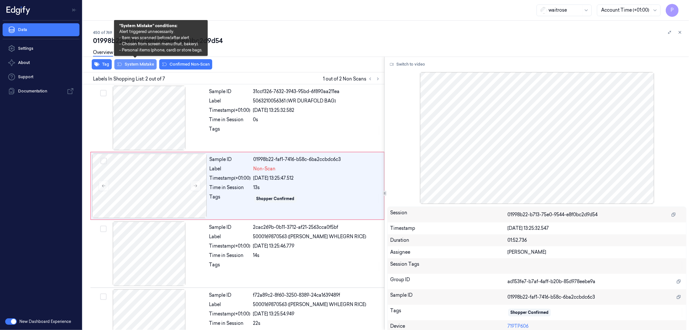
click at [138, 63] on button "System Mistake" at bounding box center [135, 64] width 42 height 10
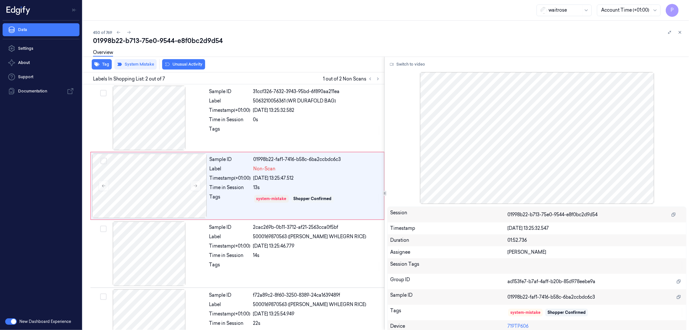
click at [303, 38] on div "01998b22-b713-75e0-9544-e8f0bc2d9d54" at bounding box center [388, 40] width 591 height 9
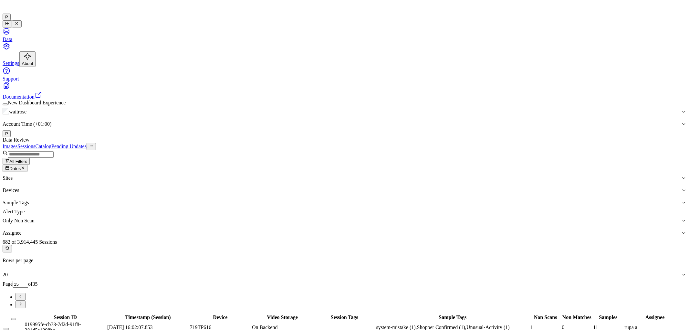
click at [479, 143] on div "Images Sessions Catalog Pending Updates" at bounding box center [345, 146] width 684 height 7
click at [23, 301] on icon "Go to next page" at bounding box center [20, 303] width 5 height 5
click at [22, 302] on icon "Go to next page" at bounding box center [21, 303] width 2 height 3
type input "18"
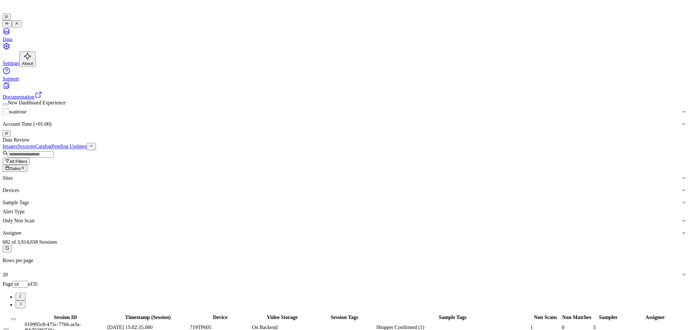
click at [23, 294] on icon "Go to previous page" at bounding box center [20, 296] width 5 height 5
click at [23, 301] on icon "Go to next page" at bounding box center [20, 303] width 5 height 5
type input "18"
click at [16, 318] on button "Select all" at bounding box center [13, 319] width 5 height 2
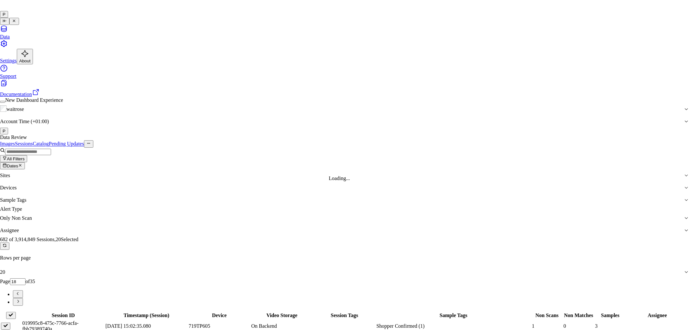
type input "moh"
click at [337, 181] on div "[PERSON_NAME]" at bounding box center [339, 178] width 111 height 6
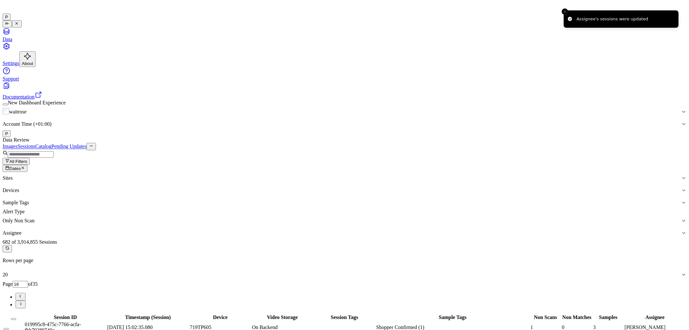
click at [519, 143] on div "Images Sessions Catalog Pending Updates" at bounding box center [345, 146] width 684 height 7
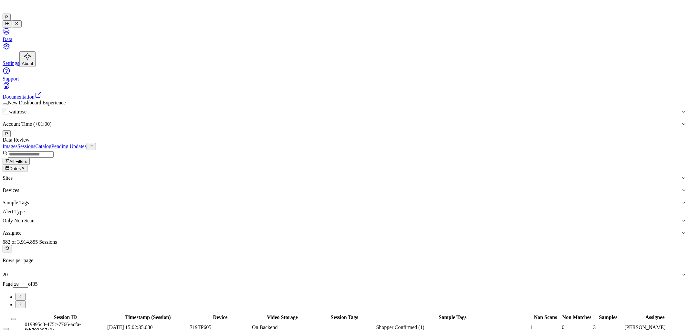
click at [23, 301] on icon "Go to next page" at bounding box center [20, 303] width 5 height 5
type input "19"
click at [16, 318] on button "Select all" at bounding box center [13, 319] width 5 height 2
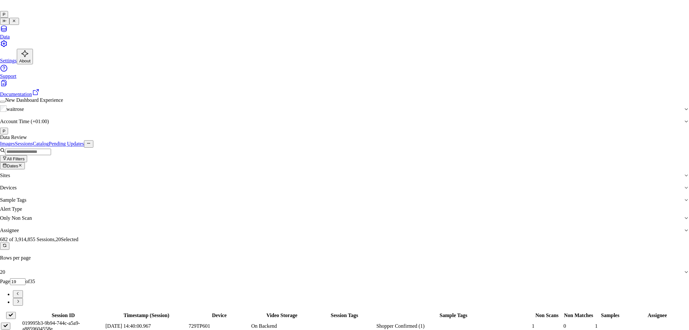
type input "ko"
click at [347, 181] on div "korisetty prem" at bounding box center [339, 178] width 111 height 6
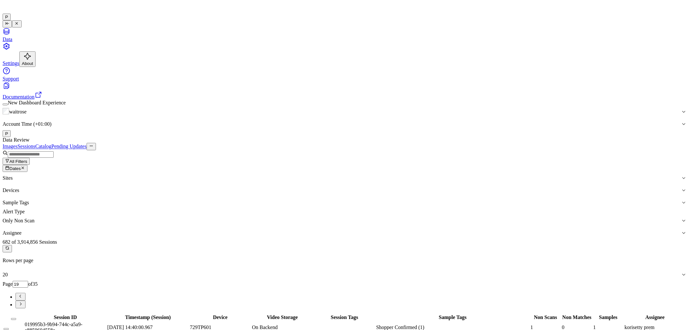
click at [23, 301] on icon "Go to next page" at bounding box center [20, 303] width 5 height 5
type input "20"
click at [16, 318] on button "Select all" at bounding box center [13, 319] width 5 height 2
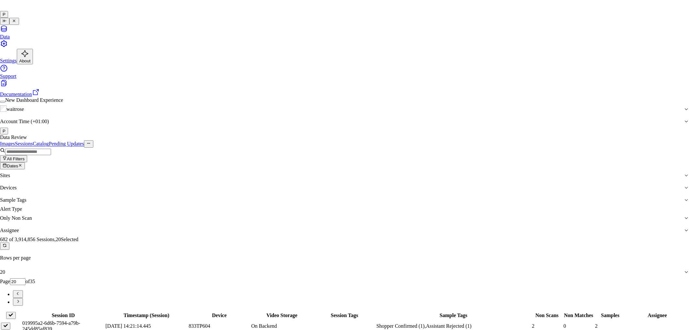
type input "var"
click at [317, 187] on div "[PERSON_NAME] g" at bounding box center [339, 184] width 111 height 6
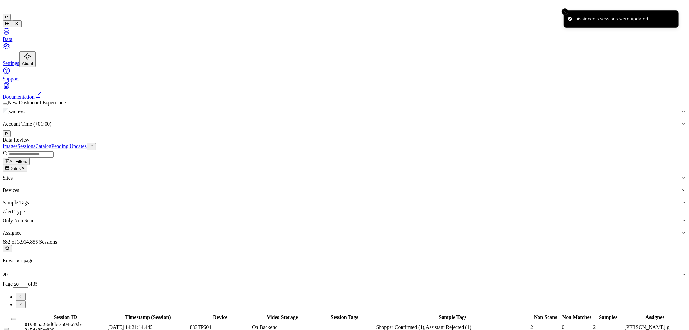
click at [23, 301] on icon "Go to next page" at bounding box center [20, 303] width 5 height 5
type input "21"
click at [16, 318] on button "Select all" at bounding box center [13, 319] width 5 height 2
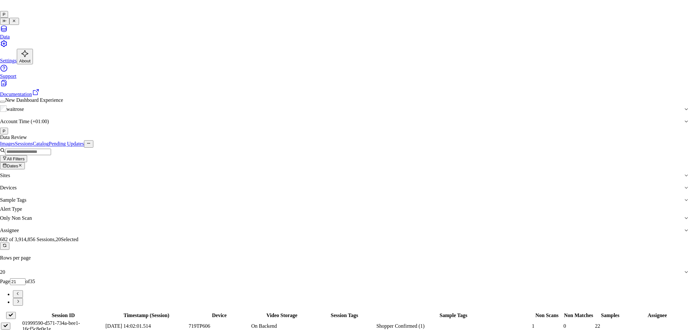
type input "rup"
click at [315, 181] on div "rupa a" at bounding box center [339, 178] width 111 height 6
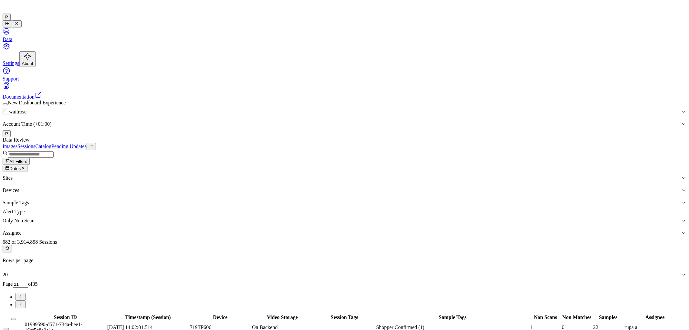
click at [23, 301] on icon "Go to next page" at bounding box center [20, 303] width 5 height 5
click at [21, 295] on icon "Go to previous page" at bounding box center [20, 296] width 2 height 3
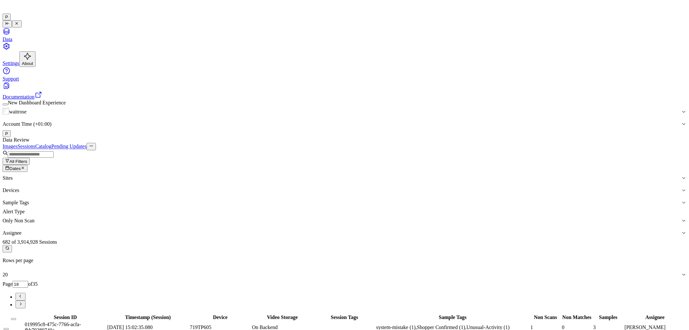
click at [26, 300] on button "Go to next page" at bounding box center [21, 304] width 10 height 8
click at [23, 294] on icon "Go to previous page" at bounding box center [20, 296] width 5 height 5
click at [26, 300] on button "Go to next page" at bounding box center [21, 304] width 10 height 8
click at [23, 301] on icon "Go to next page" at bounding box center [20, 303] width 5 height 5
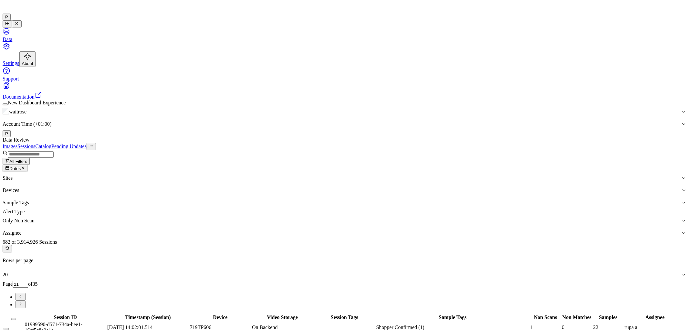
click at [23, 301] on icon "Go to next page" at bounding box center [20, 303] width 5 height 5
type input "22"
click at [465, 150] on div "All Filters Dates Sites Devices Sample Tags Alert Type Only Non Scan Assignee" at bounding box center [345, 194] width 684 height 89
click at [570, 143] on div "Images Sessions Catalog Pending Updates" at bounding box center [345, 146] width 684 height 7
click at [9, 246] on icon at bounding box center [7, 248] width 4 height 4
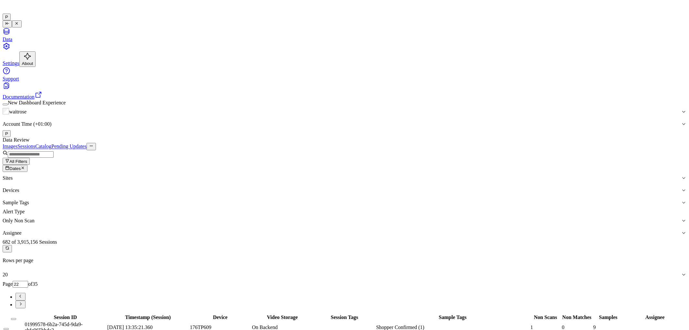
click at [23, 294] on icon "Go to previous page" at bounding box center [20, 296] width 5 height 5
click at [23, 301] on icon "Go to next page" at bounding box center [20, 303] width 5 height 5
type input "22"
click at [16, 318] on button "Select all" at bounding box center [13, 319] width 5 height 2
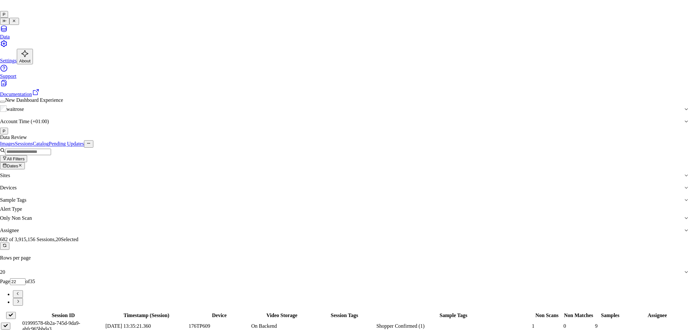
type input "moh"
click at [316, 181] on div "[PERSON_NAME]" at bounding box center [339, 178] width 111 height 6
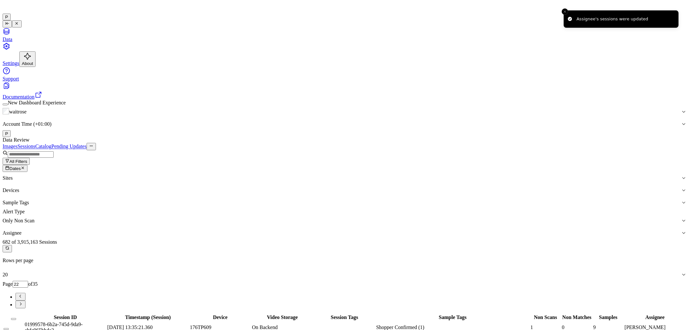
click at [22, 302] on icon "Go to next page" at bounding box center [21, 303] width 2 height 3
type input "23"
click at [16, 318] on button "Select all" at bounding box center [13, 319] width 5 height 2
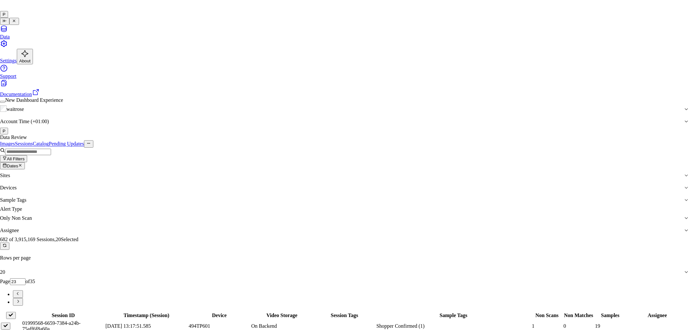
type input "ko"
click at [330, 181] on div "korisetty prem" at bounding box center [339, 178] width 111 height 6
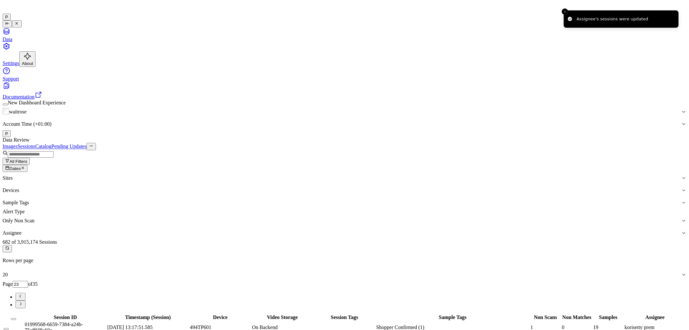
click at [23, 301] on icon "Go to next page" at bounding box center [20, 303] width 5 height 5
type input "24"
click at [16, 318] on button "Select all" at bounding box center [13, 319] width 5 height 2
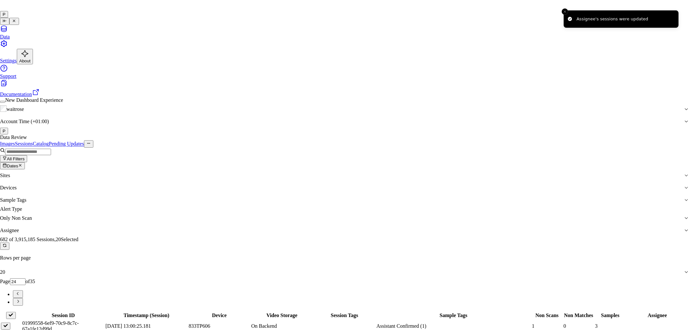
type input "vars"
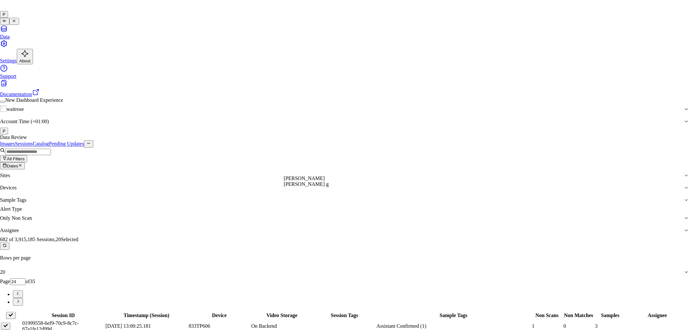
click at [311, 187] on div "[PERSON_NAME] g" at bounding box center [339, 184] width 111 height 6
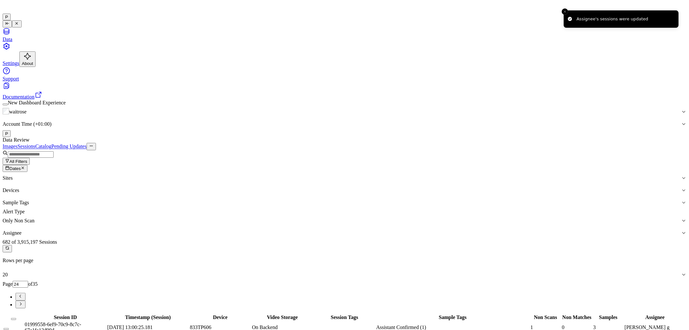
click at [23, 301] on icon "Go to next page" at bounding box center [20, 303] width 5 height 5
type input "25"
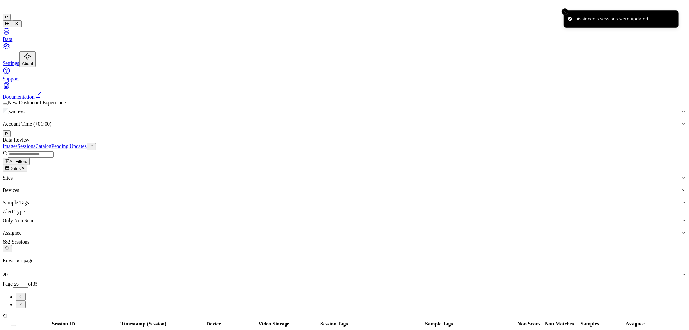
click at [16, 324] on button "Select all" at bounding box center [13, 325] width 5 height 2
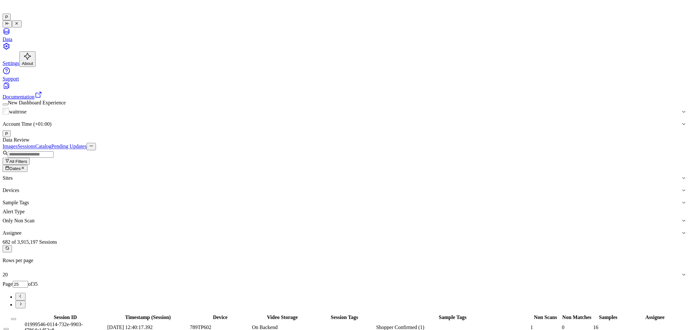
click at [16, 318] on button "Select all" at bounding box center [13, 319] width 5 height 2
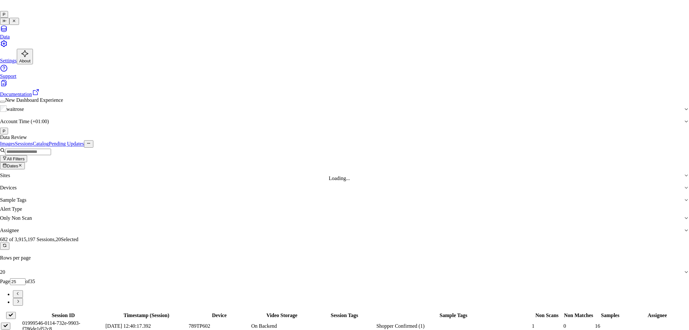
type input "ru"
click at [322, 181] on div "rupa a" at bounding box center [339, 178] width 111 height 6
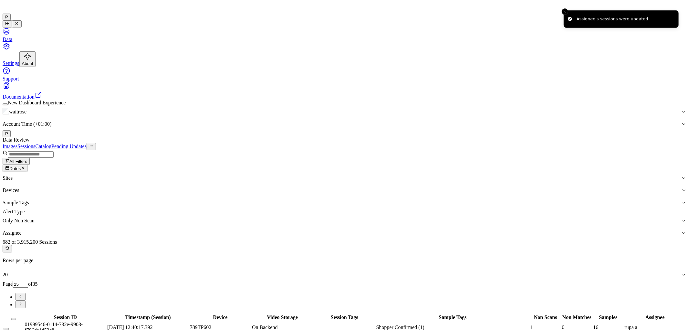
click at [505, 137] on div "Data Review" at bounding box center [345, 140] width 684 height 6
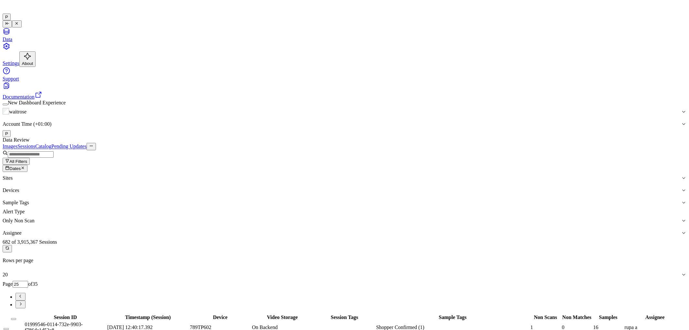
click at [23, 301] on icon "Go to next page" at bounding box center [20, 303] width 5 height 5
type input "26"
click at [16, 318] on button "Select all" at bounding box center [13, 319] width 5 height 2
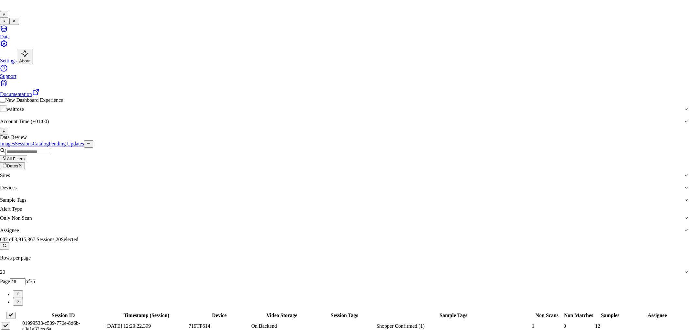
type input "vars"
click at [318, 181] on div "[PERSON_NAME]" at bounding box center [339, 178] width 111 height 6
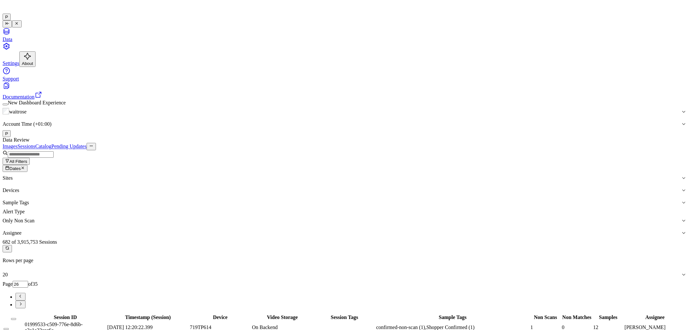
click at [23, 301] on icon "Go to next page" at bounding box center [20, 303] width 5 height 5
type input "27"
click at [16, 318] on button "Select all" at bounding box center [13, 319] width 5 height 2
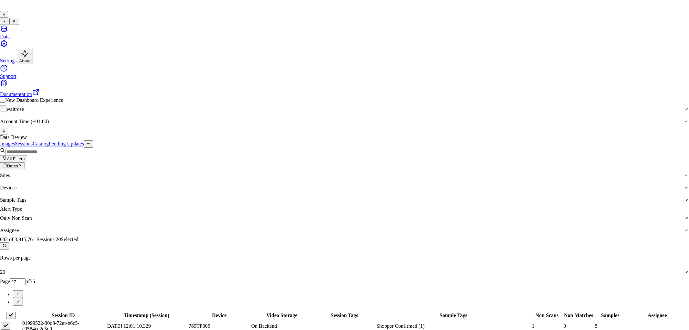
type input "ank"
click at [308, 181] on div "[PERSON_NAME]" at bounding box center [339, 178] width 111 height 6
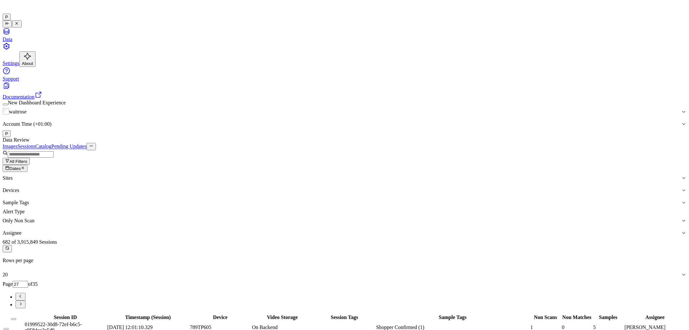
click at [23, 301] on icon "Go to next page" at bounding box center [20, 303] width 5 height 5
type input "28"
click at [16, 318] on button "Select all" at bounding box center [13, 319] width 5 height 2
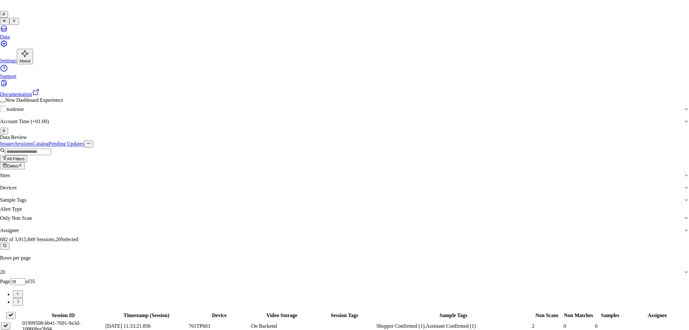
type input "roh"
click at [304, 181] on div "[PERSON_NAME]" at bounding box center [339, 178] width 111 height 6
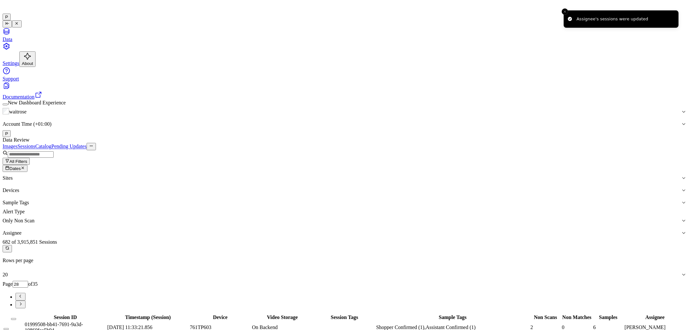
click at [23, 301] on icon "Go to next page" at bounding box center [20, 303] width 5 height 5
type input "29"
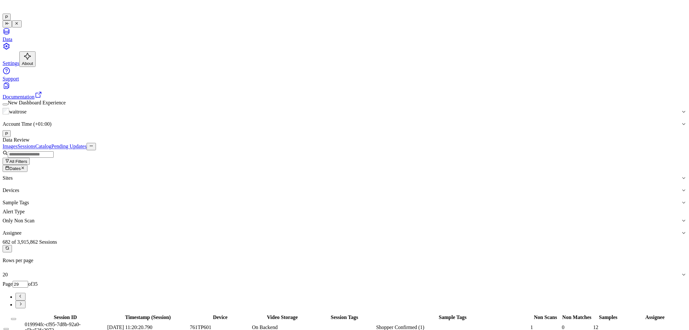
click at [16, 318] on button "Select all" at bounding box center [13, 319] width 5 height 2
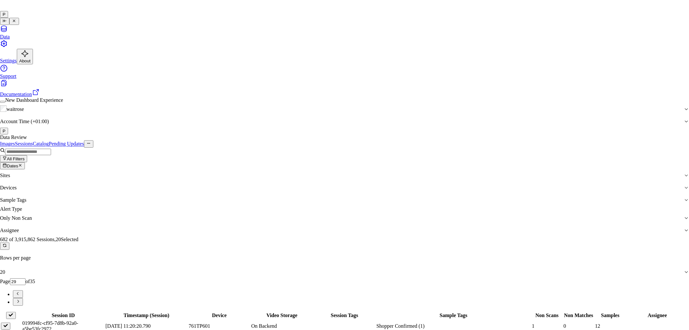
type input "vars"
click at [315, 181] on div "[PERSON_NAME]" at bounding box center [339, 178] width 111 height 6
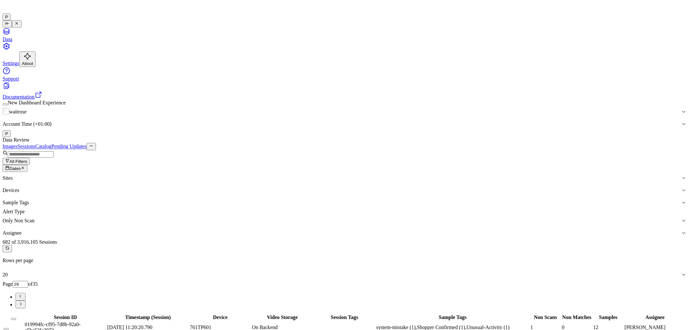
click at [23, 301] on icon "Go to next page" at bounding box center [20, 303] width 5 height 5
type input "30"
click at [16, 318] on button "Select all" at bounding box center [13, 319] width 5 height 2
type button "on"
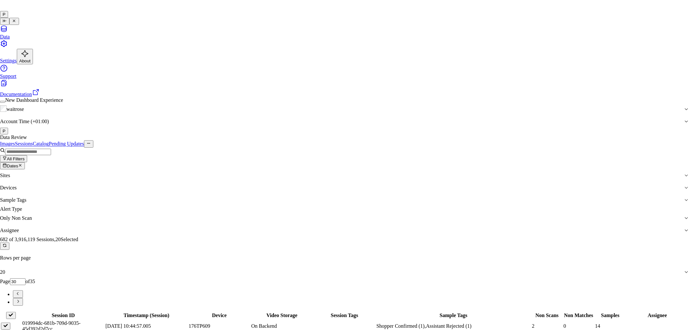
type input "ko"
click at [337, 181] on div "korisetty prem" at bounding box center [339, 178] width 111 height 6
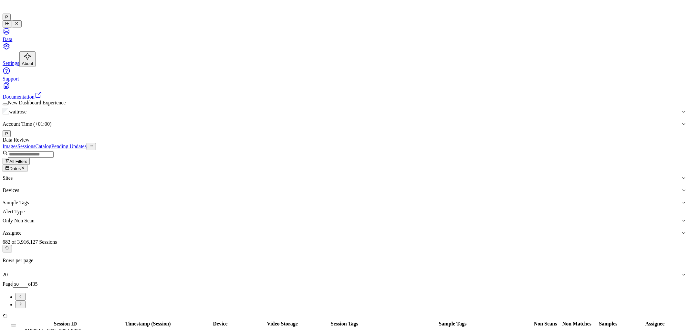
click at [23, 301] on icon "Go to next page" at bounding box center [20, 303] width 5 height 5
type input "31"
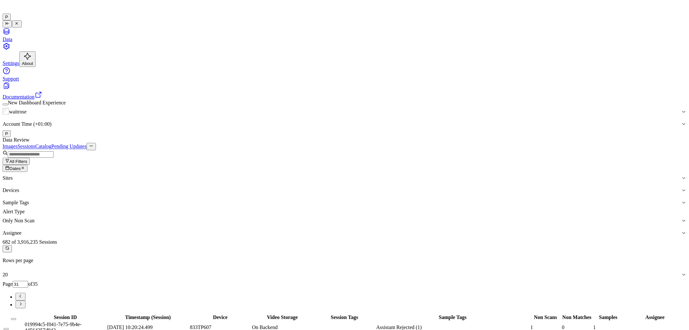
click at [16, 318] on button "on" at bounding box center [13, 319] width 5 height 2
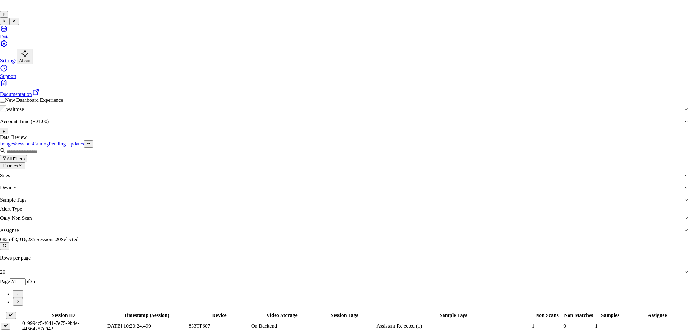
type input "vars"
click at [313, 187] on div "[PERSON_NAME] g" at bounding box center [339, 184] width 111 height 6
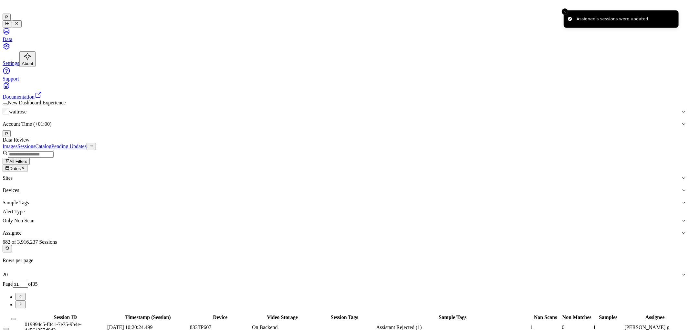
click at [23, 301] on icon "Go to next page" at bounding box center [20, 303] width 5 height 5
type input "32"
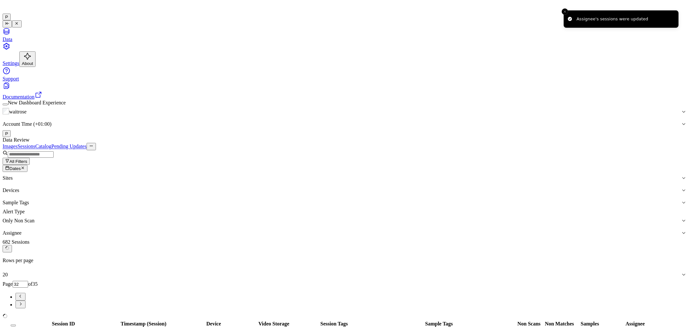
click at [16, 324] on button "on" at bounding box center [13, 325] width 5 height 2
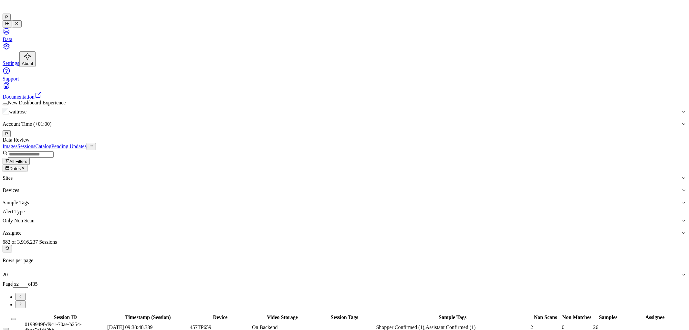
click at [16, 318] on button "on" at bounding box center [13, 319] width 5 height 2
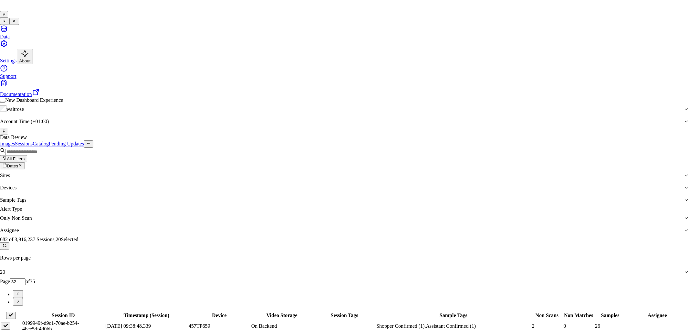
type input "ru"
click at [341, 181] on div "rupa a" at bounding box center [339, 178] width 111 height 6
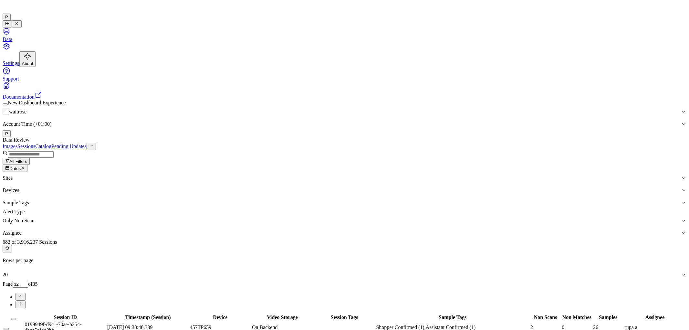
click at [23, 301] on icon "Go to next page" at bounding box center [20, 303] width 5 height 5
type input "33"
click at [16, 318] on button "on" at bounding box center [13, 319] width 5 height 2
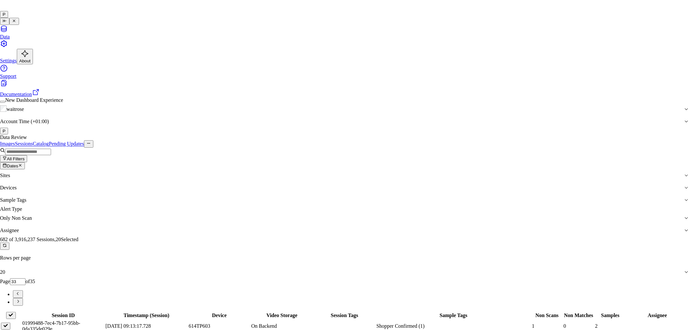
type input "moh"
click at [343, 181] on div "[PERSON_NAME]" at bounding box center [339, 178] width 111 height 6
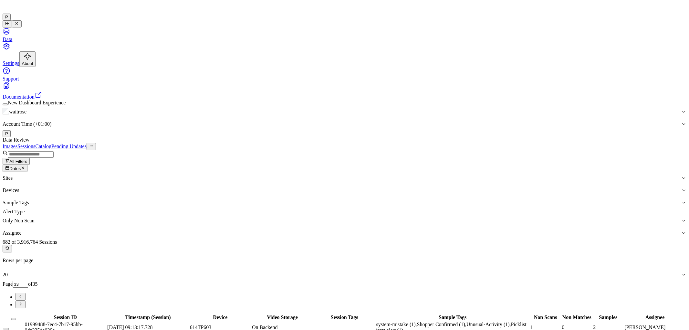
click at [23, 301] on icon "Go to next page" at bounding box center [20, 303] width 5 height 5
type input "34"
click at [16, 318] on button "on" at bounding box center [13, 319] width 5 height 2
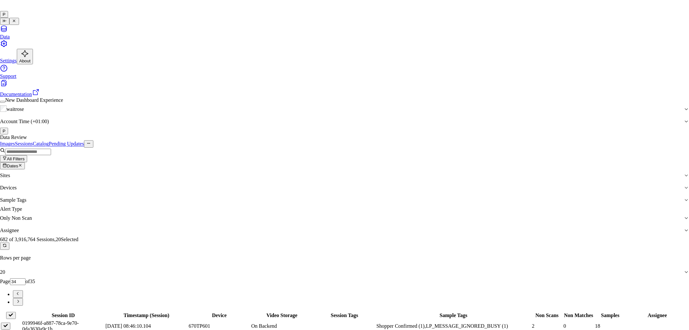
type input "ko"
click at [354, 181] on div "korisetty prem" at bounding box center [339, 178] width 111 height 6
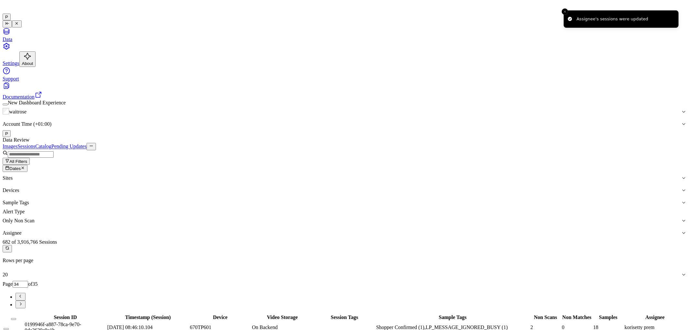
click at [528, 143] on div "Images Sessions Catalog Pending Updates" at bounding box center [345, 146] width 684 height 7
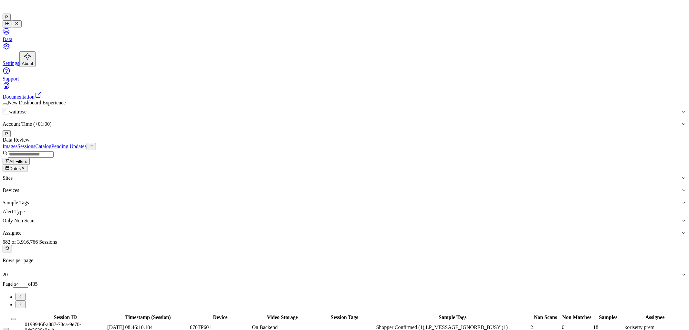
click at [22, 302] on icon "Go to next page" at bounding box center [21, 303] width 2 height 3
type input "35"
click at [9, 328] on button "Select row" at bounding box center [6, 329] width 5 height 2
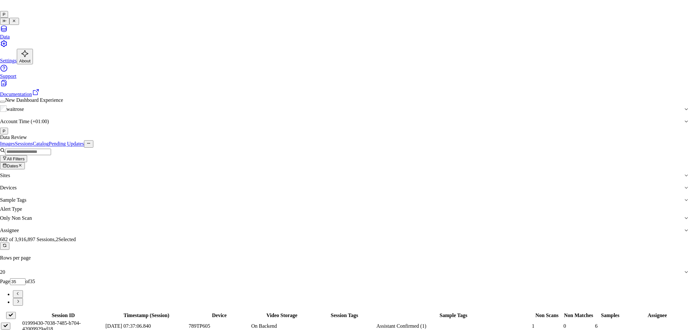
type input "ank"
click at [317, 181] on div "[PERSON_NAME]" at bounding box center [339, 178] width 111 height 6
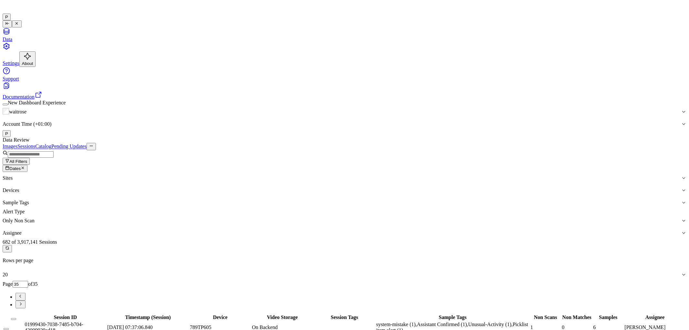
click at [25, 166] on icon "button" at bounding box center [23, 168] width 4 height 4
type input "1"
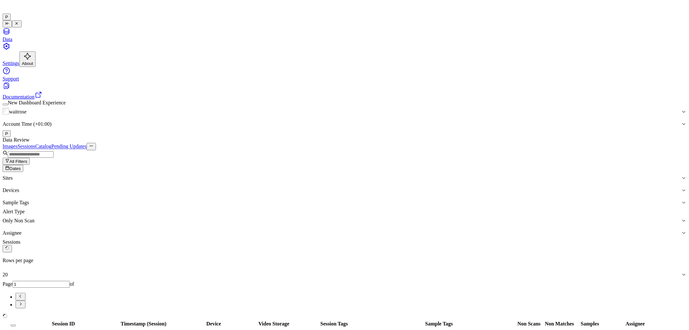
click at [21, 166] on span "Dates" at bounding box center [14, 168] width 11 height 5
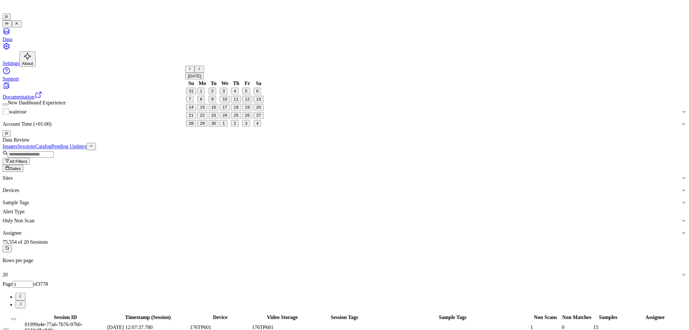
click at [215, 127] on button "30" at bounding box center [214, 123] width 10 height 7
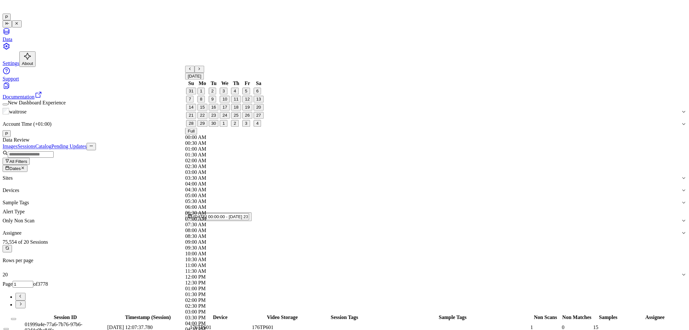
click at [351, 137] on div "Data Review" at bounding box center [345, 140] width 684 height 6
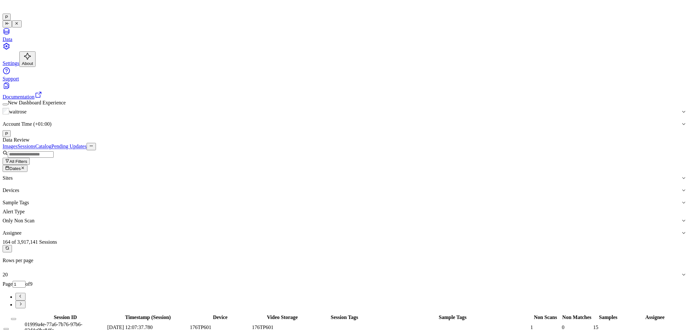
click at [82, 321] on span "01999a4e-77a6-7b76-97b6-02d4c0bc84fe" at bounding box center [54, 326] width 58 height 11
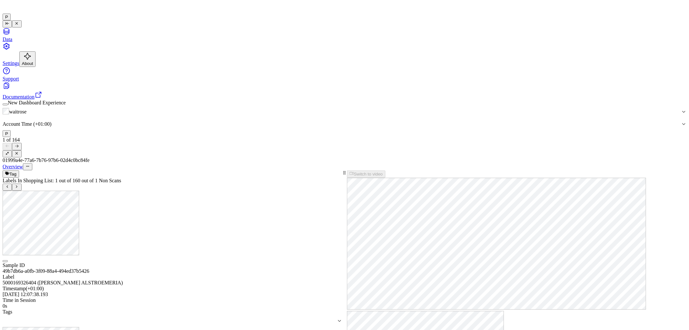
drag, startPoint x: 679, startPoint y: 33, endPoint x: 622, endPoint y: 39, distance: 57.5
click at [19, 151] on icon at bounding box center [17, 153] width 4 height 4
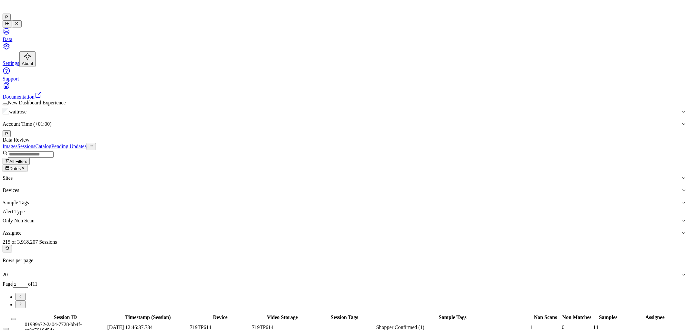
click at [25, 166] on icon "button" at bounding box center [23, 168] width 4 height 4
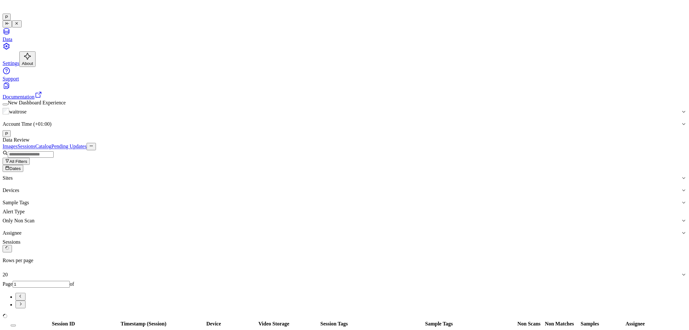
click at [221, 143] on div "Images Sessions Catalog Pending Updates" at bounding box center [345, 146] width 684 height 7
